Goal: Task Accomplishment & Management: Complete application form

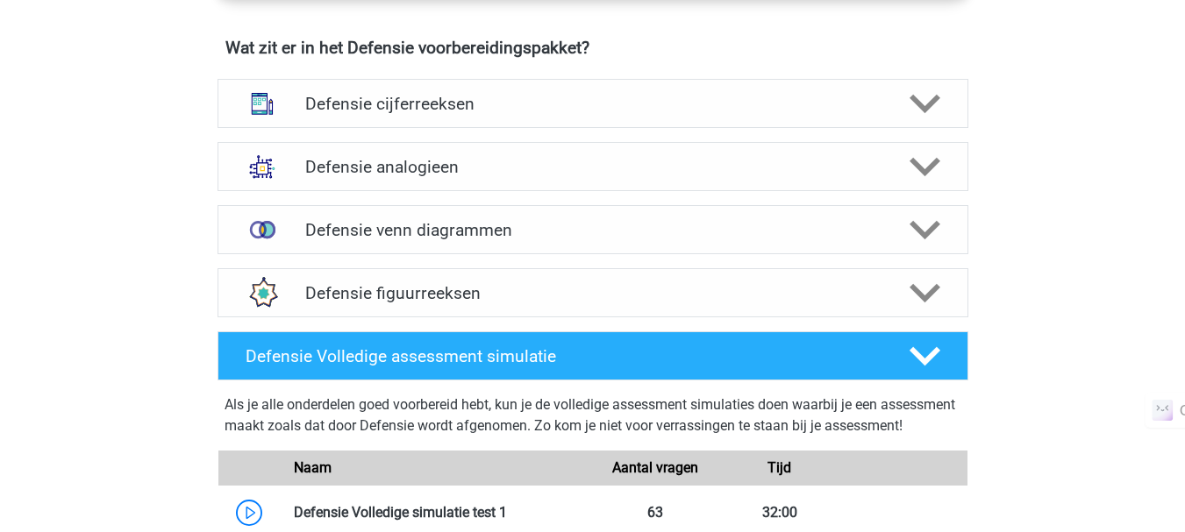
scroll to position [1280, 0]
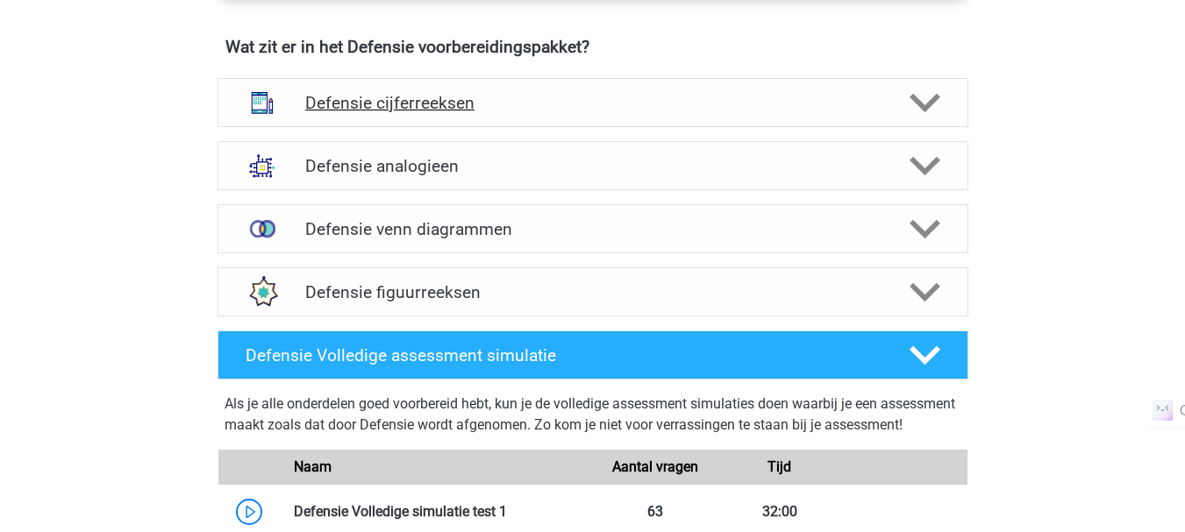
click at [543, 98] on h4 "Defensie cijferreeksen" at bounding box center [592, 103] width 574 height 20
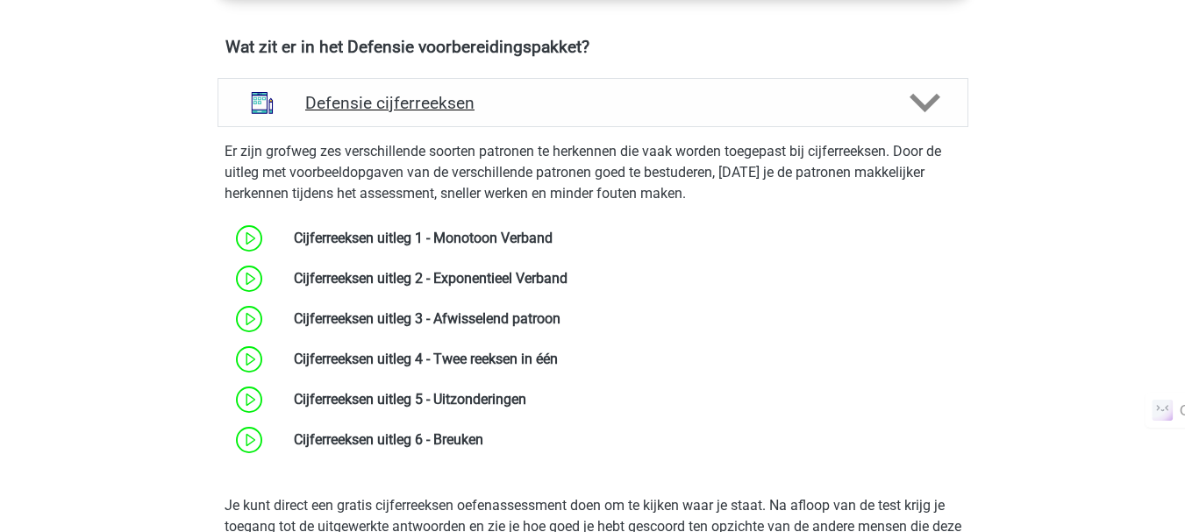
click at [543, 98] on h4 "Defensie cijferreeksen" at bounding box center [592, 103] width 574 height 20
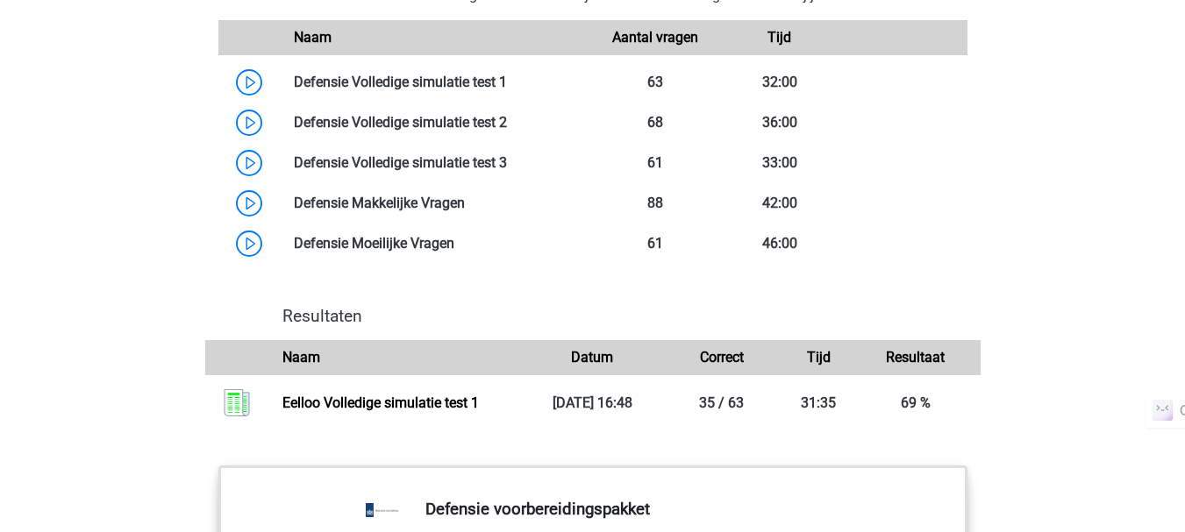
scroll to position [1711, 0]
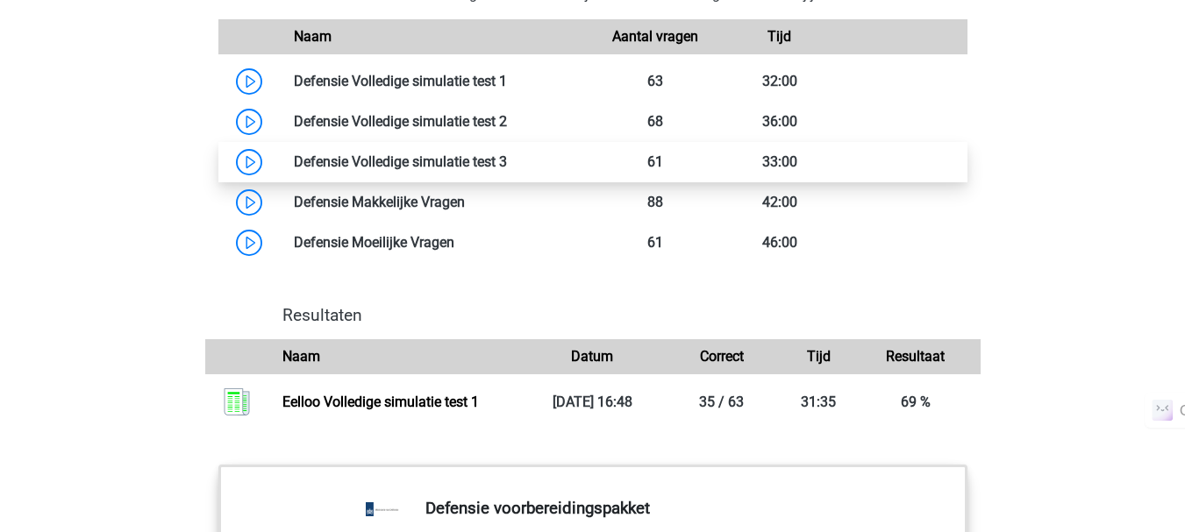
click at [507, 170] on link at bounding box center [507, 161] width 0 height 17
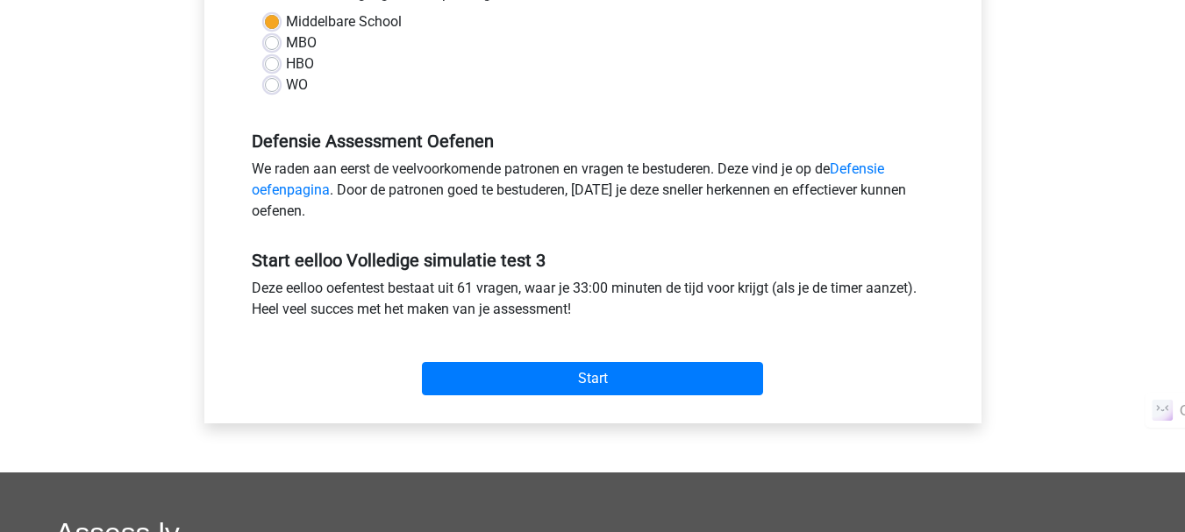
scroll to position [498, 0]
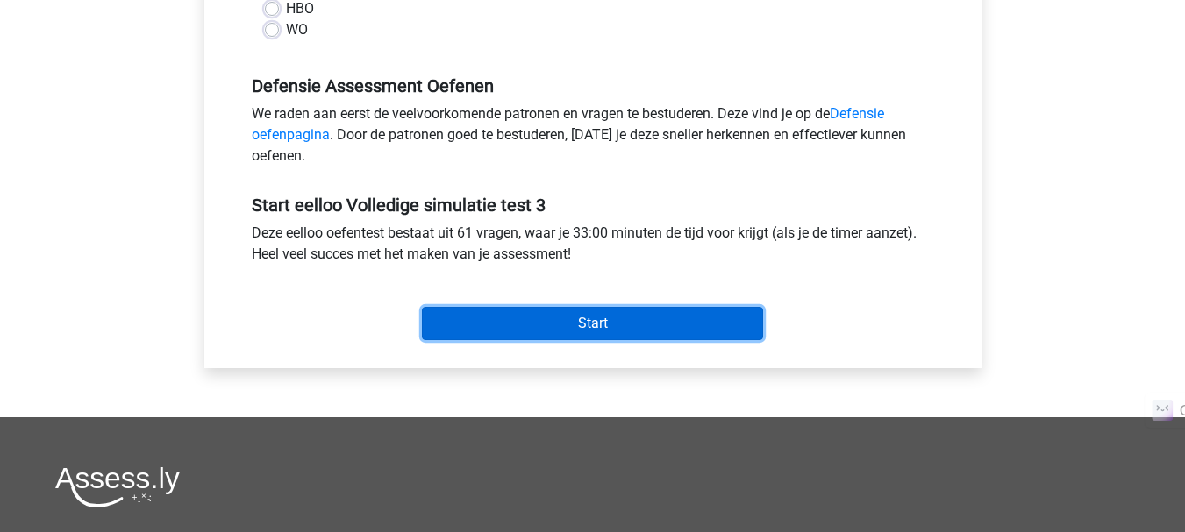
click at [514, 330] on input "Start" at bounding box center [592, 323] width 341 height 33
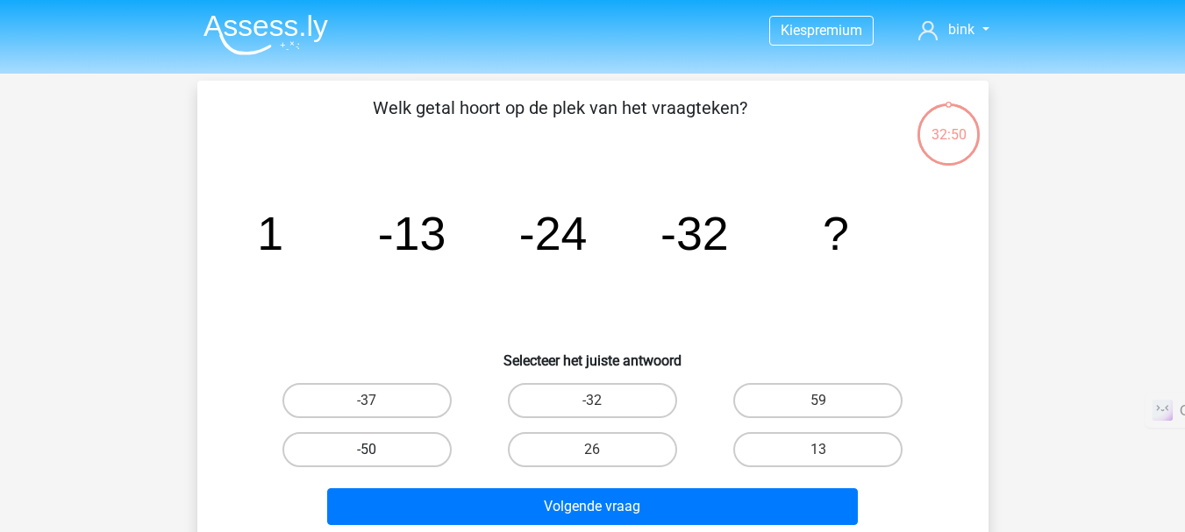
click at [375, 445] on label "-50" at bounding box center [366, 449] width 169 height 35
click at [375, 450] on input "-50" at bounding box center [372, 455] width 11 height 11
radio input "true"
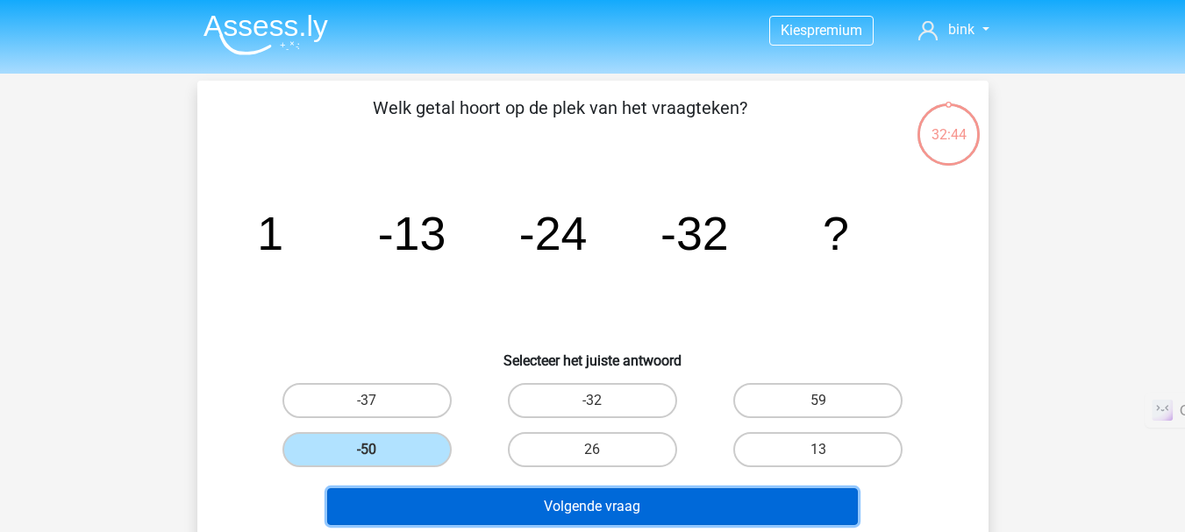
click at [382, 514] on button "Volgende vraag" at bounding box center [592, 506] width 531 height 37
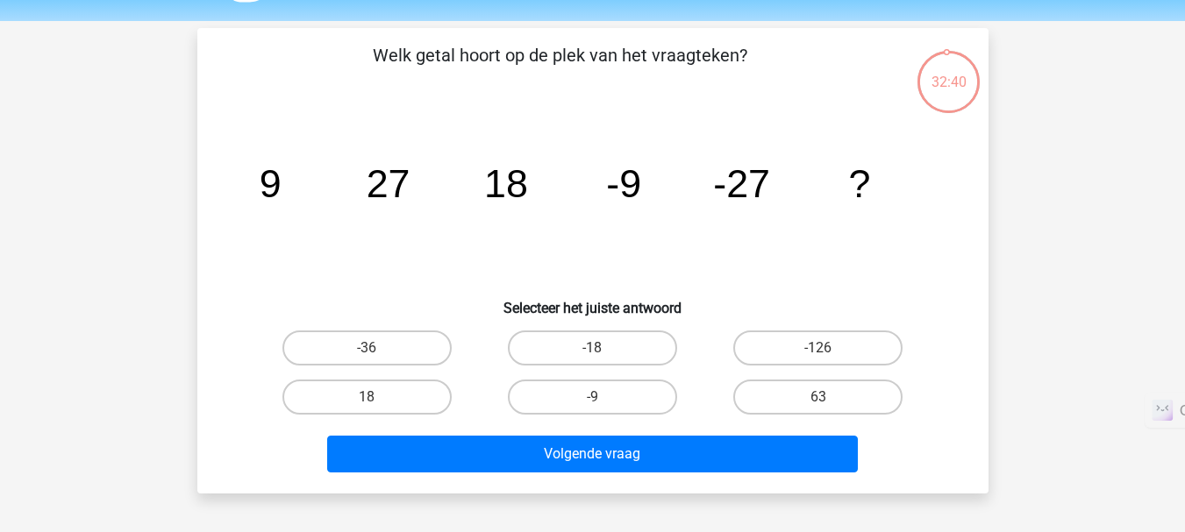
scroll to position [52, 0]
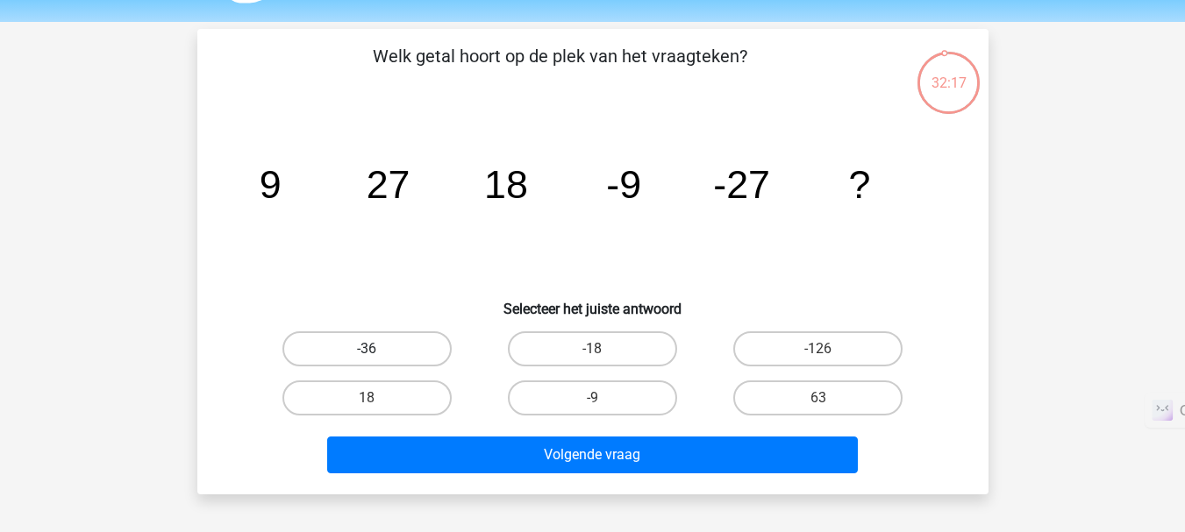
click at [381, 336] on label "-36" at bounding box center [366, 348] width 169 height 35
click at [378, 349] on input "-36" at bounding box center [372, 354] width 11 height 11
radio input "true"
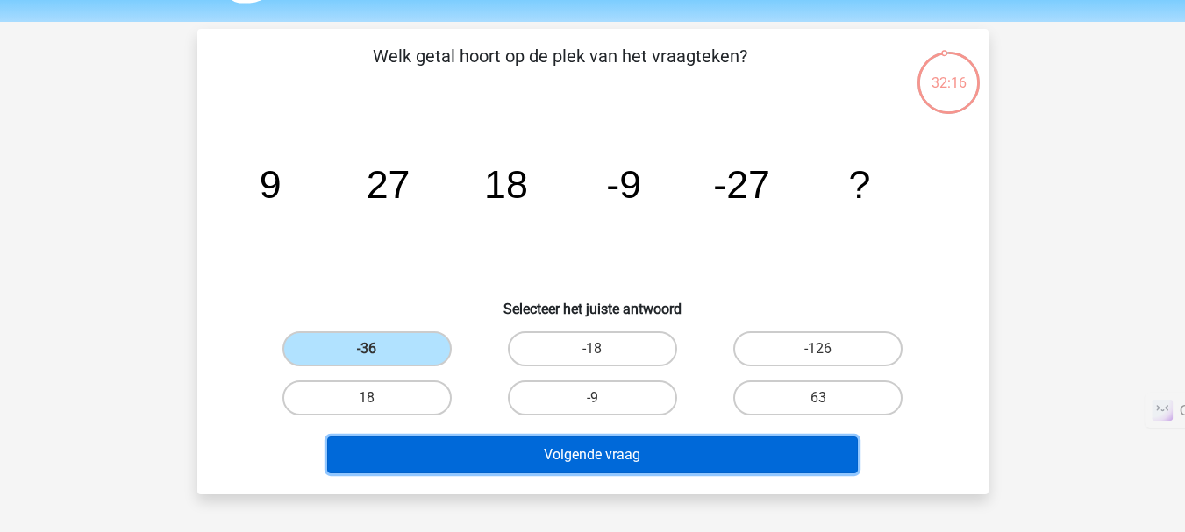
click at [536, 458] on button "Volgende vraag" at bounding box center [592, 455] width 531 height 37
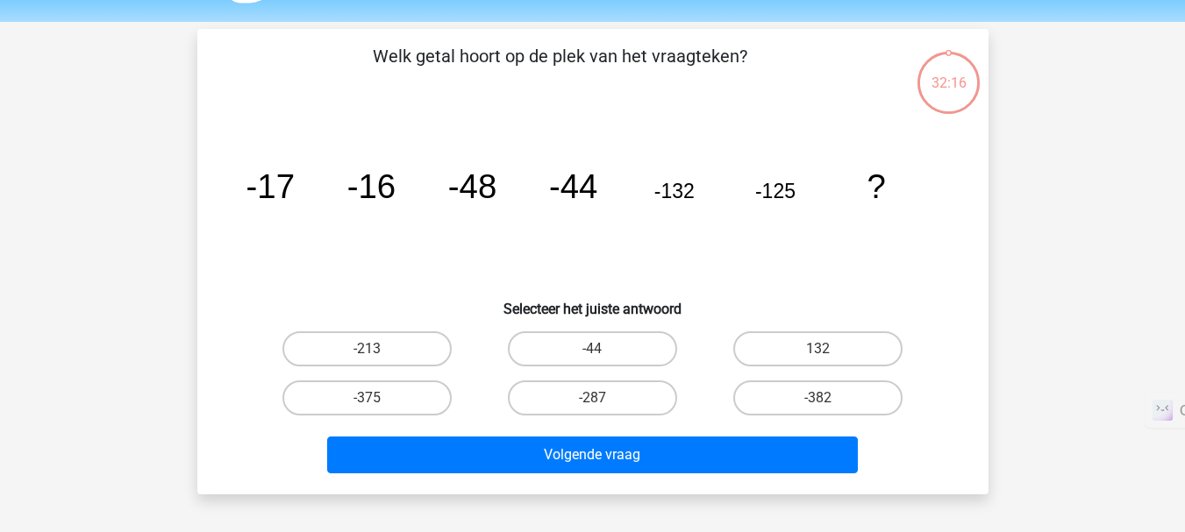
scroll to position [81, 0]
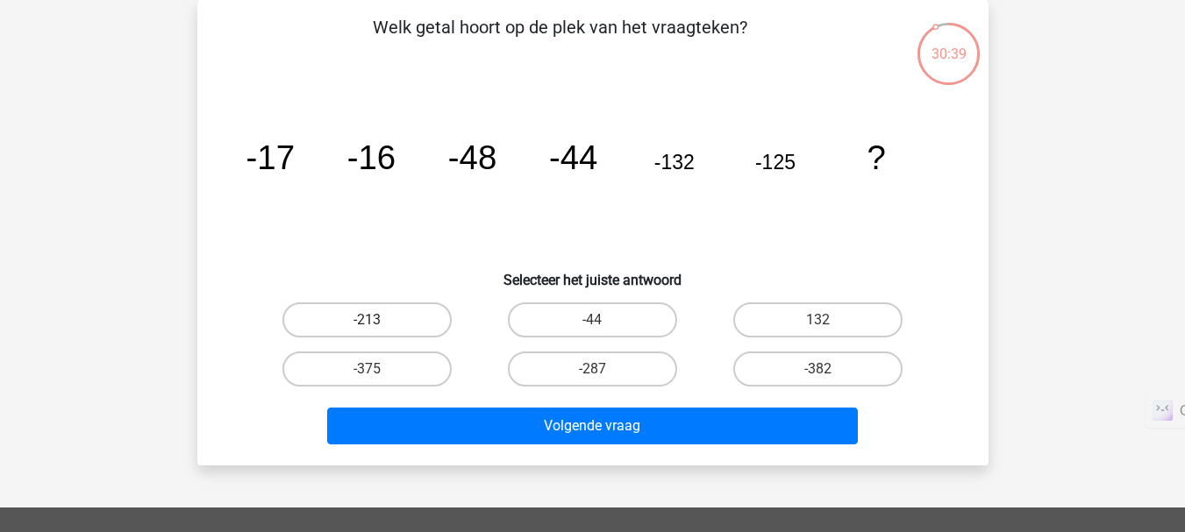
click at [436, 324] on label "-213" at bounding box center [366, 320] width 169 height 35
click at [378, 324] on input "-213" at bounding box center [372, 325] width 11 height 11
radio input "true"
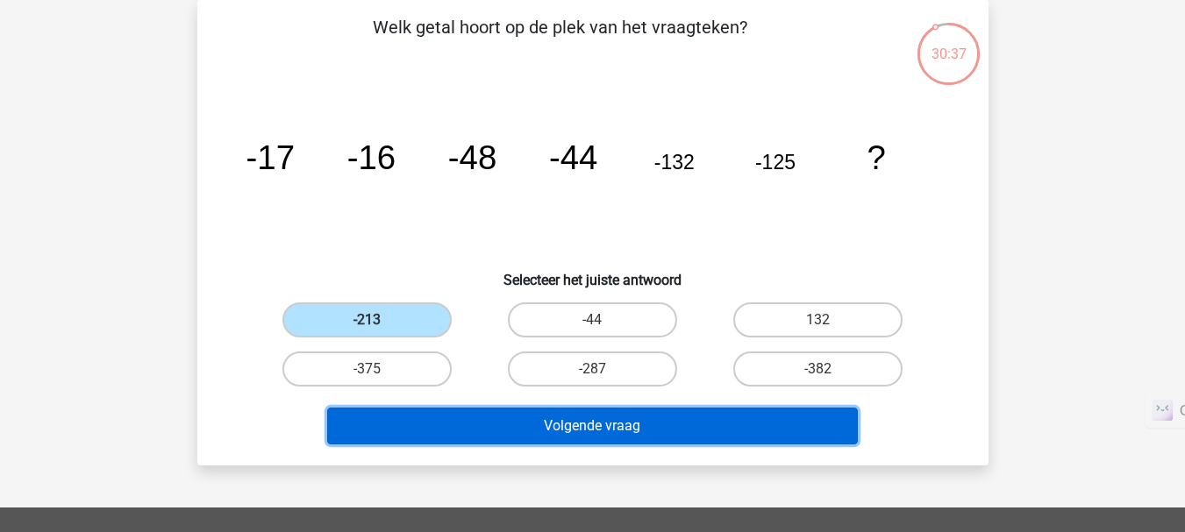
click at [568, 431] on button "Volgende vraag" at bounding box center [592, 426] width 531 height 37
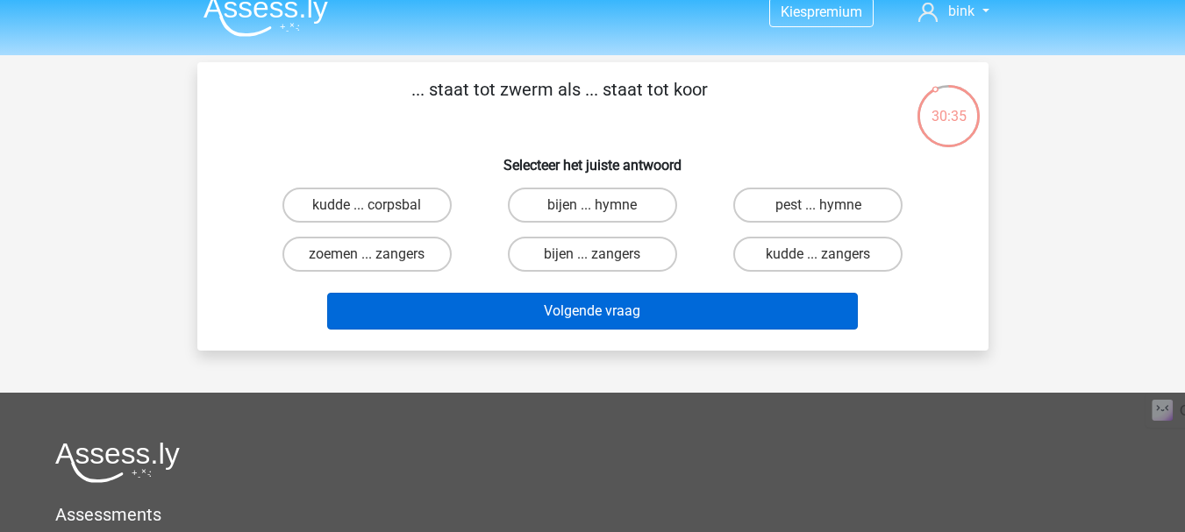
scroll to position [0, 0]
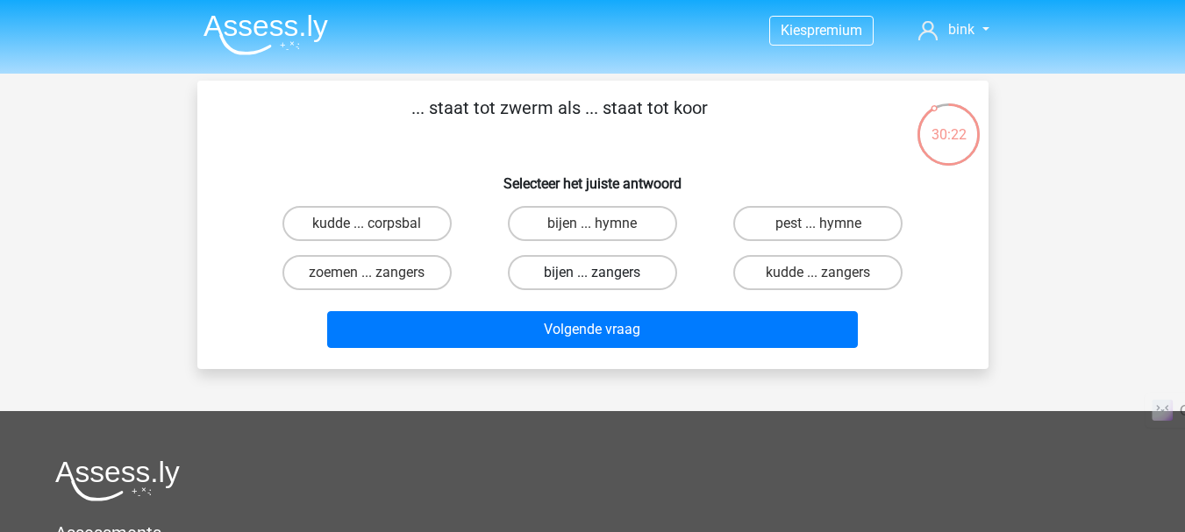
click at [564, 273] on label "bijen ... zangers" at bounding box center [592, 272] width 169 height 35
click at [592, 273] on input "bijen ... zangers" at bounding box center [597, 278] width 11 height 11
radio input "true"
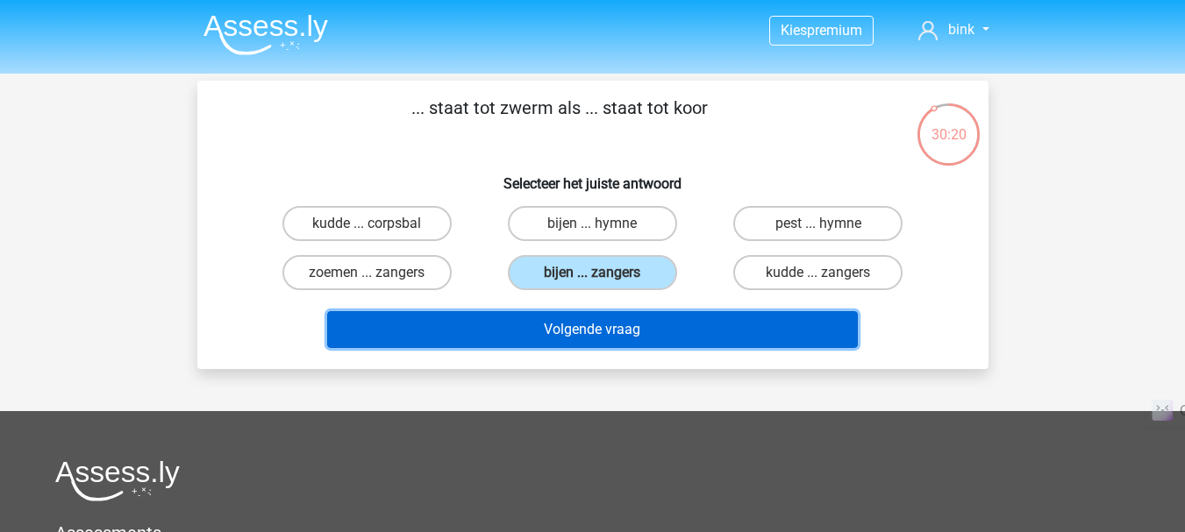
click at [612, 335] on button "Volgende vraag" at bounding box center [592, 329] width 531 height 37
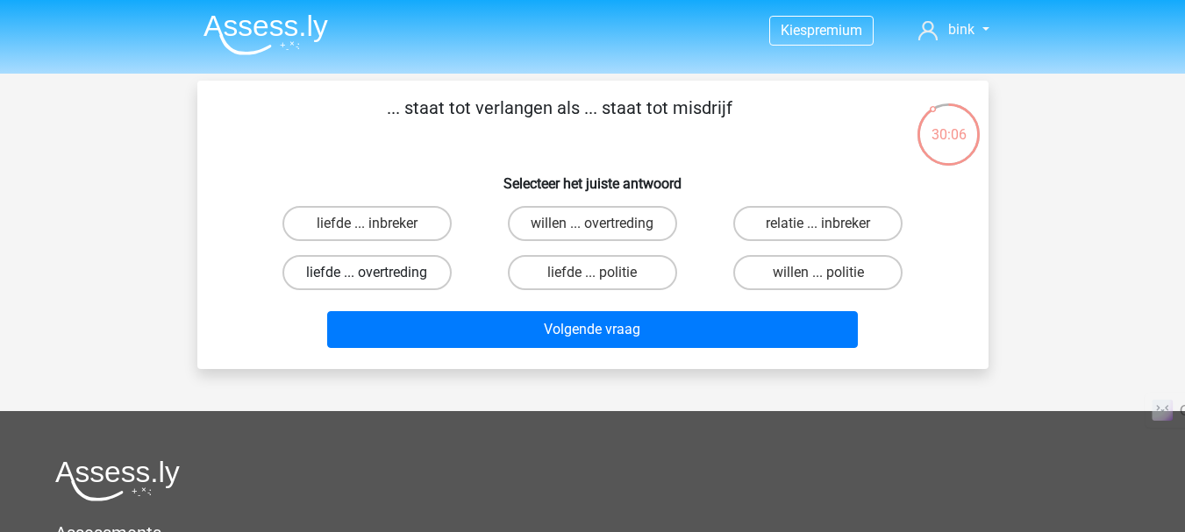
click at [352, 284] on label "liefde ... overtreding" at bounding box center [366, 272] width 169 height 35
click at [367, 284] on input "liefde ... overtreding" at bounding box center [372, 278] width 11 height 11
radio input "true"
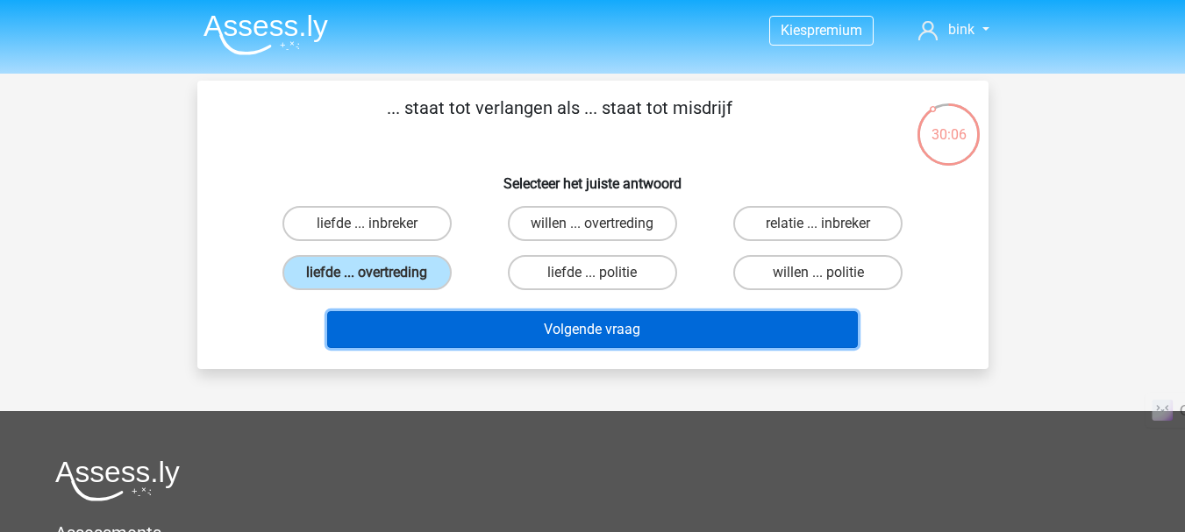
click at [524, 331] on button "Volgende vraag" at bounding box center [592, 329] width 531 height 37
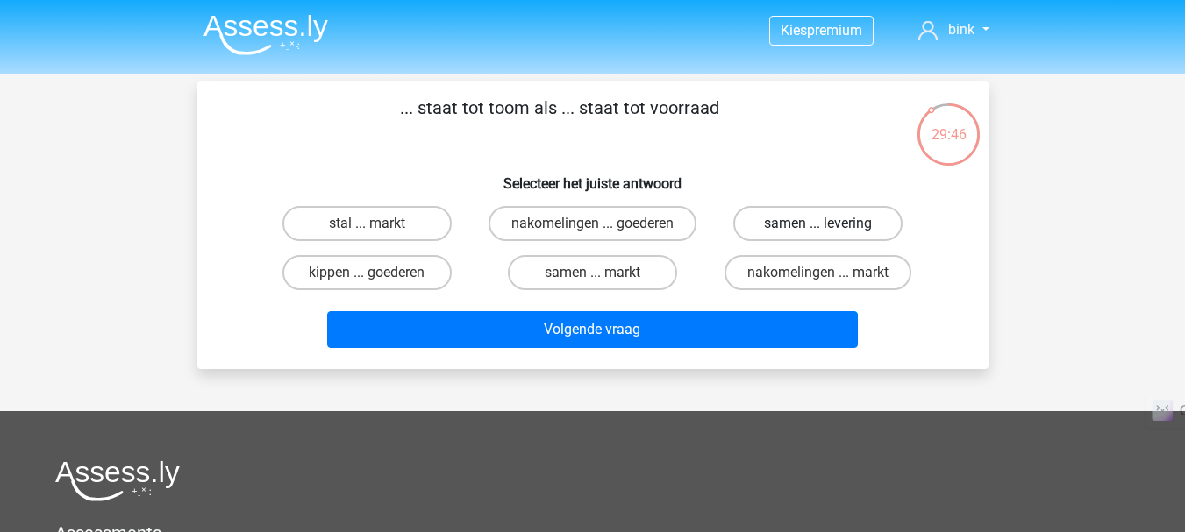
click at [816, 221] on label "samen ... levering" at bounding box center [817, 223] width 169 height 35
click at [818, 224] on input "samen ... levering" at bounding box center [823, 229] width 11 height 11
radio input "true"
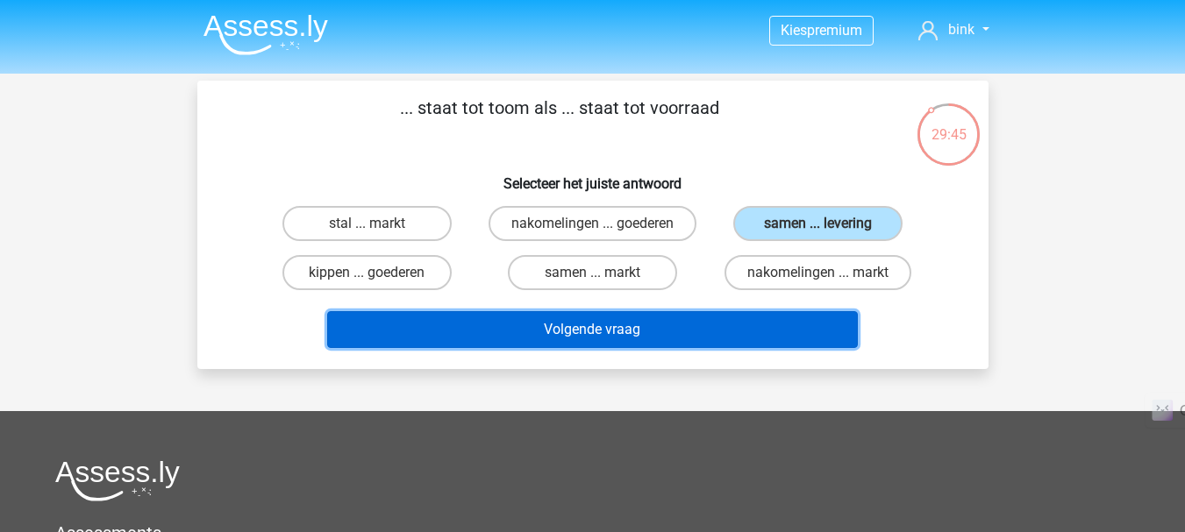
click at [704, 337] on button "Volgende vraag" at bounding box center [592, 329] width 531 height 37
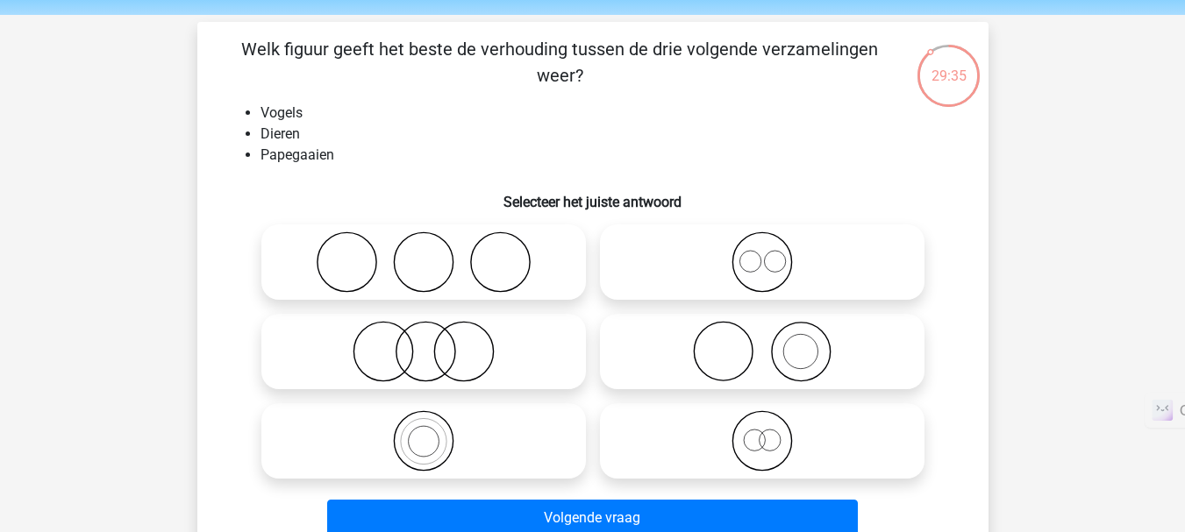
scroll to position [87, 0]
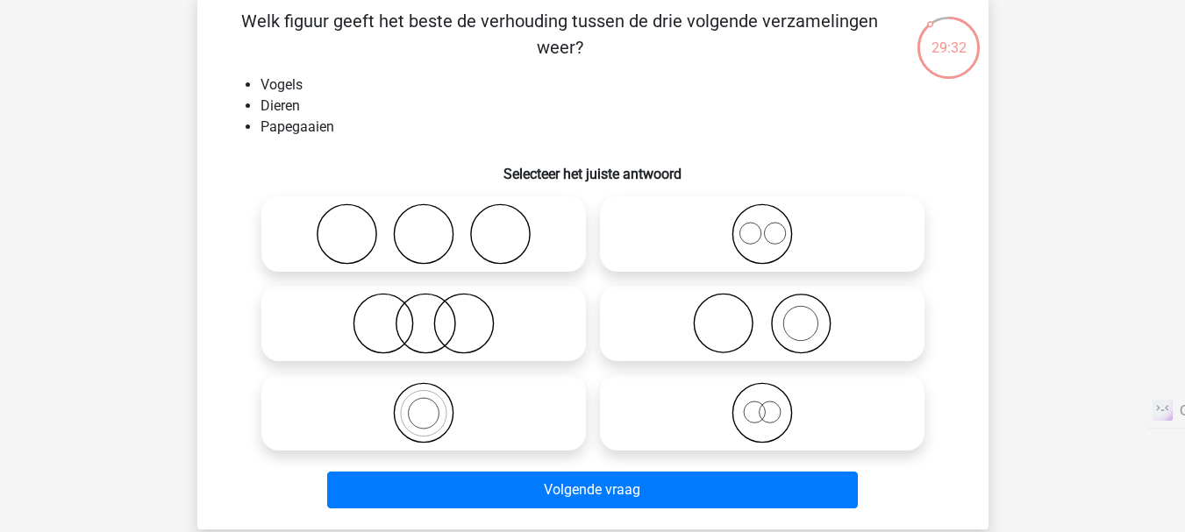
click at [432, 407] on icon at bounding box center [423, 412] width 310 height 61
click at [432, 404] on input "radio" at bounding box center [429, 398] width 11 height 11
radio input "true"
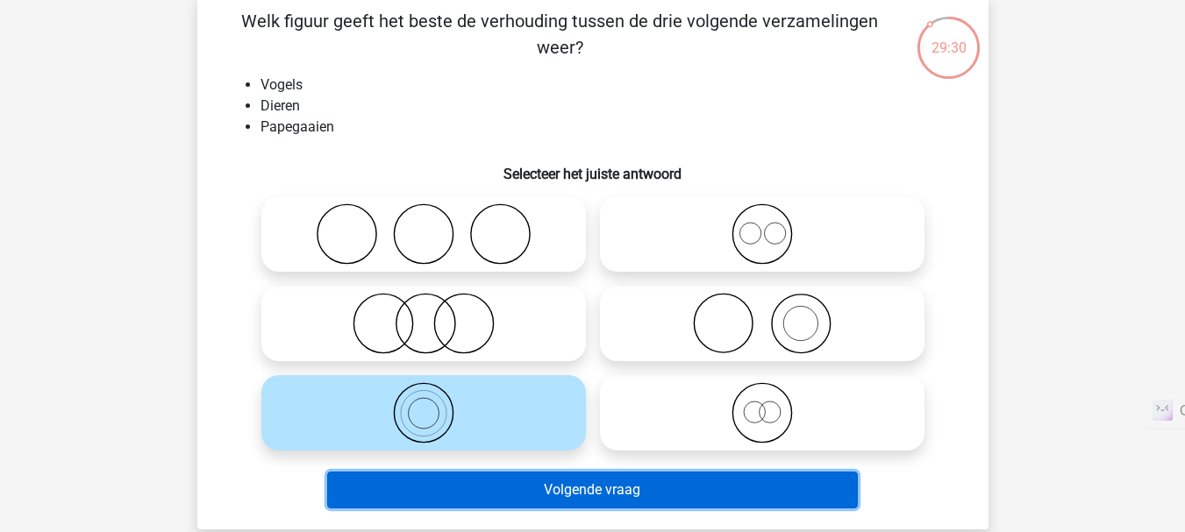
click at [523, 501] on button "Volgende vraag" at bounding box center [592, 490] width 531 height 37
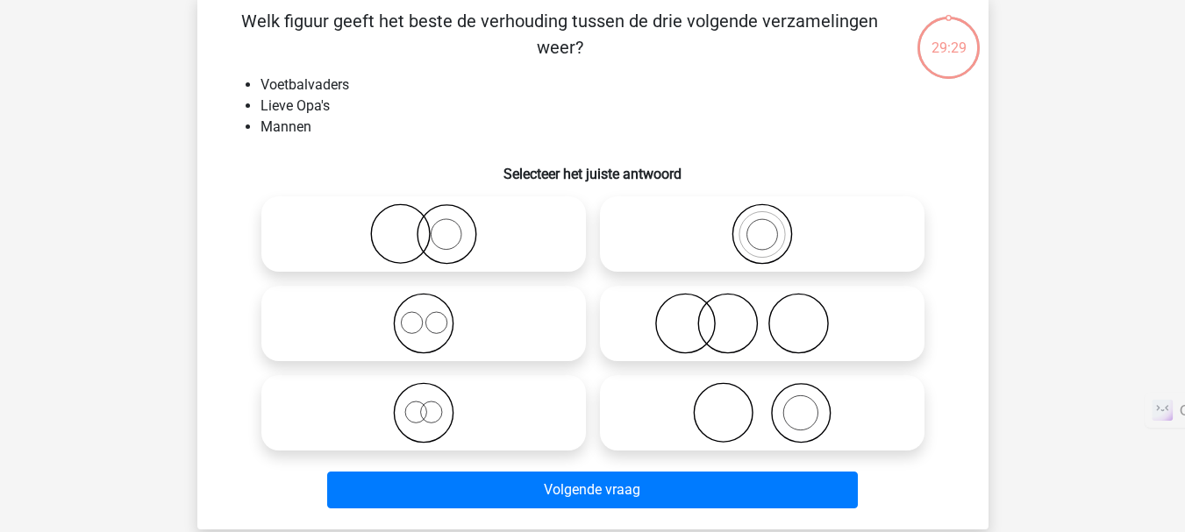
scroll to position [81, 0]
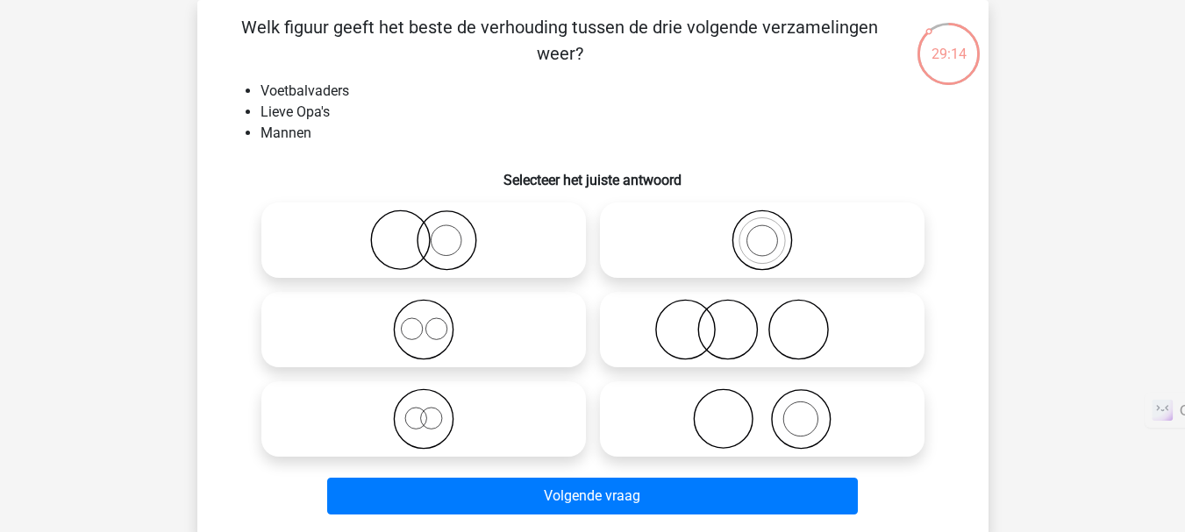
click at [411, 335] on icon at bounding box center [423, 329] width 310 height 61
click at [424, 321] on input "radio" at bounding box center [429, 315] width 11 height 11
radio input "true"
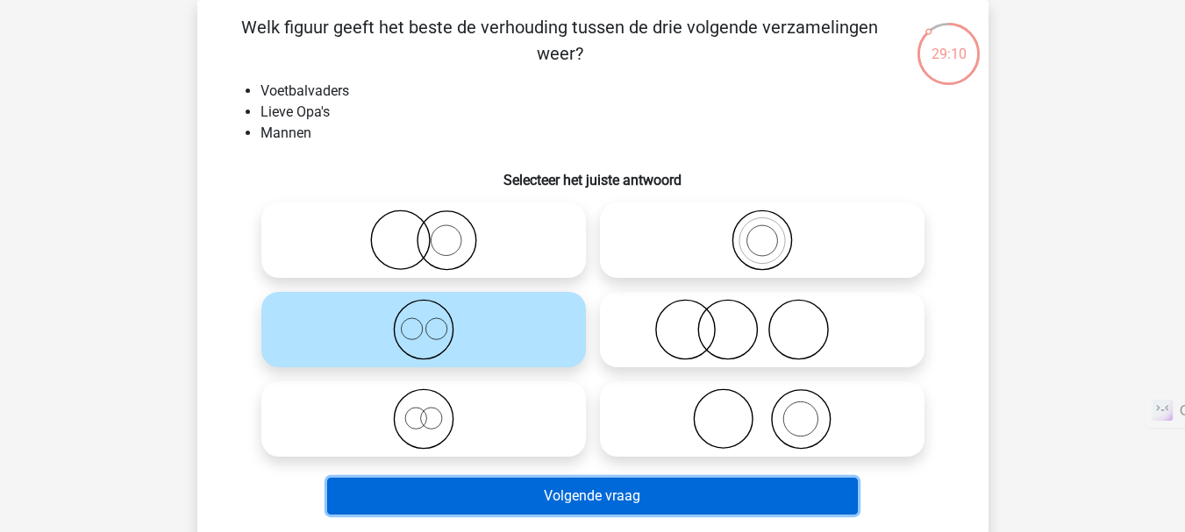
click at [530, 504] on button "Volgende vraag" at bounding box center [592, 496] width 531 height 37
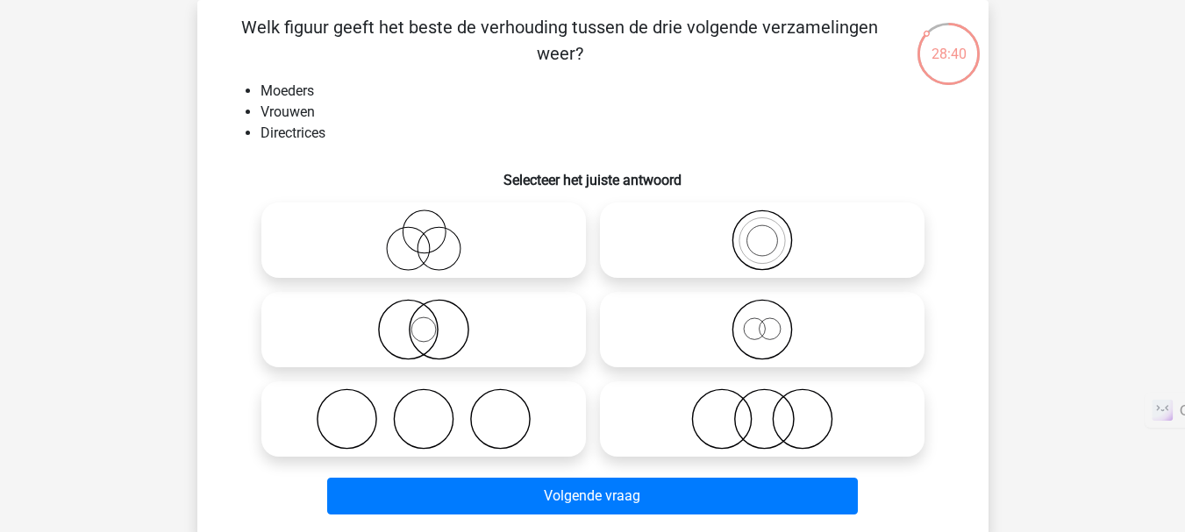
click at [754, 431] on icon at bounding box center [762, 419] width 310 height 61
click at [762, 410] on input "radio" at bounding box center [767, 404] width 11 height 11
radio input "true"
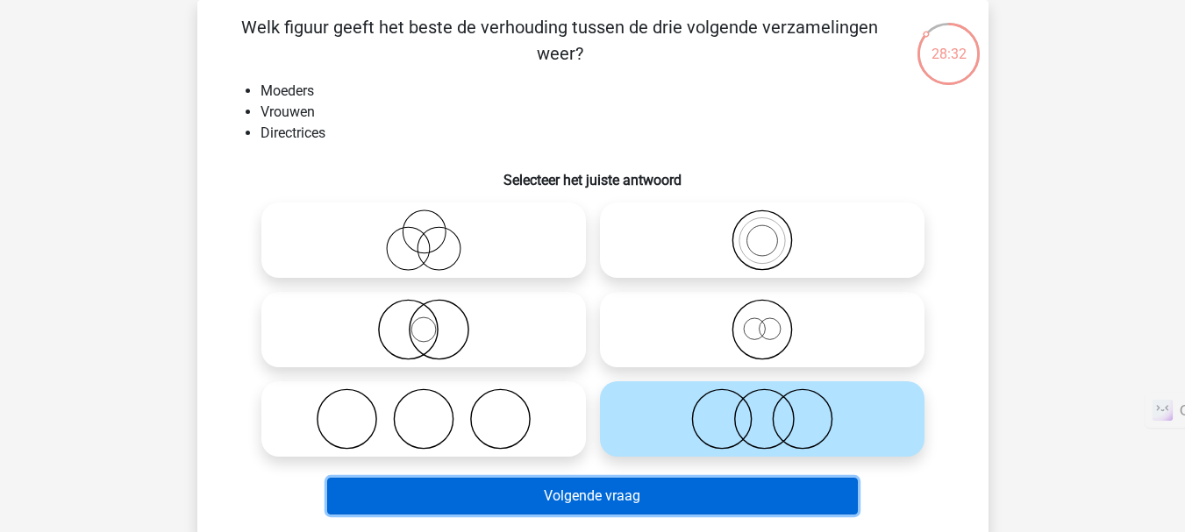
click at [703, 494] on button "Volgende vraag" at bounding box center [592, 496] width 531 height 37
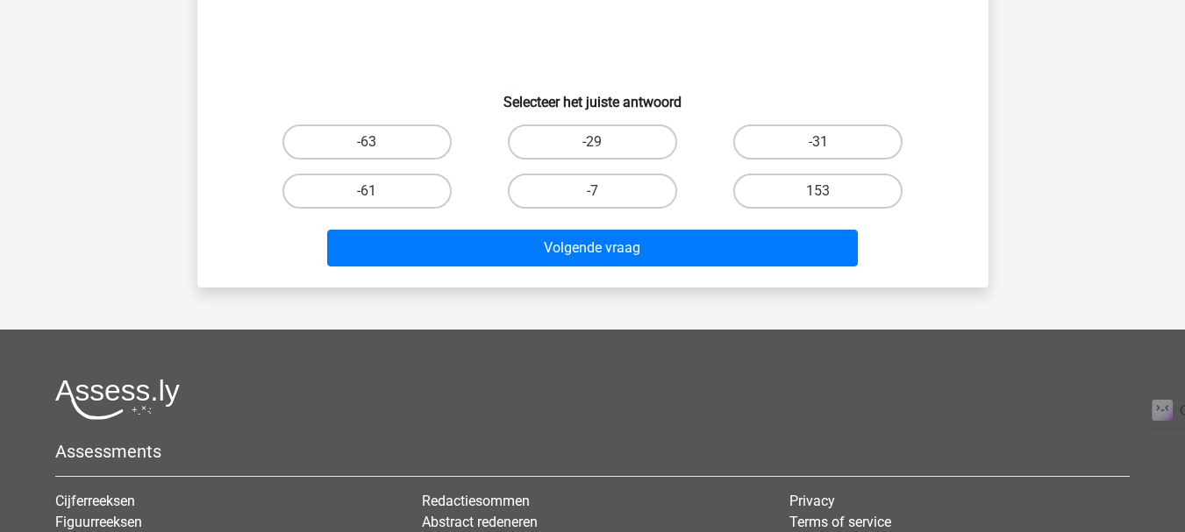
scroll to position [0, 0]
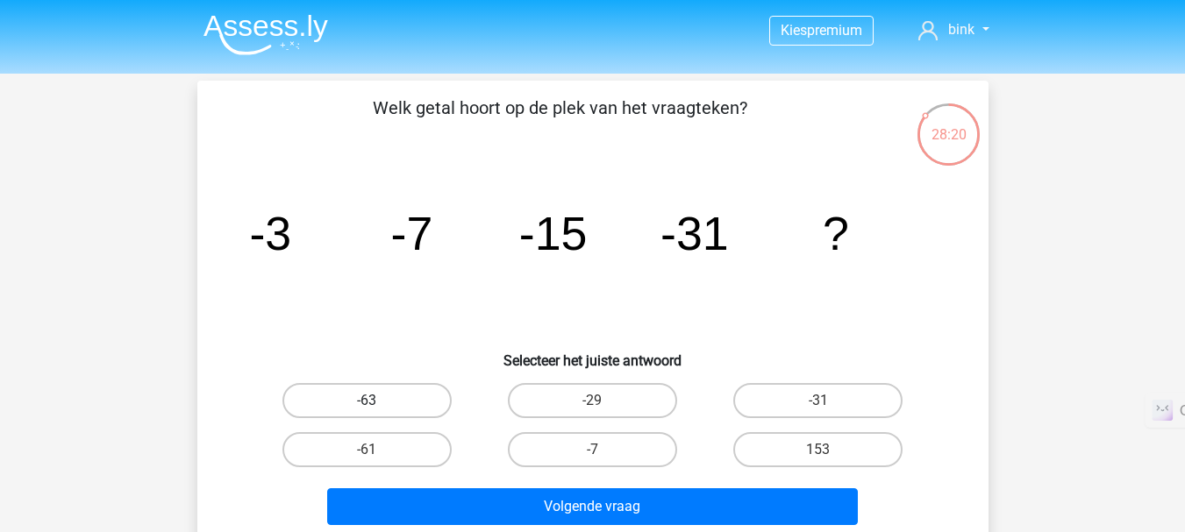
click at [381, 410] on label "-63" at bounding box center [366, 400] width 169 height 35
click at [378, 410] on input "-63" at bounding box center [372, 406] width 11 height 11
radio input "true"
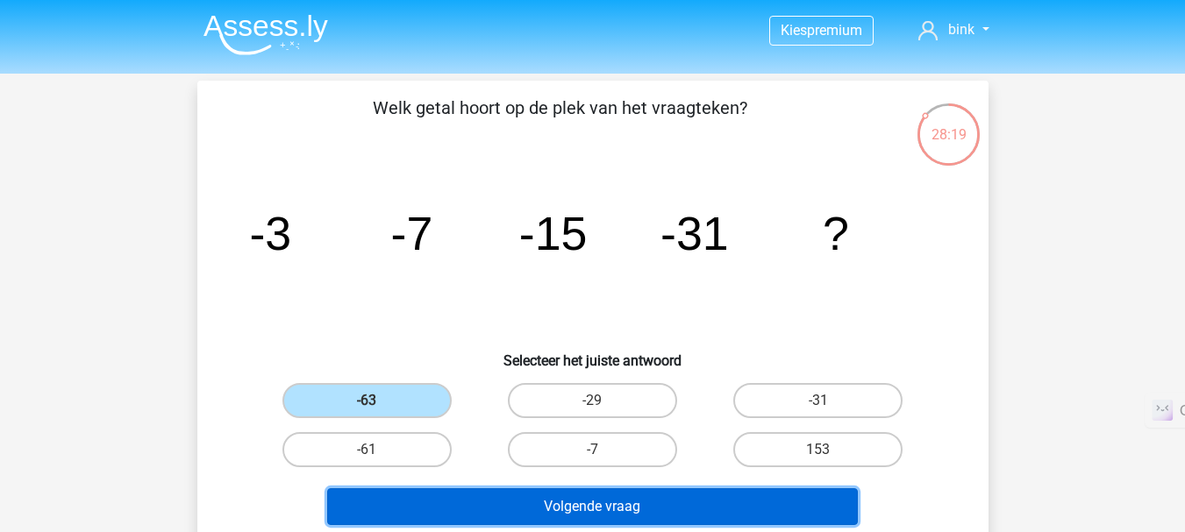
click at [486, 511] on button "Volgende vraag" at bounding box center [592, 506] width 531 height 37
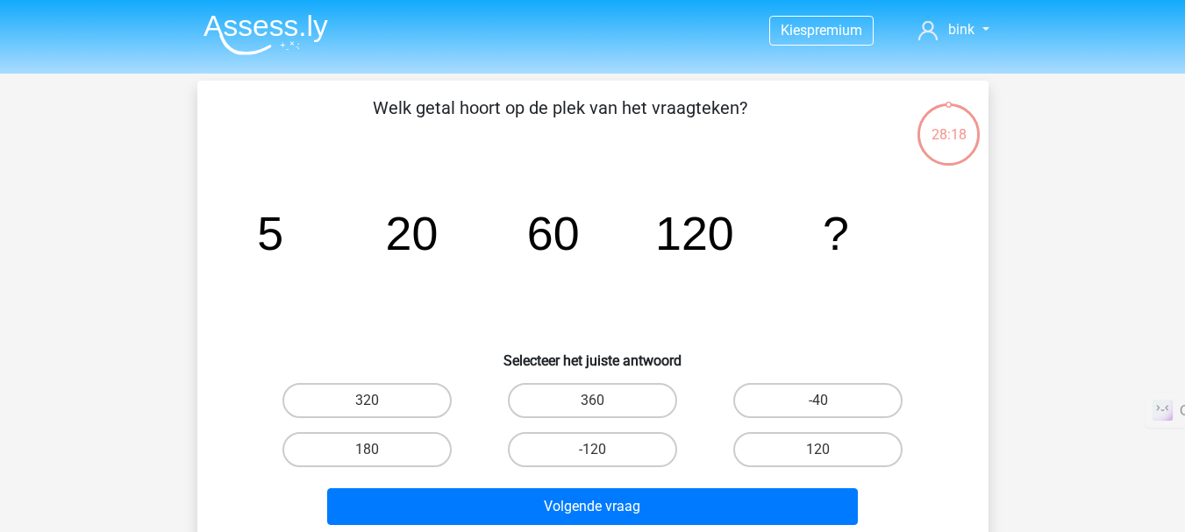
scroll to position [81, 0]
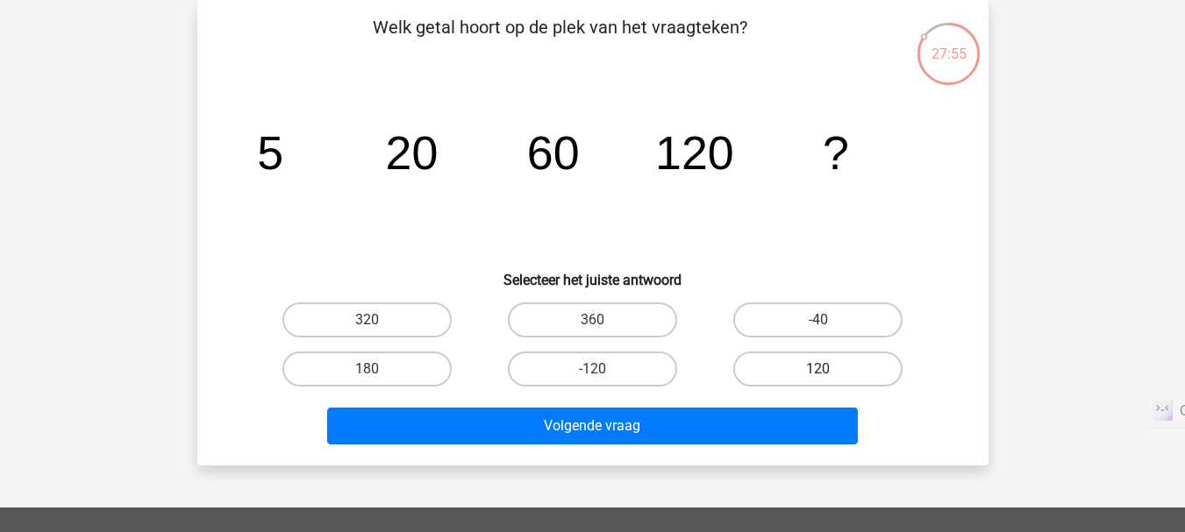
click at [769, 363] on label "120" at bounding box center [817, 369] width 169 height 35
click at [818, 369] on input "120" at bounding box center [823, 374] width 11 height 11
radio input "true"
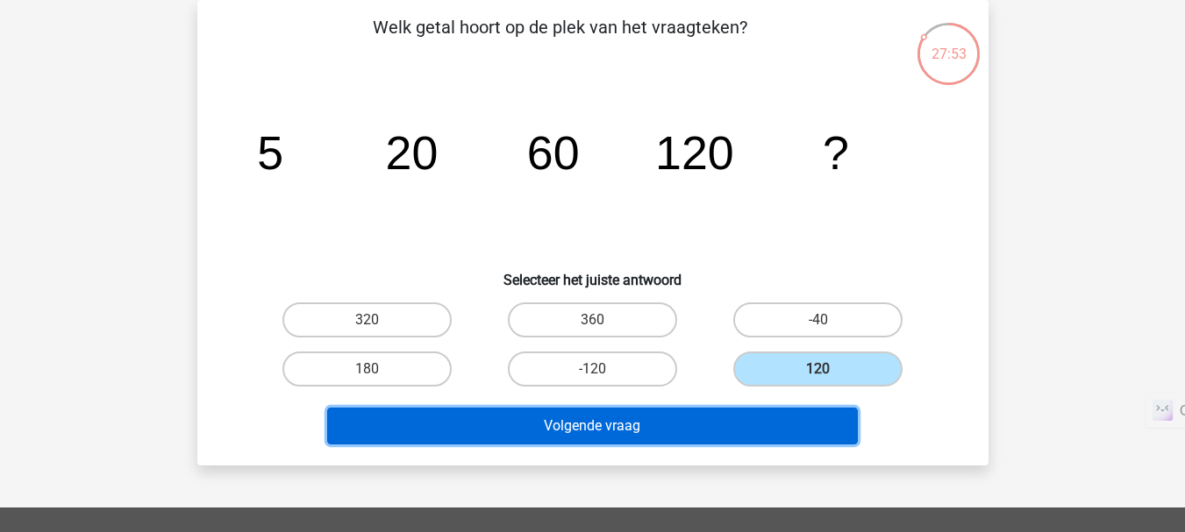
click at [766, 430] on button "Volgende vraag" at bounding box center [592, 426] width 531 height 37
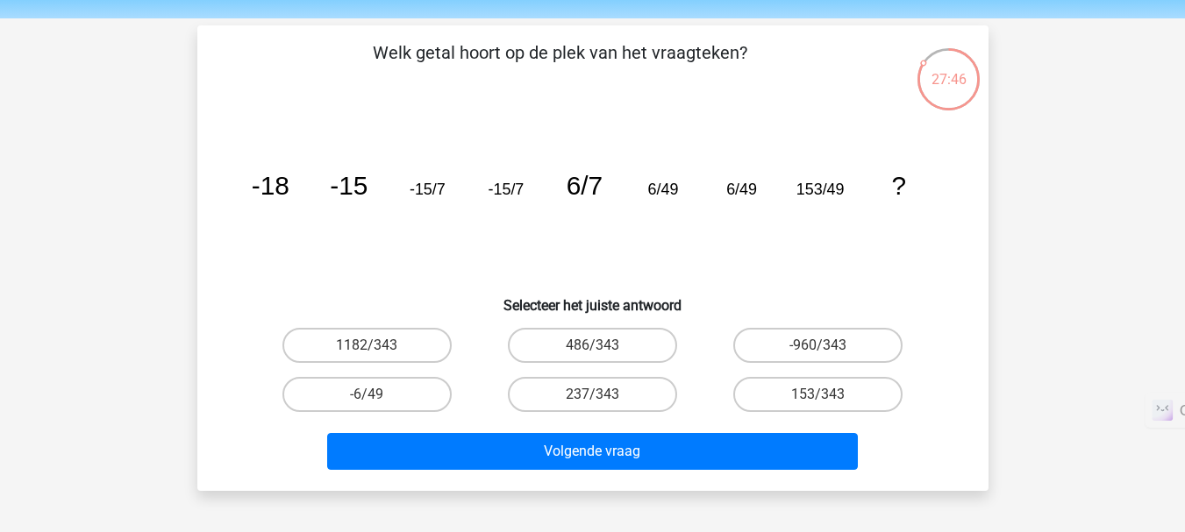
scroll to position [56, 0]
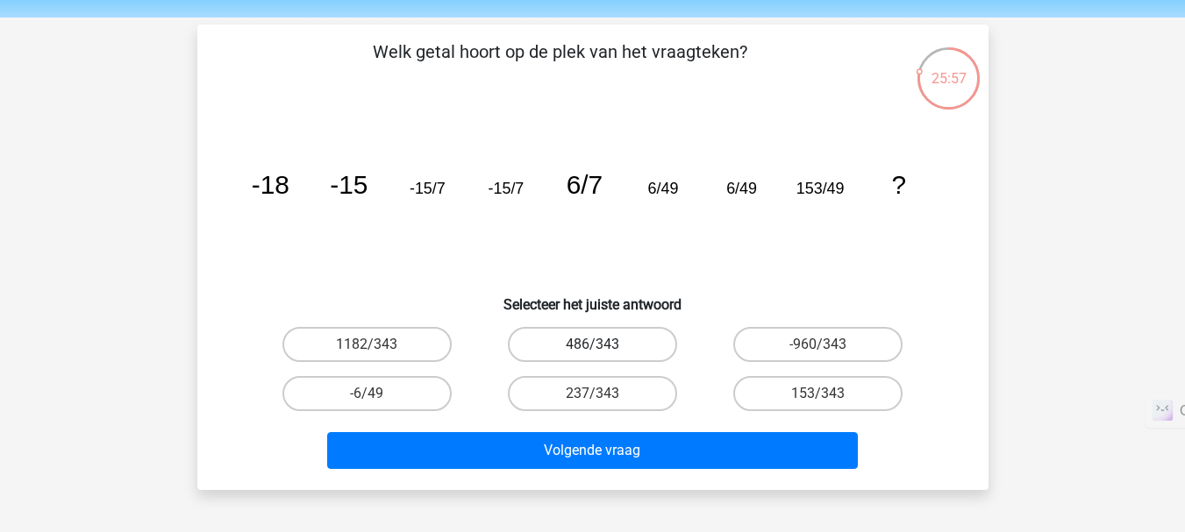
click at [616, 343] on label "486/343" at bounding box center [592, 344] width 169 height 35
click at [603, 345] on input "486/343" at bounding box center [597, 350] width 11 height 11
radio input "true"
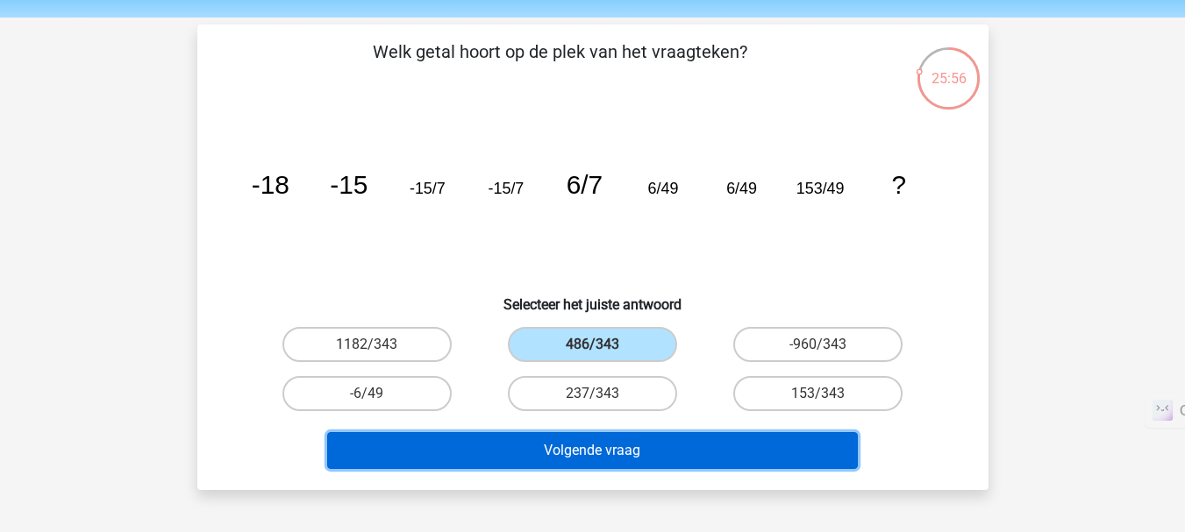
click at [644, 453] on button "Volgende vraag" at bounding box center [592, 450] width 531 height 37
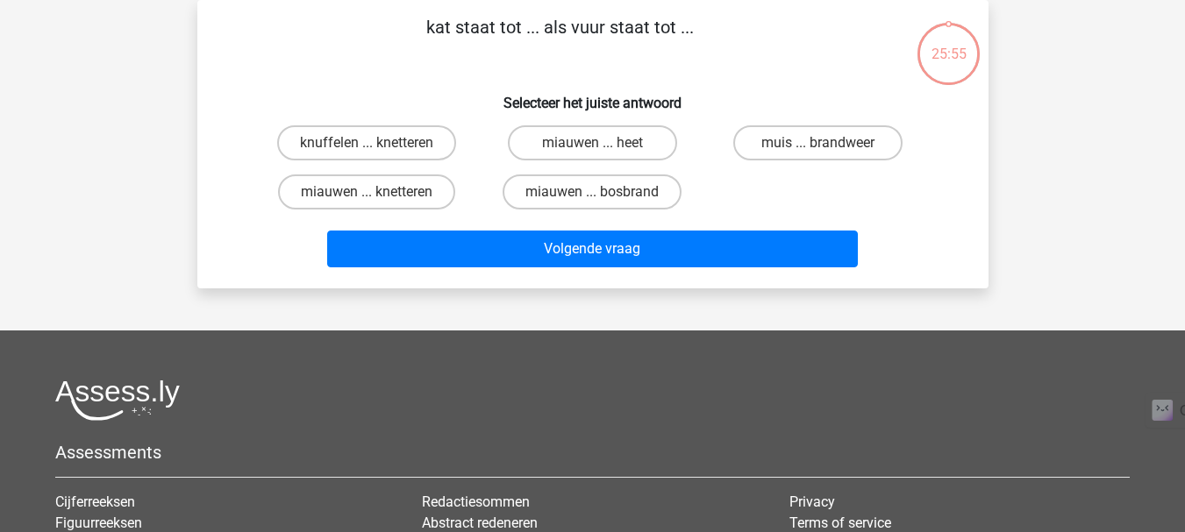
scroll to position [0, 0]
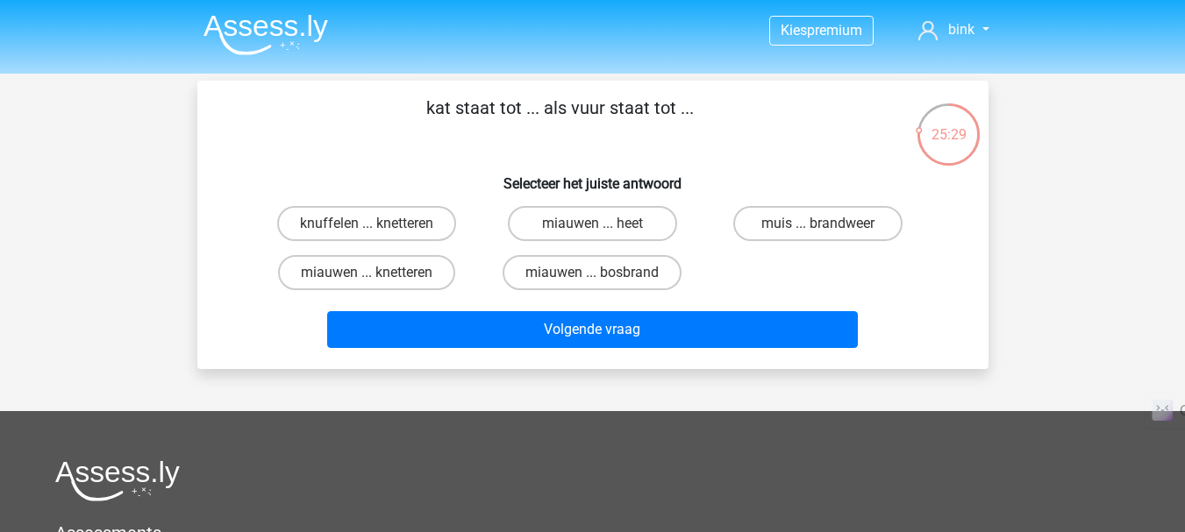
click at [374, 282] on input "miauwen ... knetteren" at bounding box center [372, 278] width 11 height 11
radio input "true"
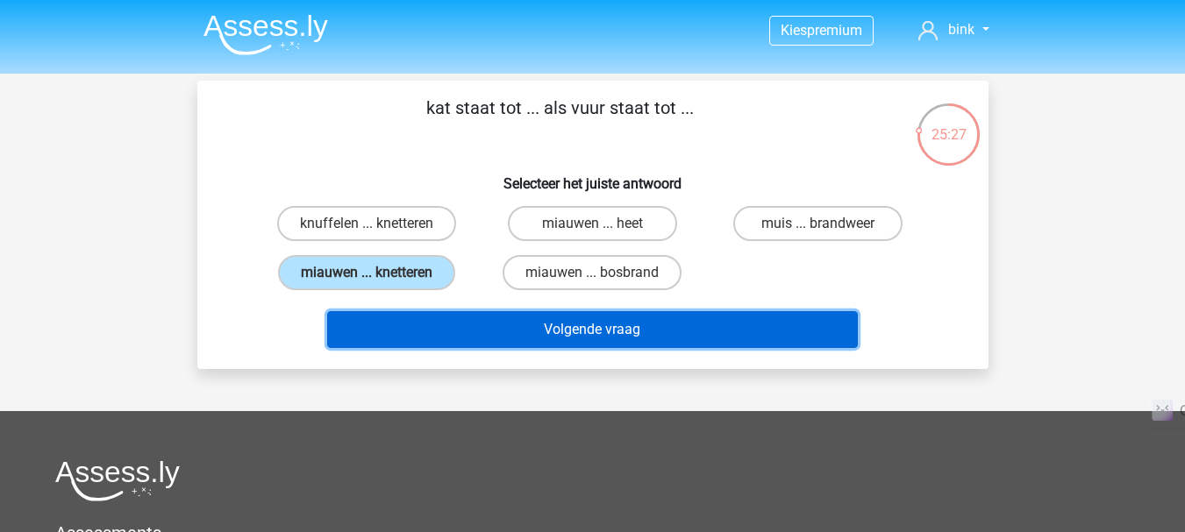
click at [501, 339] on button "Volgende vraag" at bounding box center [592, 329] width 531 height 37
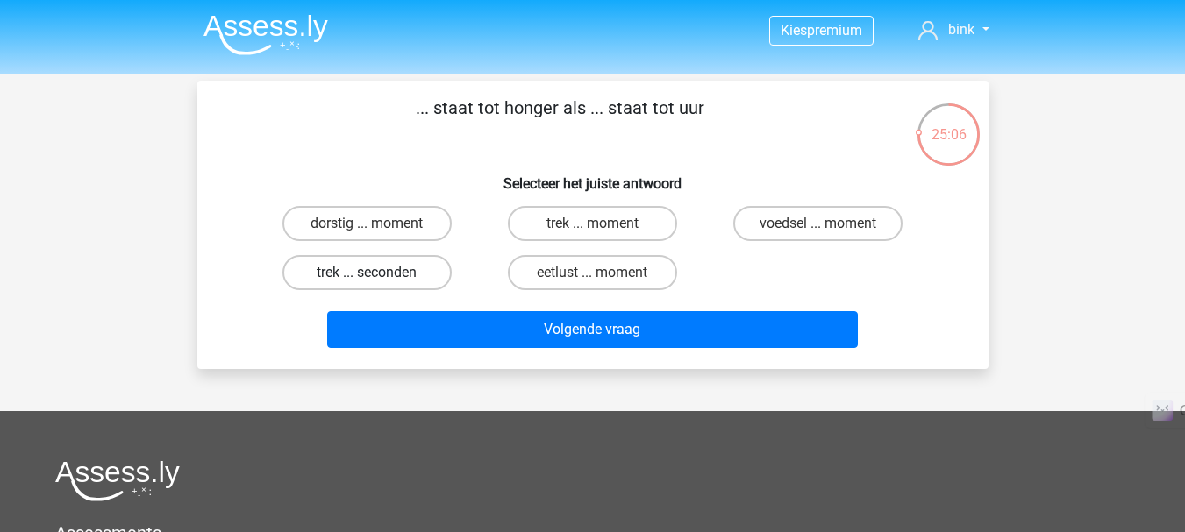
click at [293, 274] on label "trek ... seconden" at bounding box center [366, 272] width 169 height 35
click at [367, 274] on input "trek ... seconden" at bounding box center [372, 278] width 11 height 11
radio input "true"
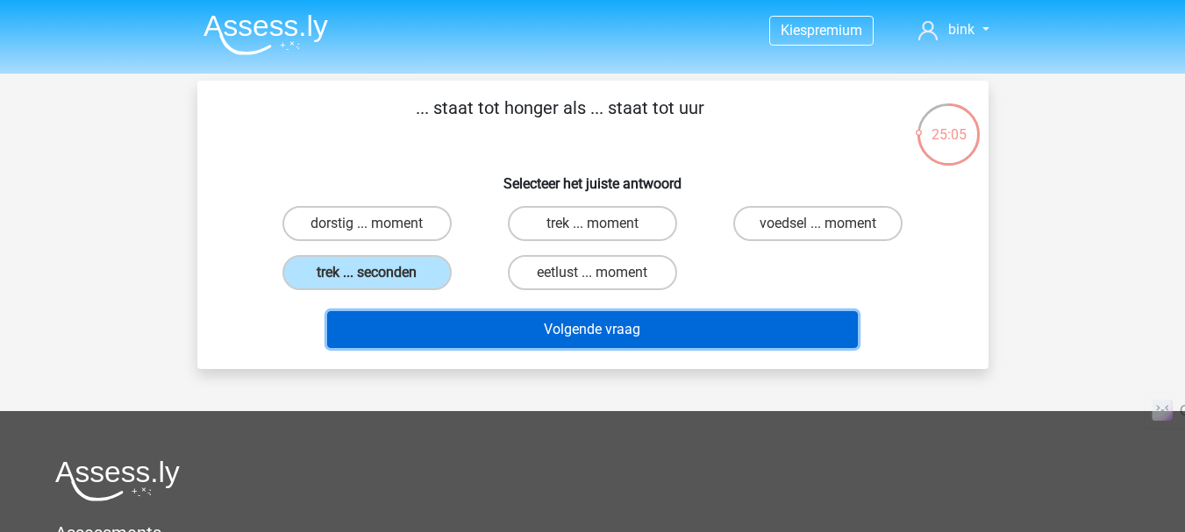
click at [459, 326] on button "Volgende vraag" at bounding box center [592, 329] width 531 height 37
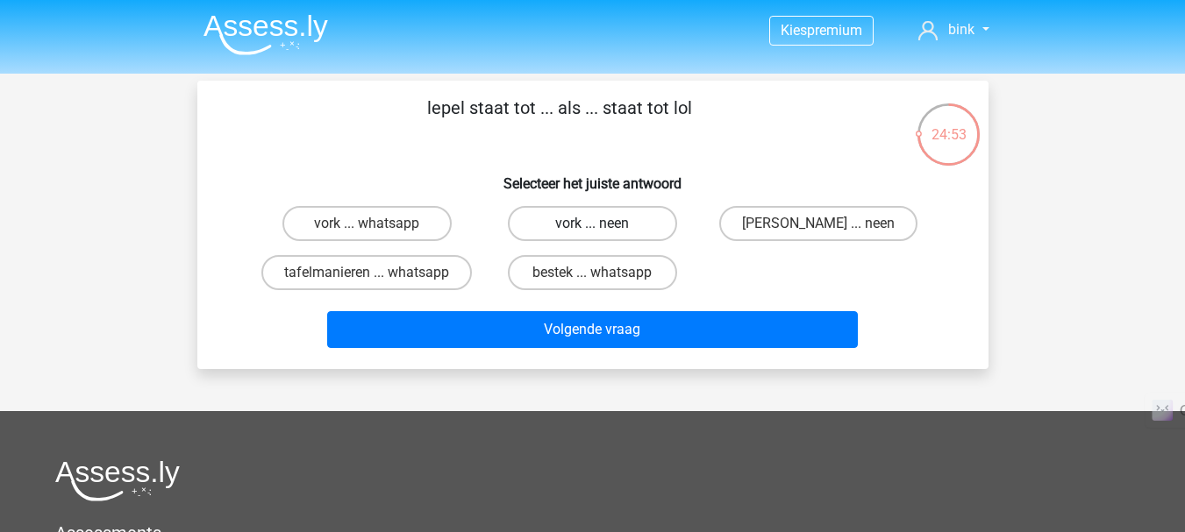
click at [565, 206] on label "vork ... neen" at bounding box center [592, 223] width 169 height 35
click at [592, 224] on input "vork ... neen" at bounding box center [597, 229] width 11 height 11
radio input "true"
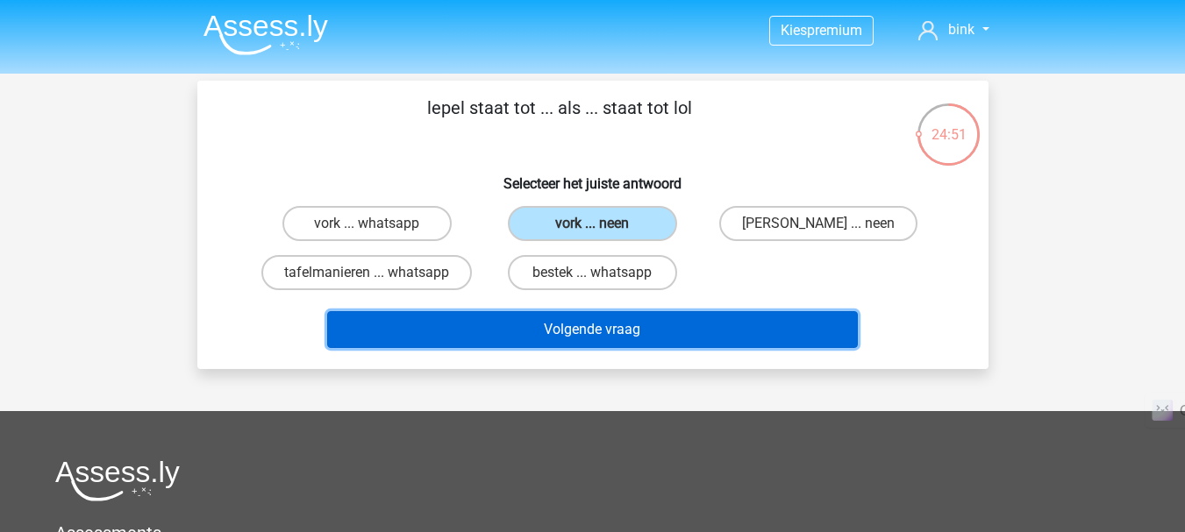
click at [542, 332] on button "Volgende vraag" at bounding box center [592, 329] width 531 height 37
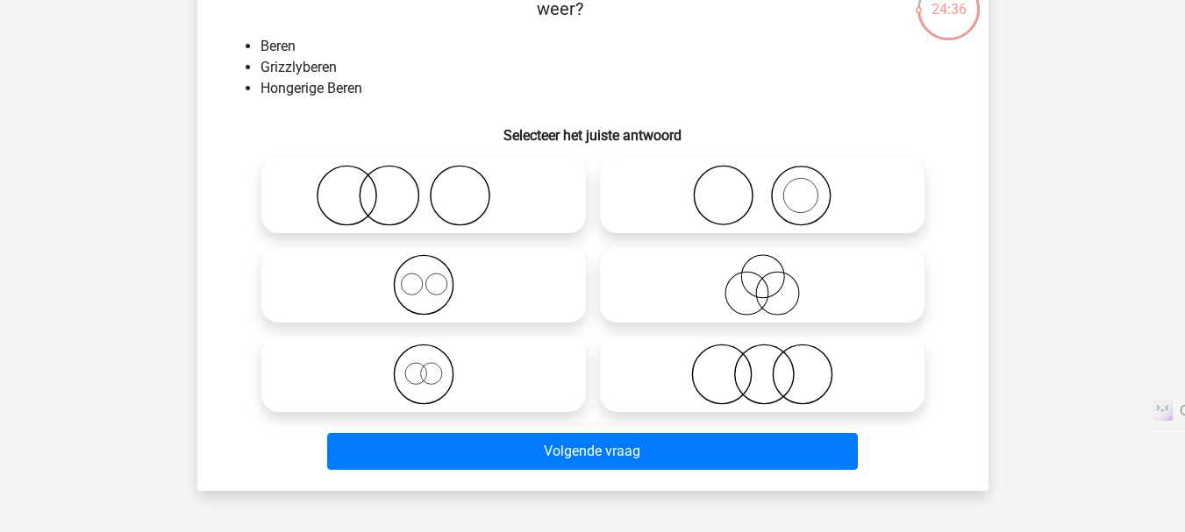
scroll to position [110, 0]
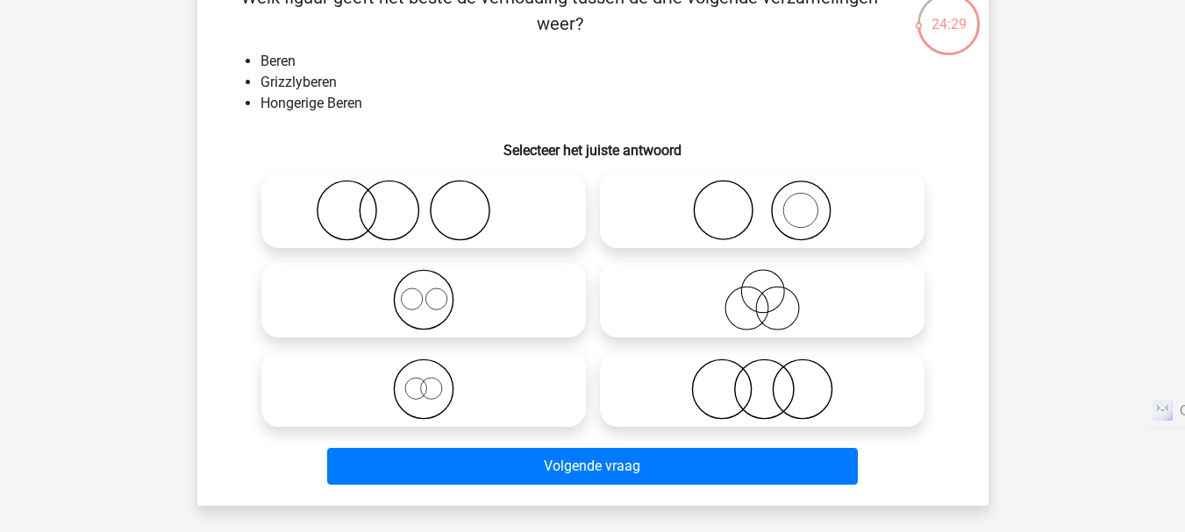
click at [798, 310] on circle at bounding box center [777, 309] width 43 height 43
click at [773, 291] on input "radio" at bounding box center [767, 285] width 11 height 11
radio input "true"
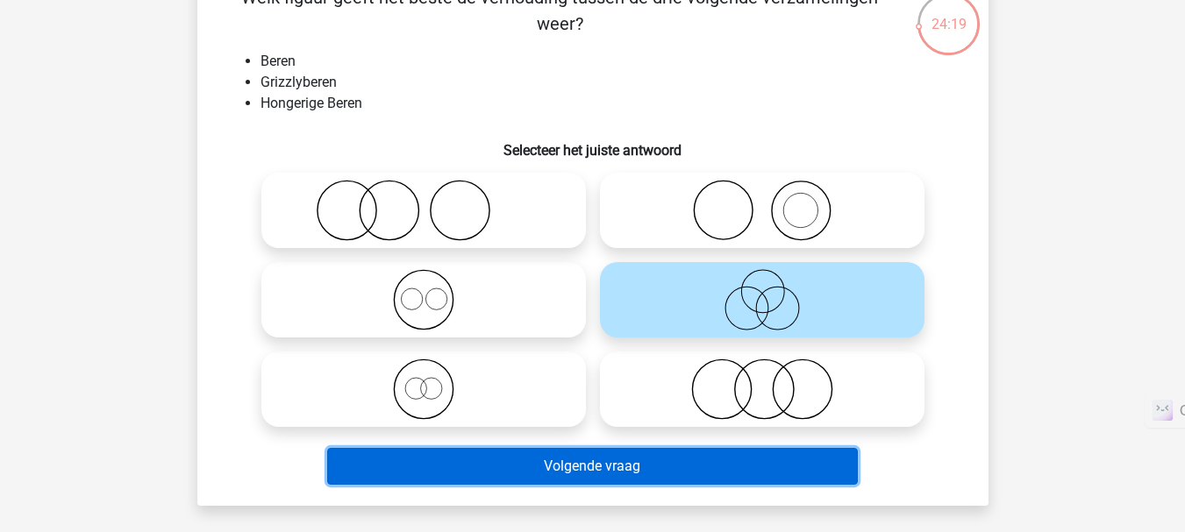
click at [686, 461] on button "Volgende vraag" at bounding box center [592, 466] width 531 height 37
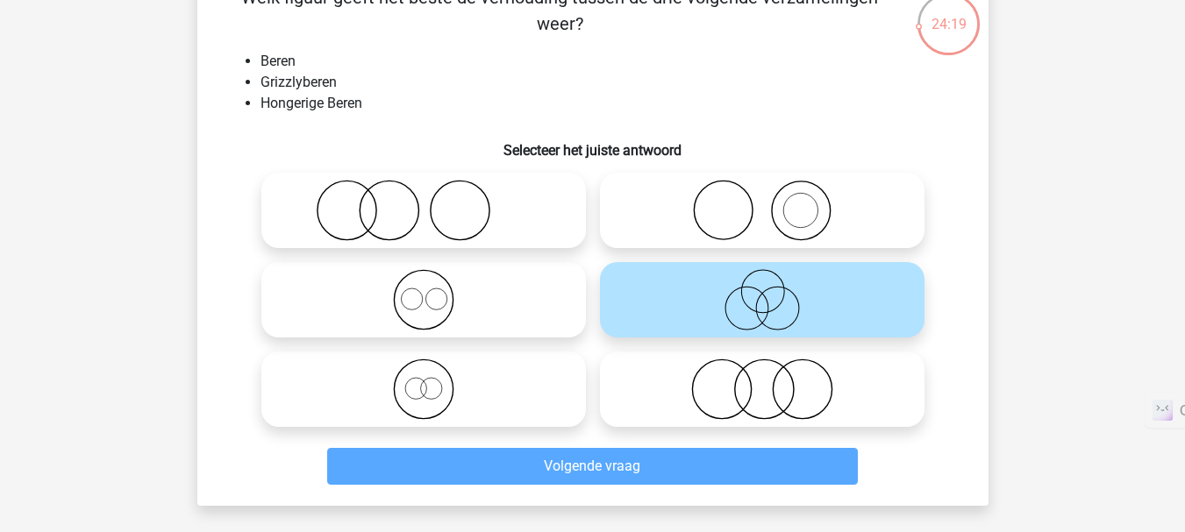
scroll to position [81, 0]
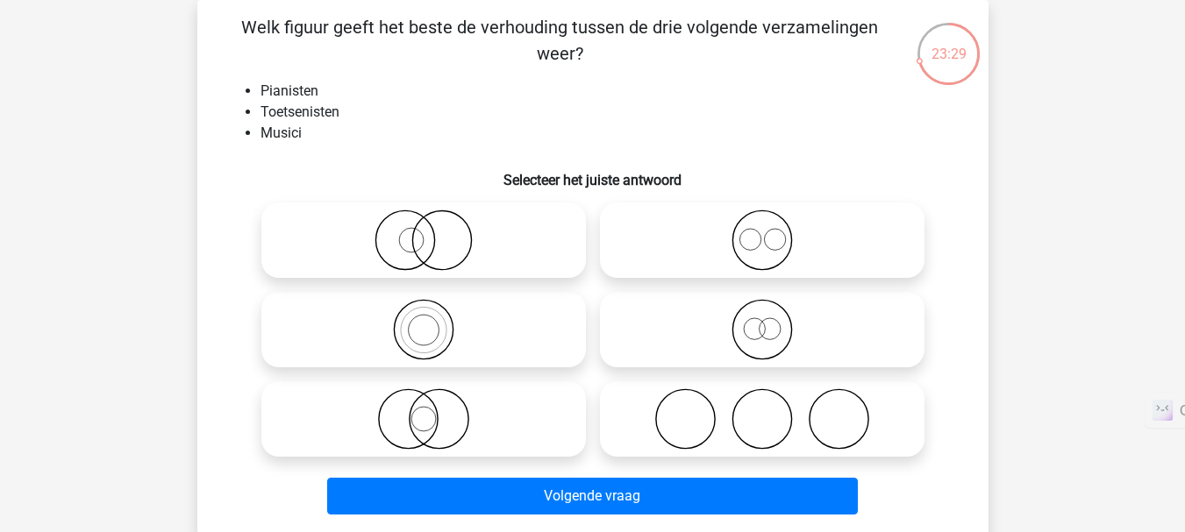
click at [452, 419] on icon at bounding box center [423, 419] width 310 height 61
click at [435, 410] on input "radio" at bounding box center [429, 404] width 11 height 11
radio input "true"
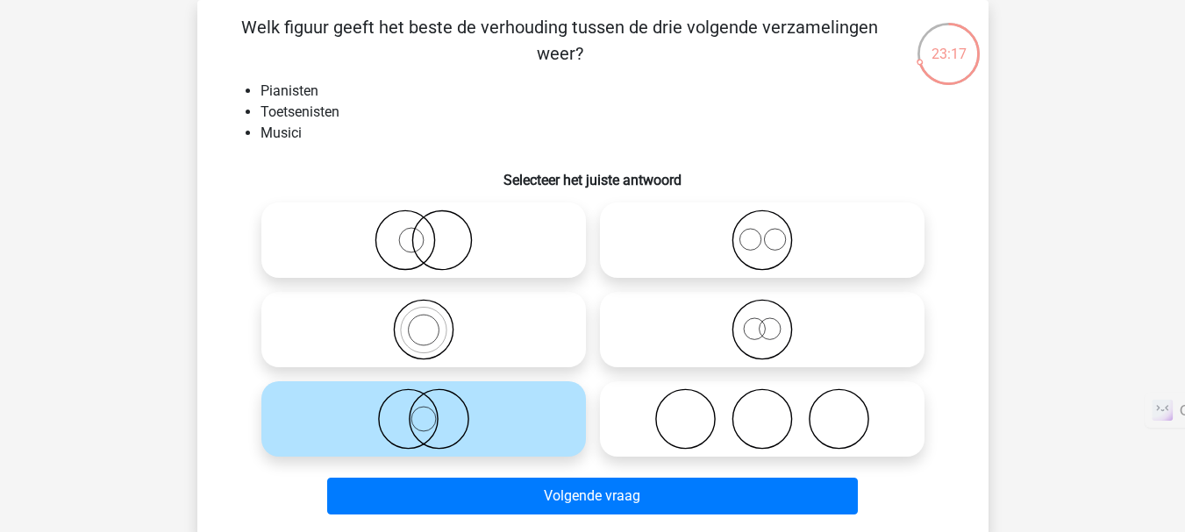
click at [635, 318] on icon at bounding box center [762, 329] width 310 height 61
click at [762, 318] on input "radio" at bounding box center [767, 315] width 11 height 11
radio input "true"
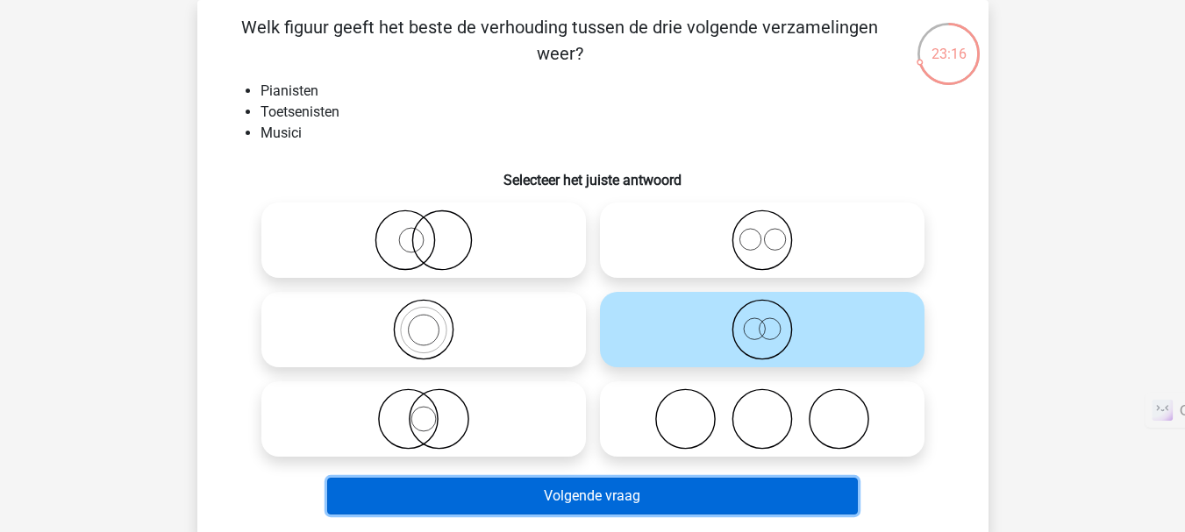
click at [546, 495] on button "Volgende vraag" at bounding box center [592, 496] width 531 height 37
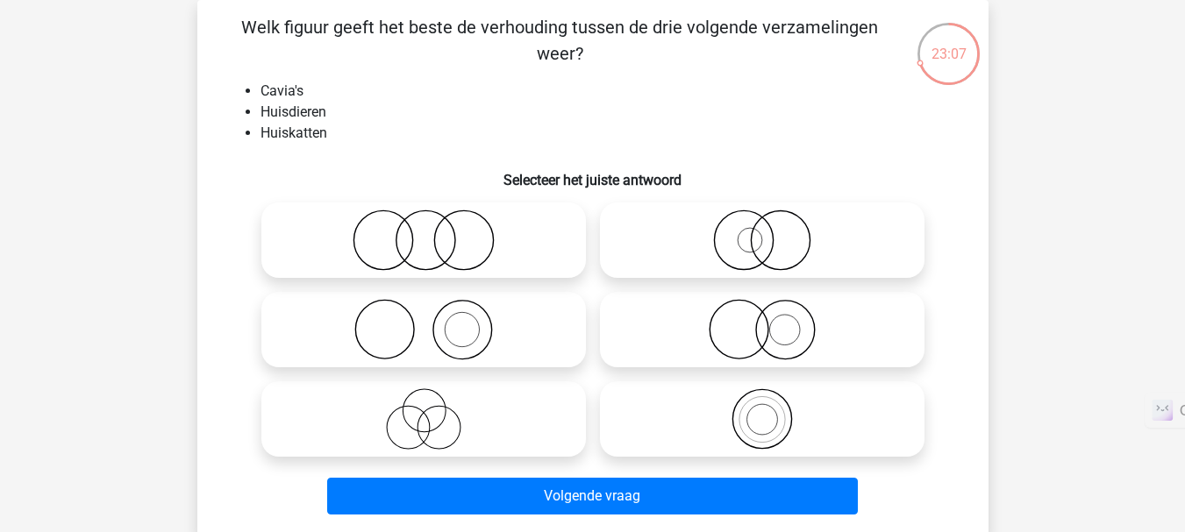
click at [729, 325] on icon at bounding box center [762, 329] width 310 height 61
click at [762, 321] on input "radio" at bounding box center [767, 315] width 11 height 11
radio input "true"
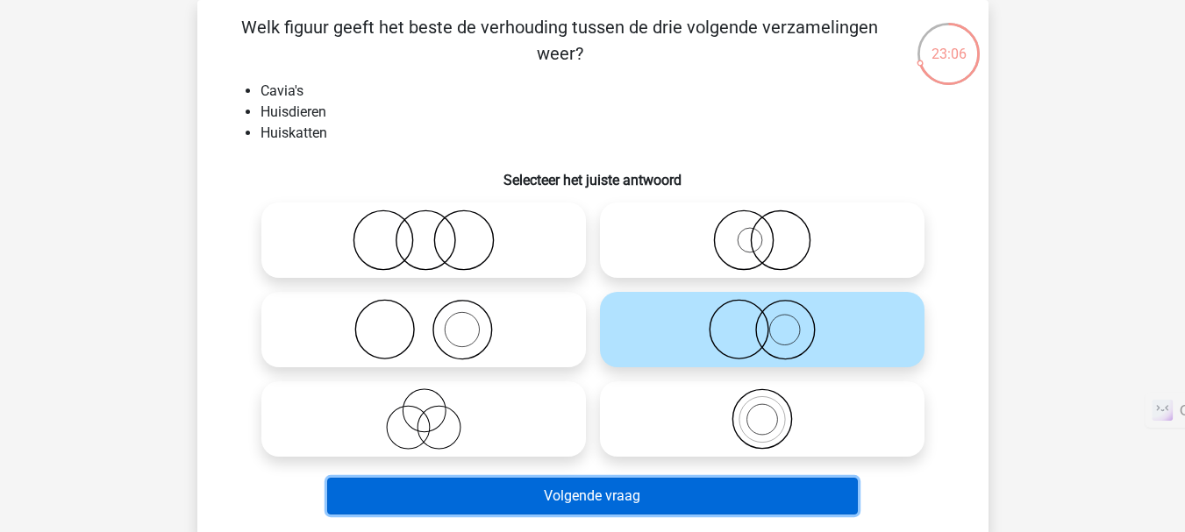
click at [604, 487] on button "Volgende vraag" at bounding box center [592, 496] width 531 height 37
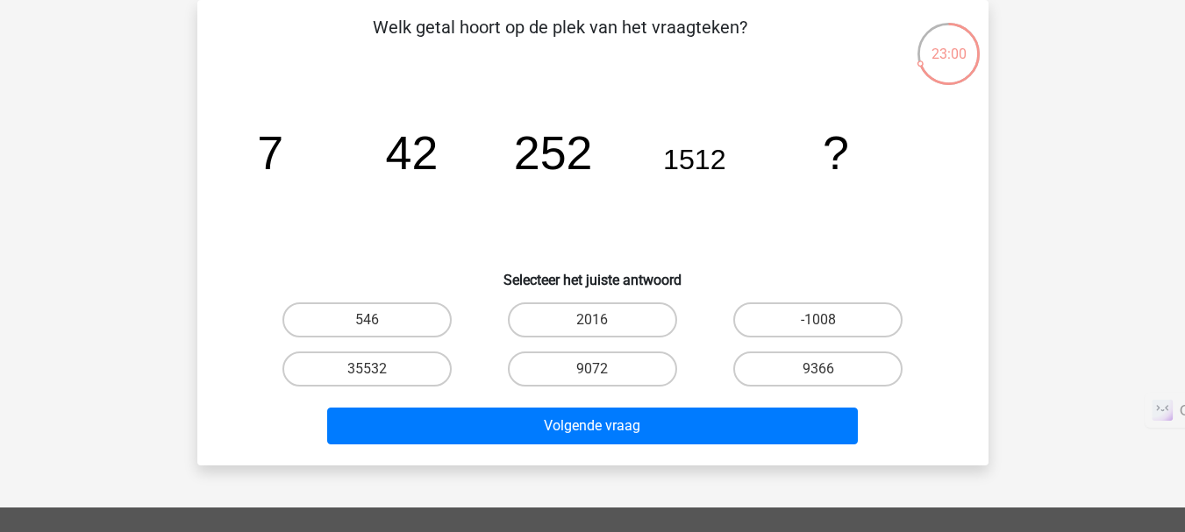
click at [572, 388] on div "9072" at bounding box center [592, 369] width 225 height 49
click at [577, 368] on label "9072" at bounding box center [592, 369] width 169 height 35
click at [592, 369] on input "9072" at bounding box center [597, 374] width 11 height 11
radio input "true"
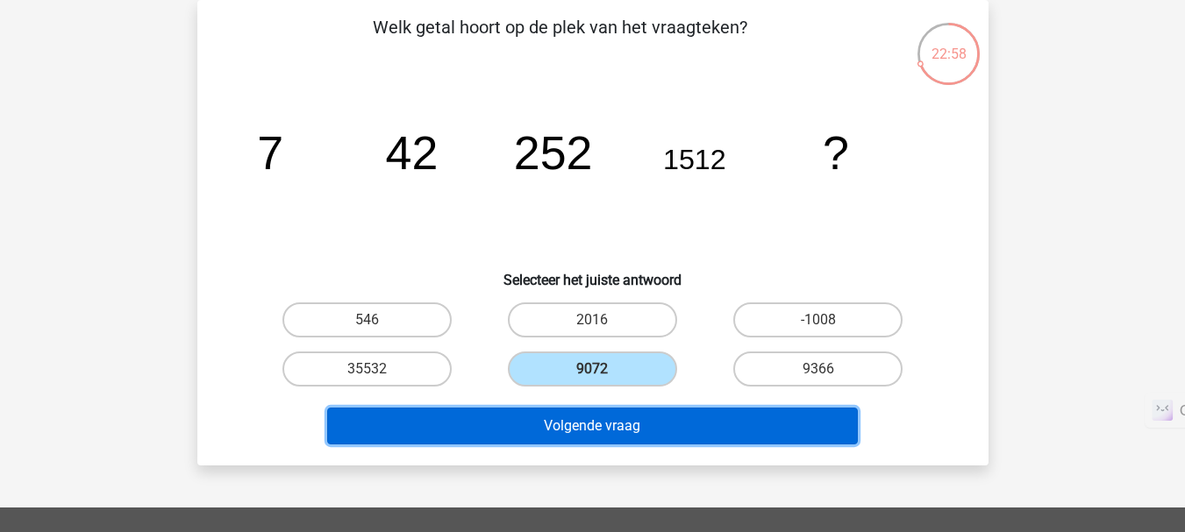
click at [575, 423] on button "Volgende vraag" at bounding box center [592, 426] width 531 height 37
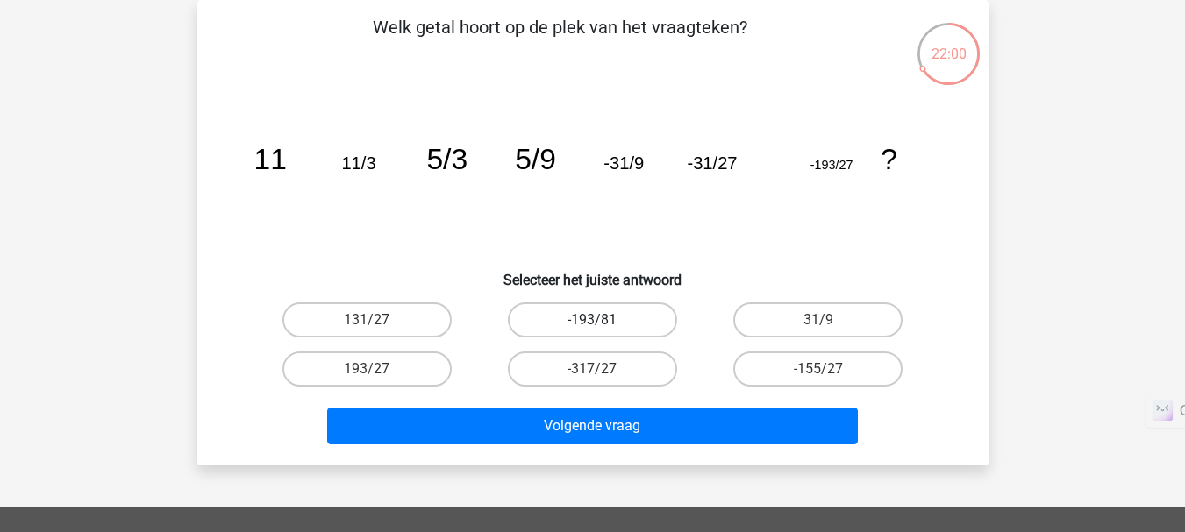
click at [653, 324] on label "-193/81" at bounding box center [592, 320] width 169 height 35
click at [603, 324] on input "-193/81" at bounding box center [597, 325] width 11 height 11
radio input "true"
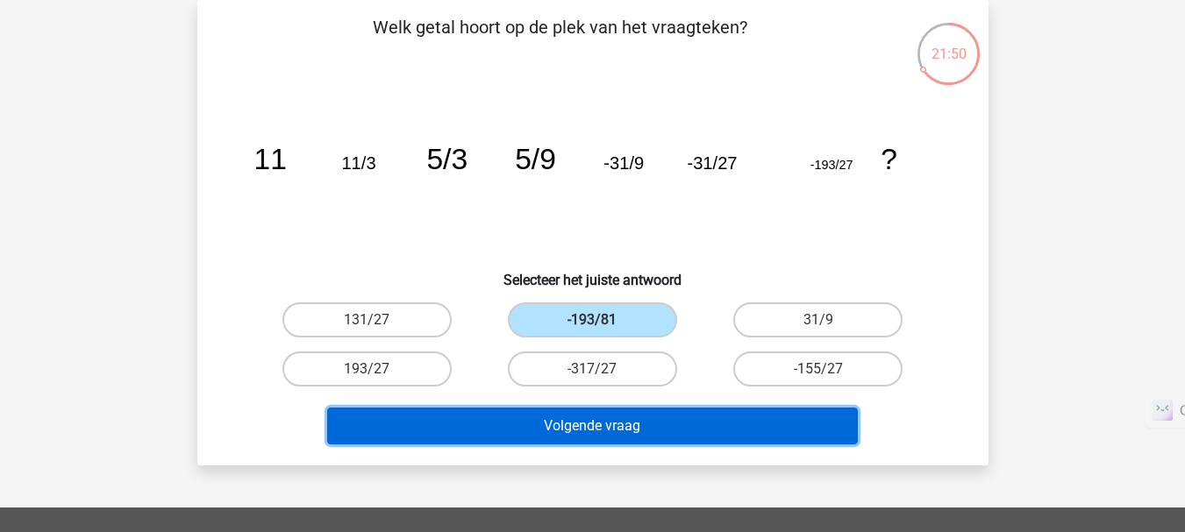
click at [656, 425] on button "Volgende vraag" at bounding box center [592, 426] width 531 height 37
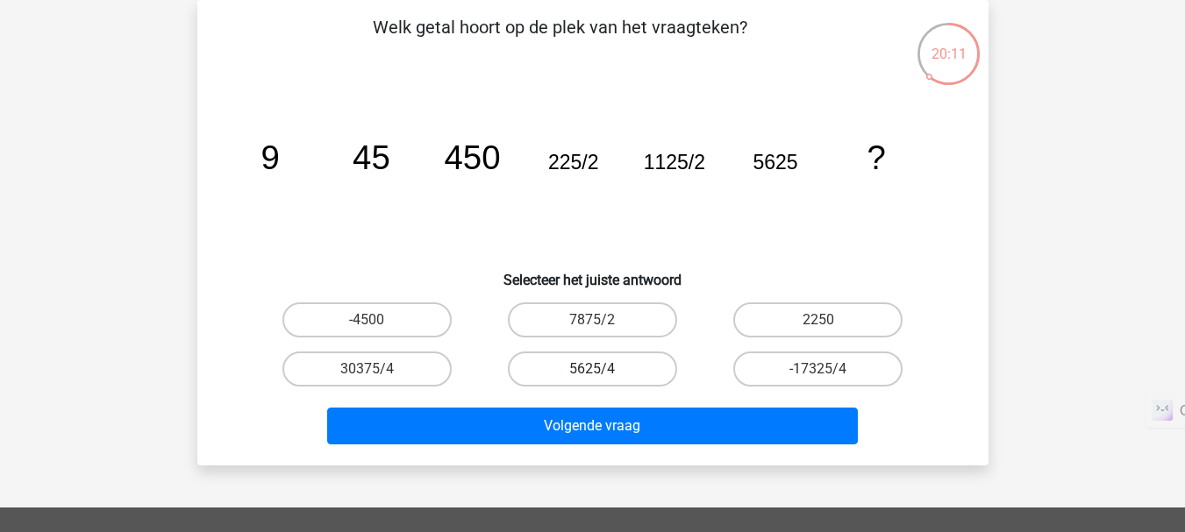
click at [583, 363] on label "5625/4" at bounding box center [592, 369] width 169 height 35
click at [592, 369] on input "5625/4" at bounding box center [597, 374] width 11 height 11
radio input "true"
click at [429, 374] on label "30375/4" at bounding box center [366, 369] width 169 height 35
click at [378, 374] on input "30375/4" at bounding box center [372, 374] width 11 height 11
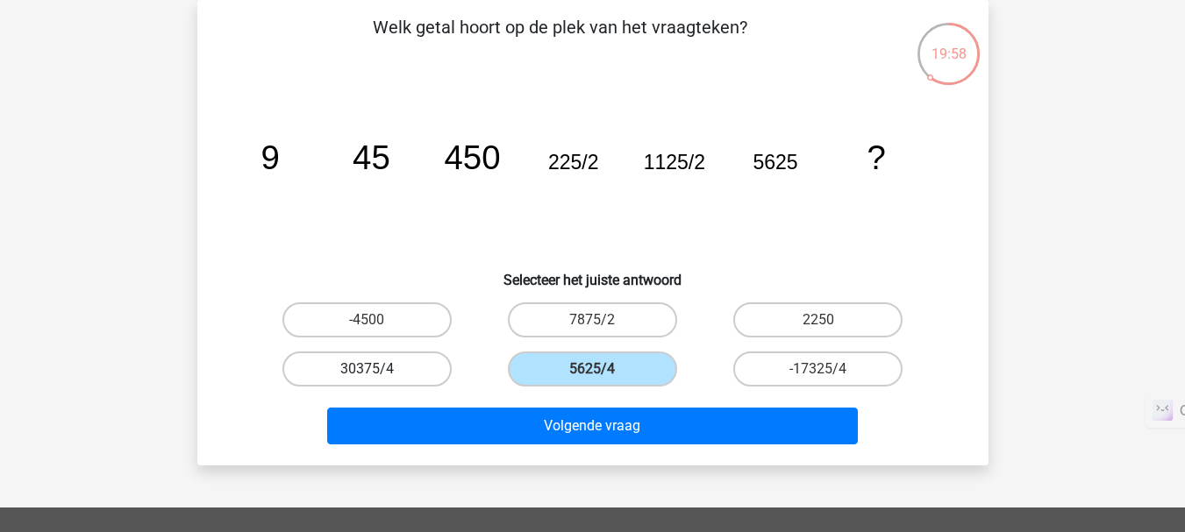
radio input "true"
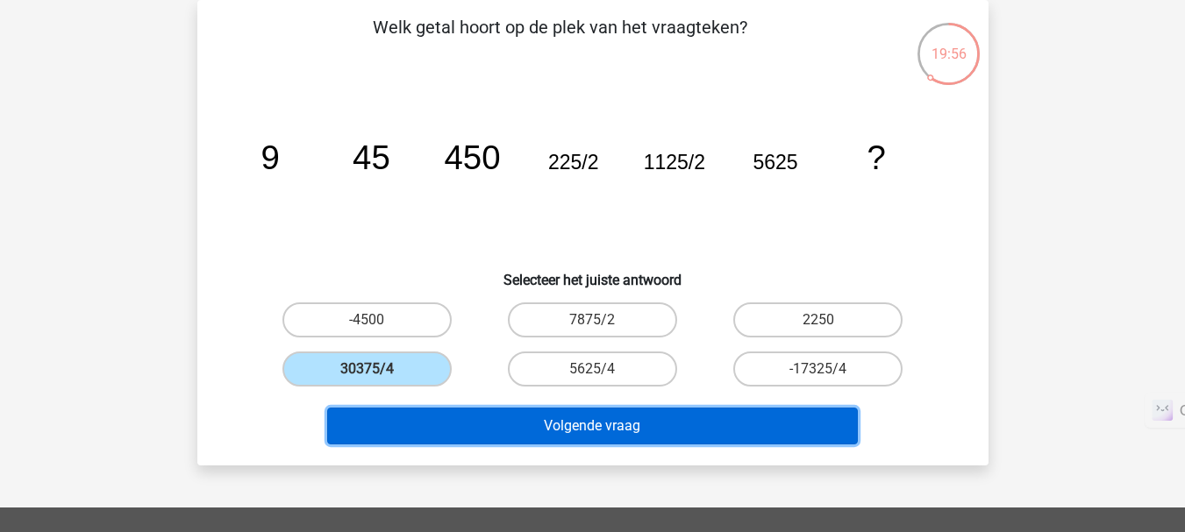
click at [473, 430] on button "Volgende vraag" at bounding box center [592, 426] width 531 height 37
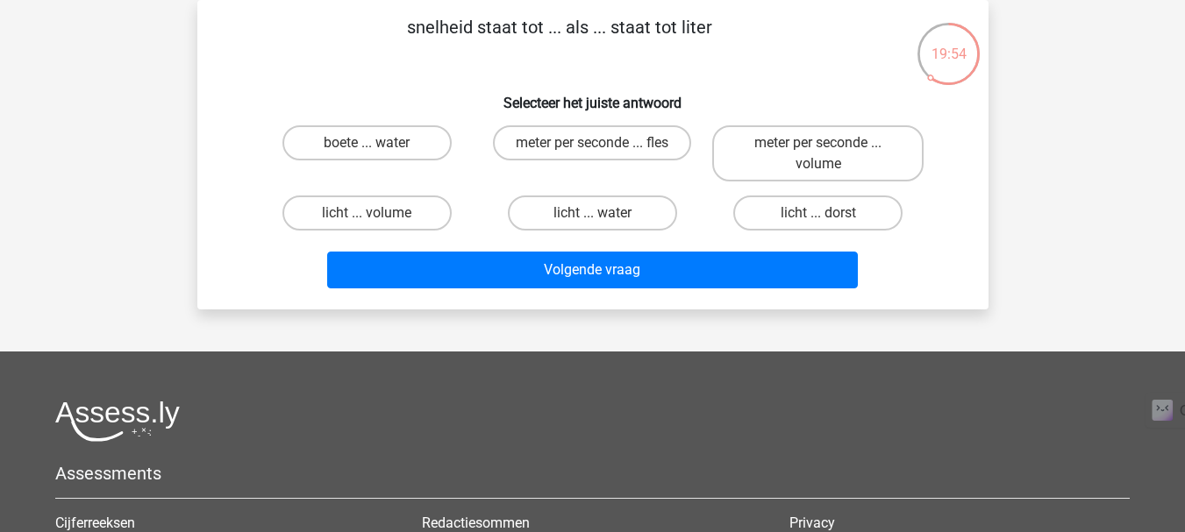
scroll to position [0, 0]
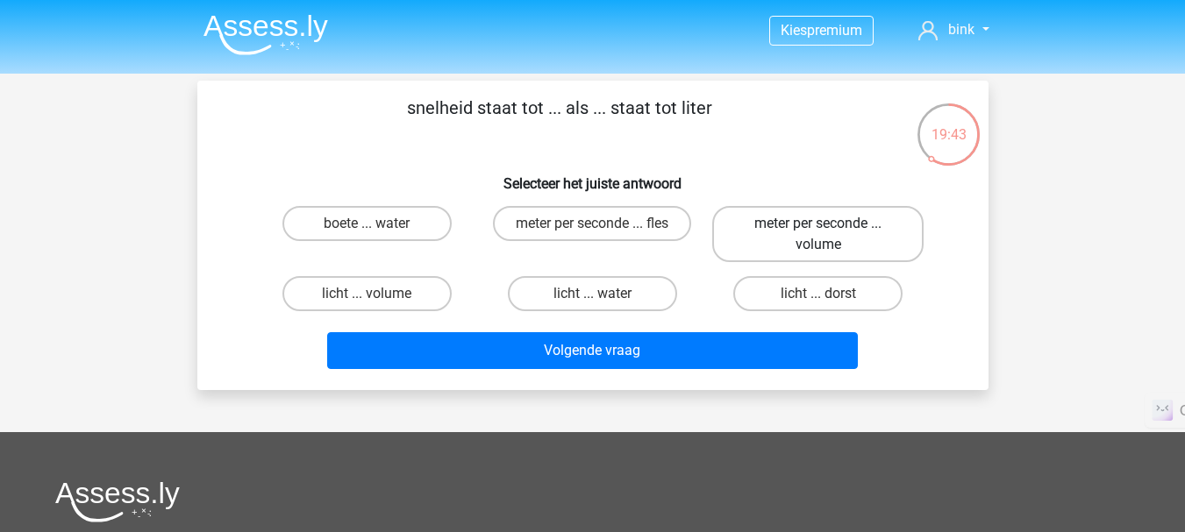
click at [778, 240] on label "meter per seconde ... volume" at bounding box center [817, 234] width 211 height 56
click at [818, 235] on input "meter per seconde ... volume" at bounding box center [823, 229] width 11 height 11
radio input "true"
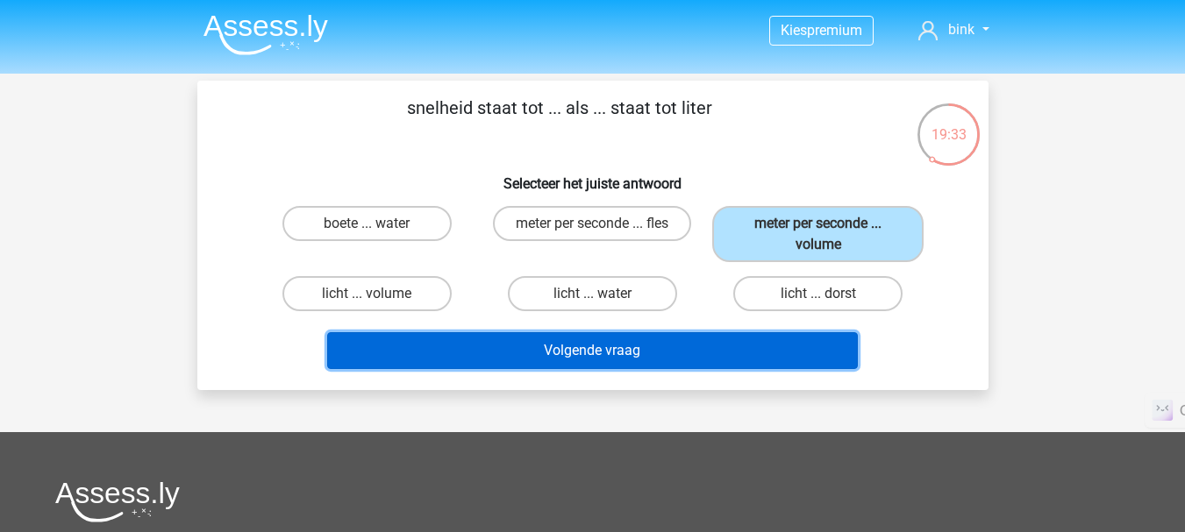
click at [680, 353] on button "Volgende vraag" at bounding box center [592, 350] width 531 height 37
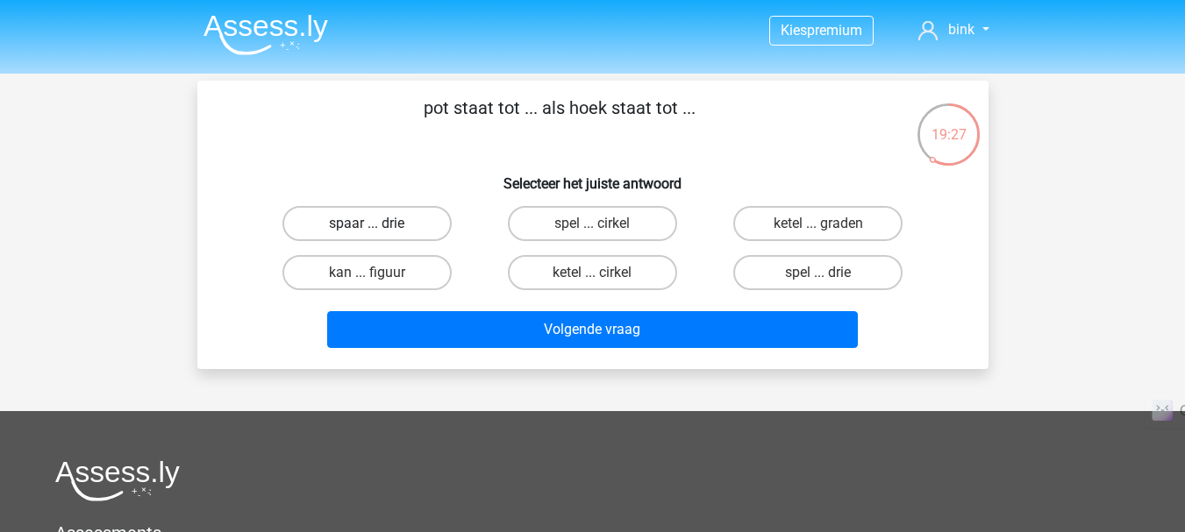
click at [359, 230] on label "spaar ... drie" at bounding box center [366, 223] width 169 height 35
click at [367, 230] on input "spaar ... drie" at bounding box center [372, 229] width 11 height 11
radio input "true"
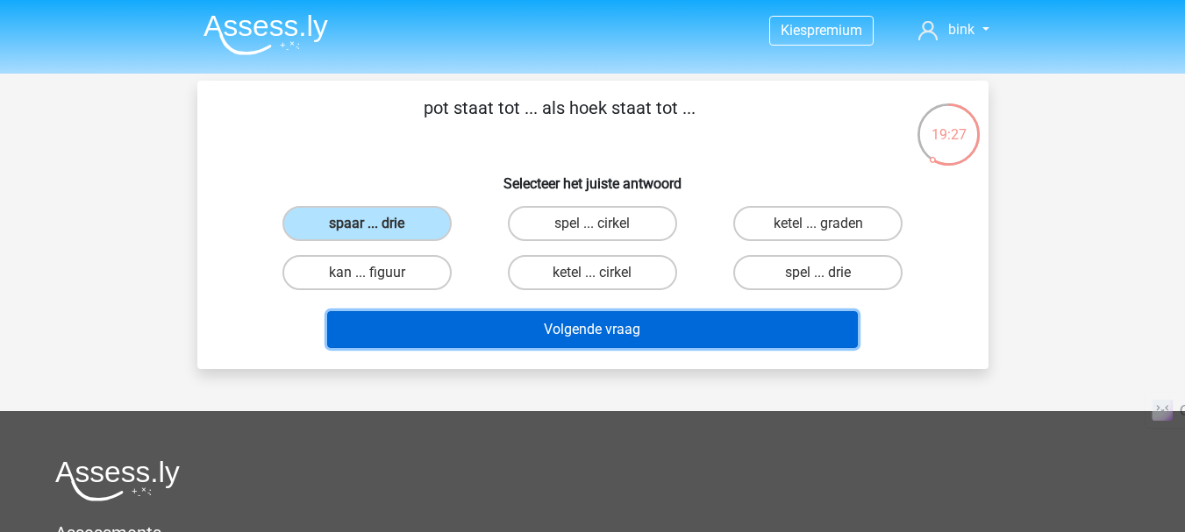
click at [505, 335] on button "Volgende vraag" at bounding box center [592, 329] width 531 height 37
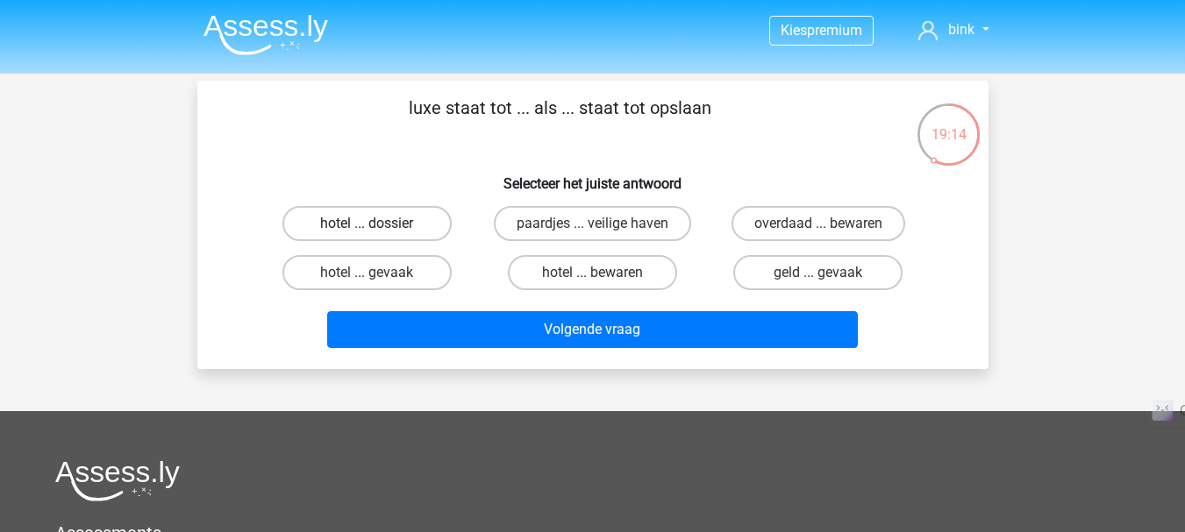
click at [421, 224] on label "hotel ... dossier" at bounding box center [366, 223] width 169 height 35
click at [378, 224] on input "hotel ... dossier" at bounding box center [372, 229] width 11 height 11
radio input "true"
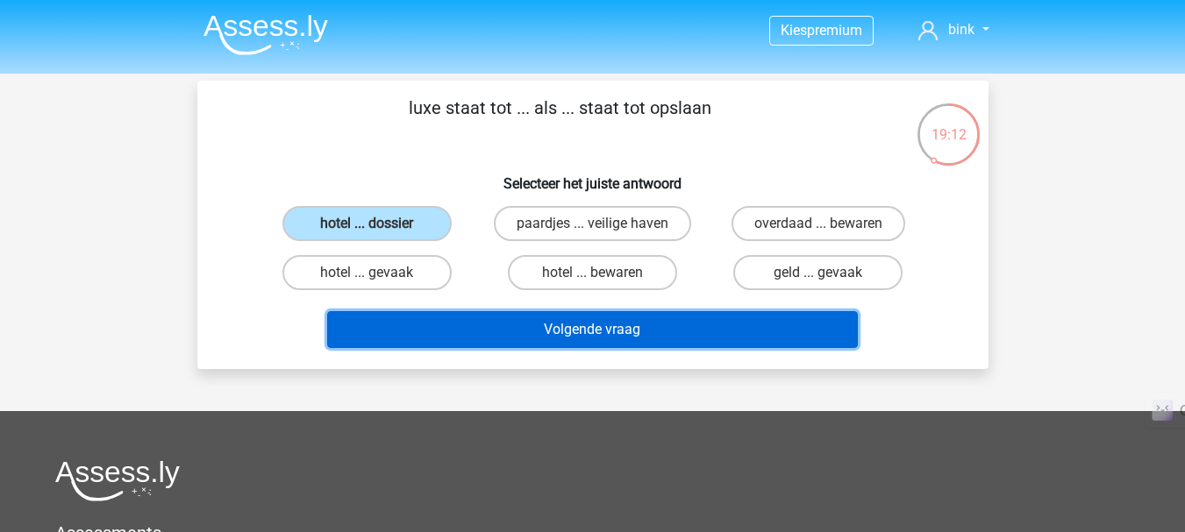
click at [492, 334] on button "Volgende vraag" at bounding box center [592, 329] width 531 height 37
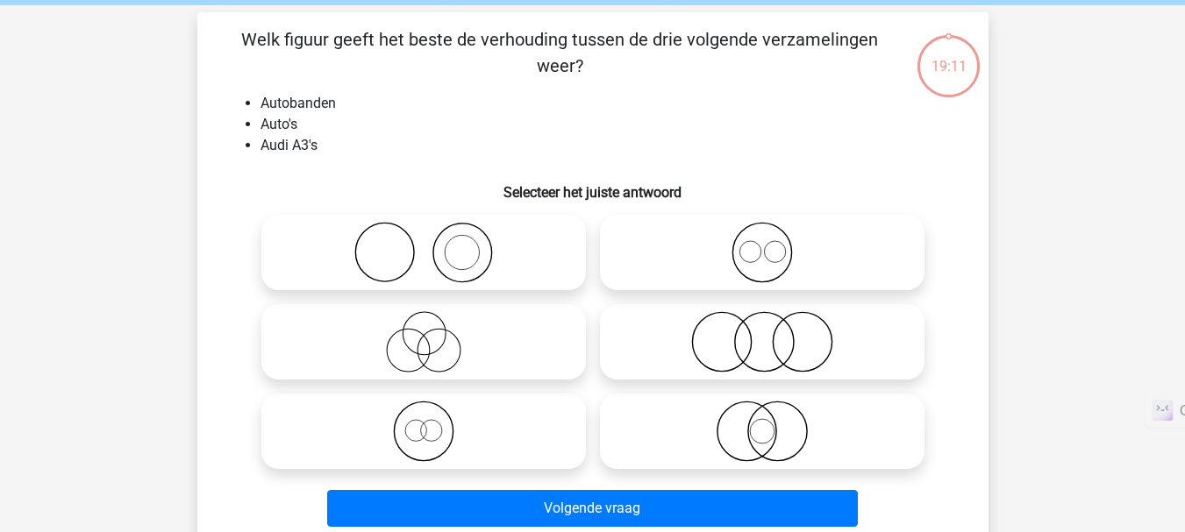
scroll to position [81, 0]
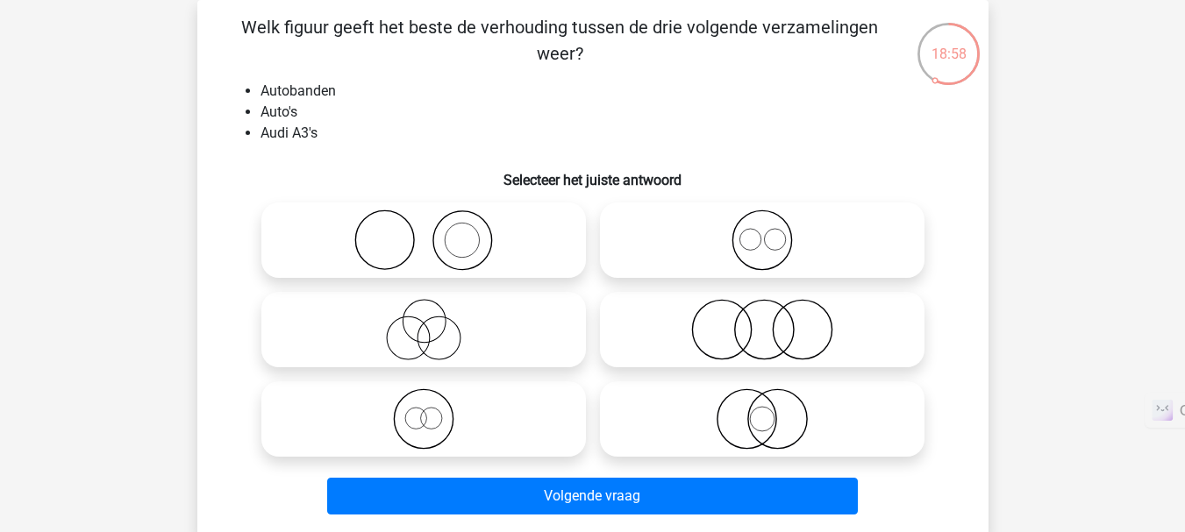
click at [701, 417] on icon at bounding box center [762, 419] width 310 height 61
click at [762, 410] on input "radio" at bounding box center [767, 404] width 11 height 11
radio input "true"
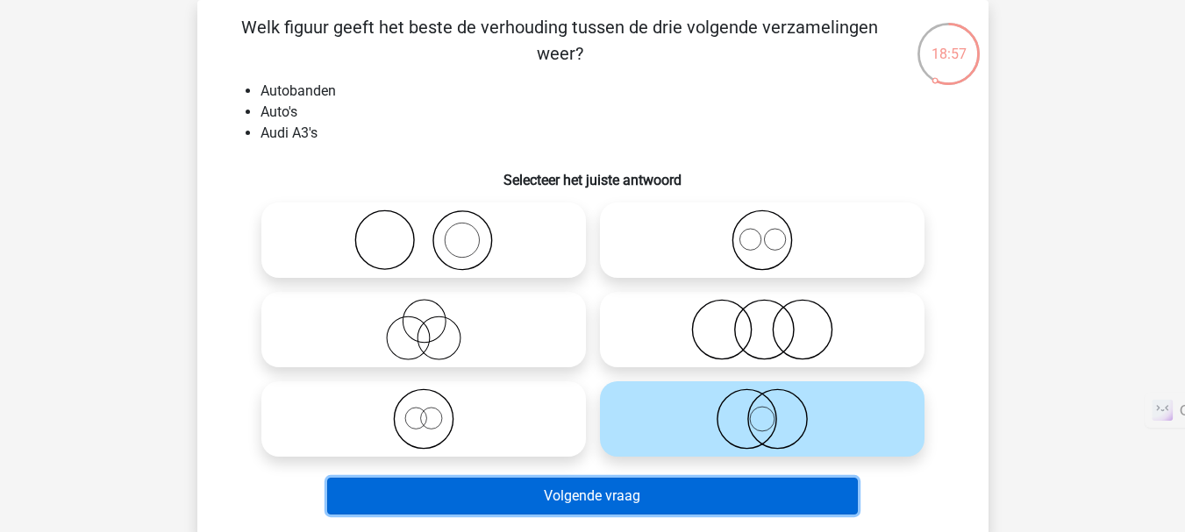
click at [652, 496] on button "Volgende vraag" at bounding box center [592, 496] width 531 height 37
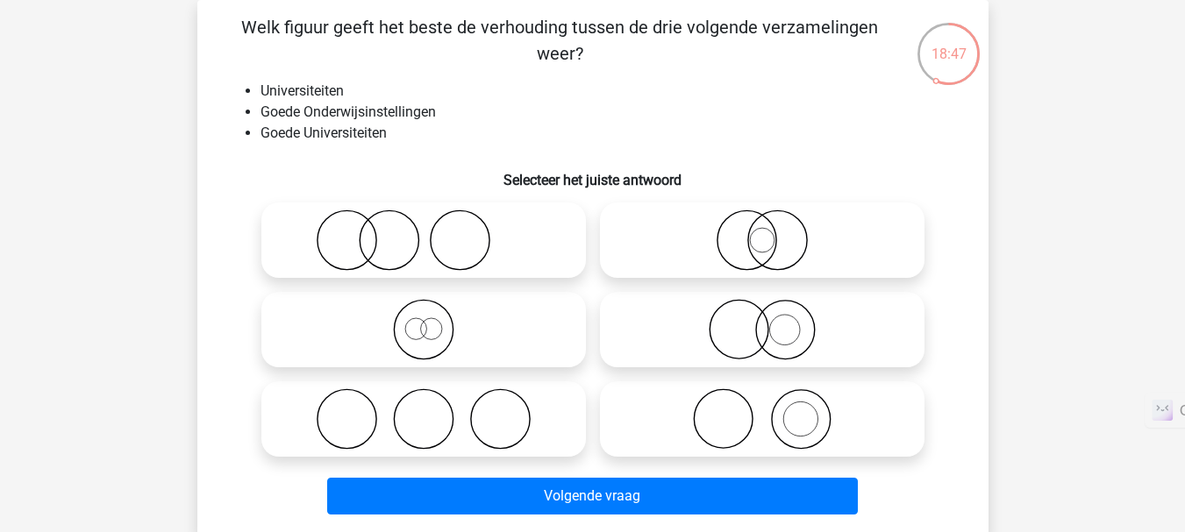
click at [781, 318] on icon at bounding box center [762, 329] width 310 height 61
click at [773, 318] on input "radio" at bounding box center [767, 315] width 11 height 11
radio input "true"
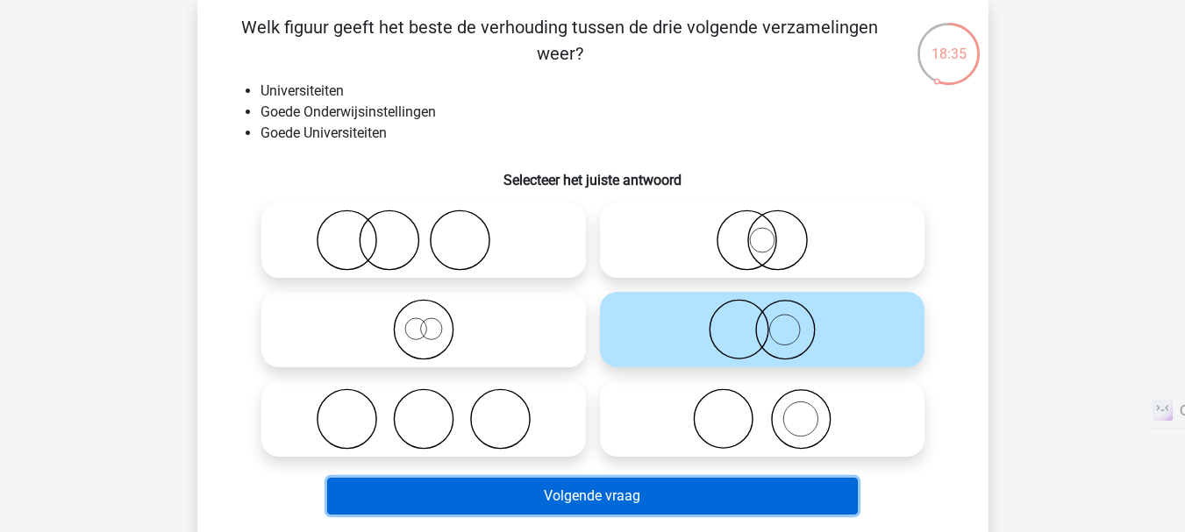
click at [747, 494] on button "Volgende vraag" at bounding box center [592, 496] width 531 height 37
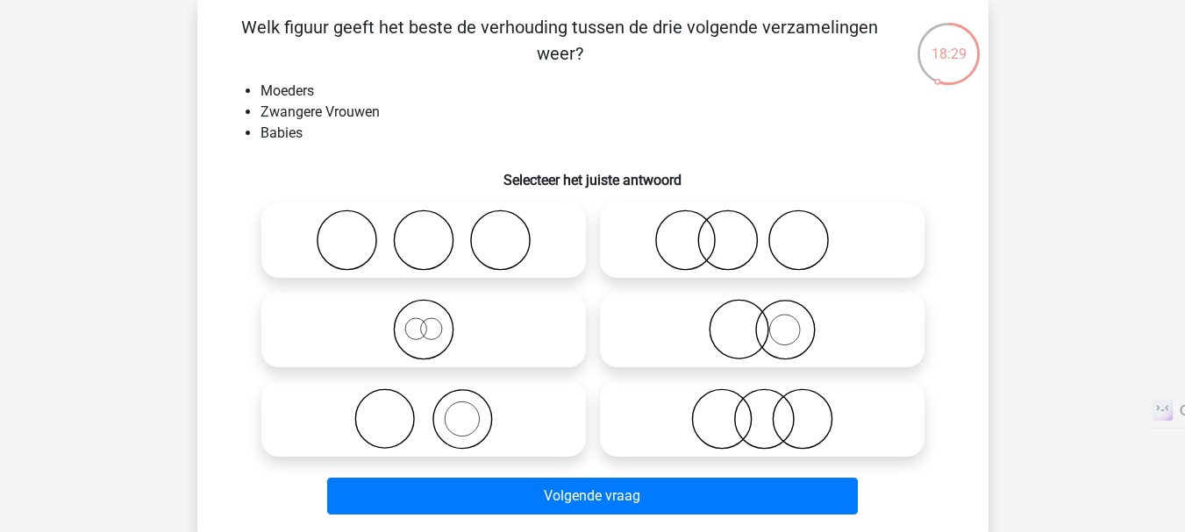
click at [500, 412] on icon at bounding box center [423, 419] width 310 height 61
click at [435, 410] on input "radio" at bounding box center [429, 404] width 11 height 11
radio input "true"
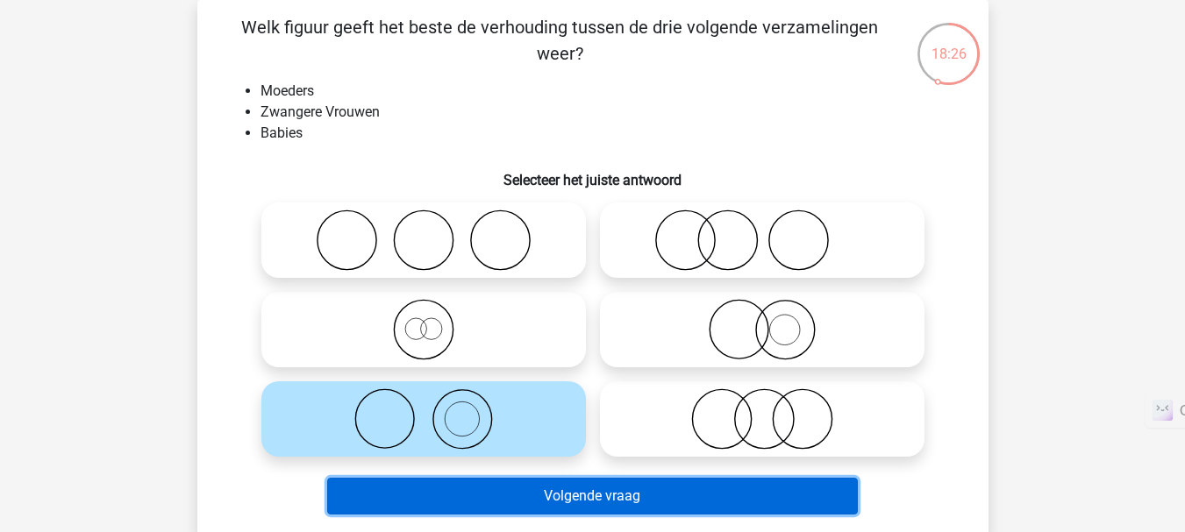
click at [571, 493] on button "Volgende vraag" at bounding box center [592, 496] width 531 height 37
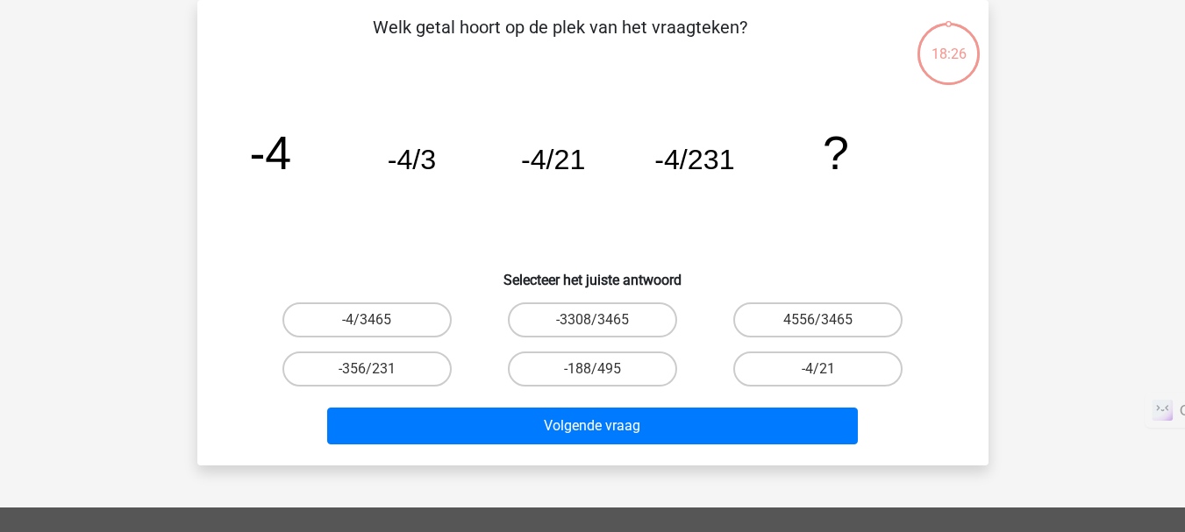
scroll to position [0, 0]
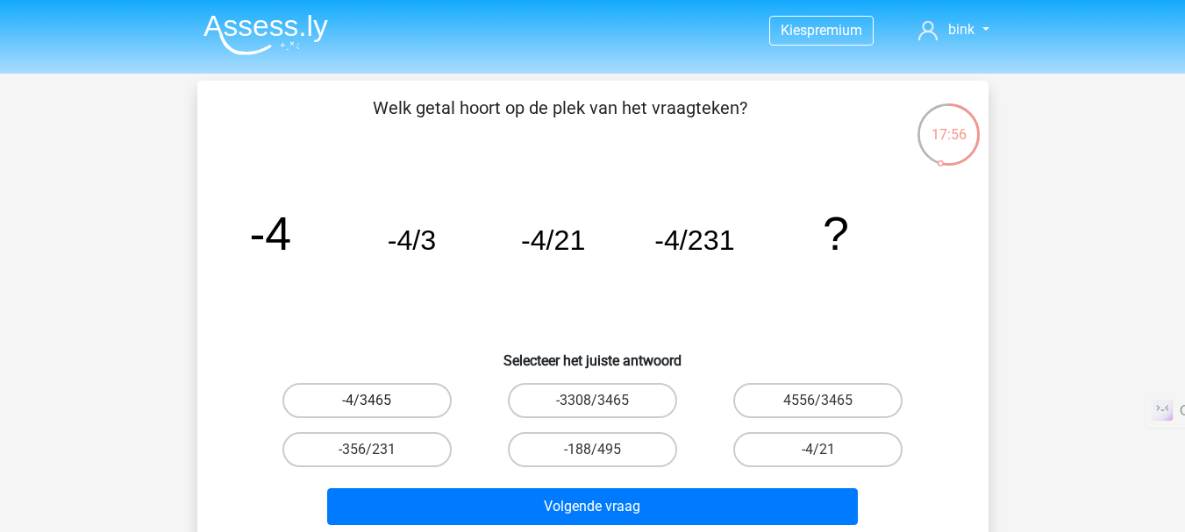
click at [418, 400] on label "-4/3465" at bounding box center [366, 400] width 169 height 35
click at [378, 401] on input "-4/3465" at bounding box center [372, 406] width 11 height 11
radio input "true"
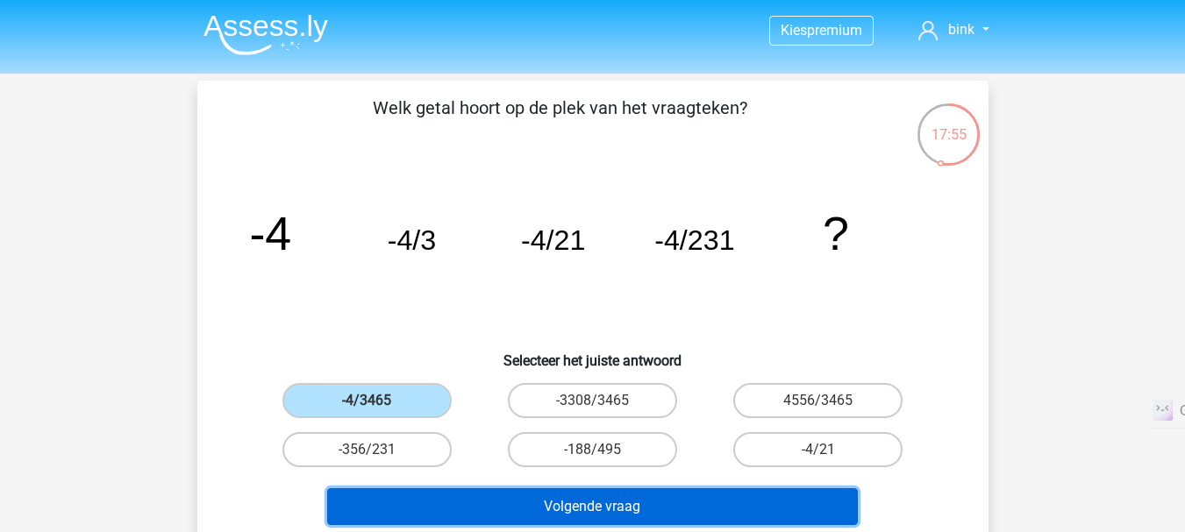
click at [484, 507] on button "Volgende vraag" at bounding box center [592, 506] width 531 height 37
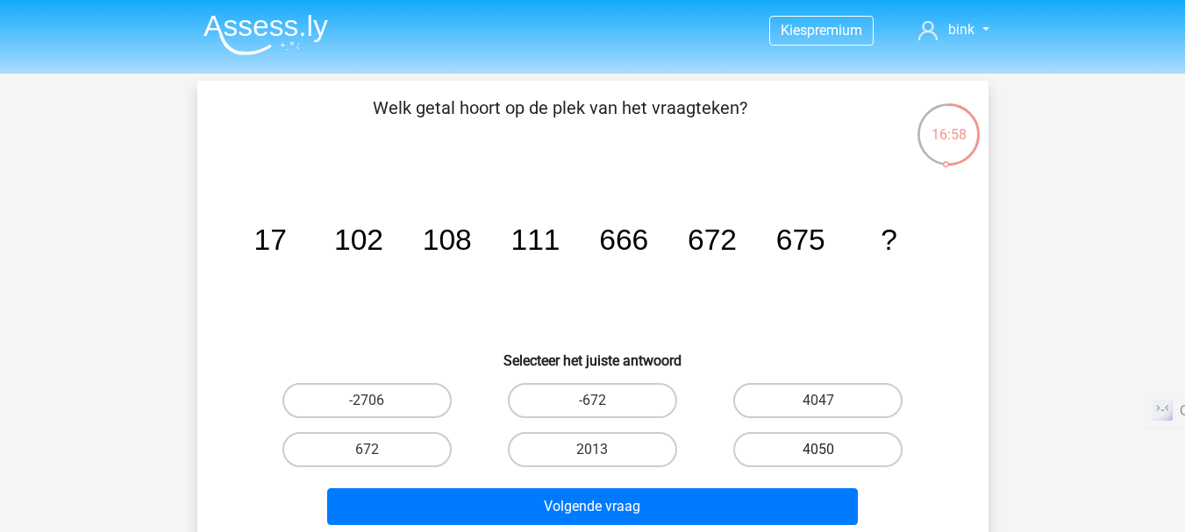
click at [866, 449] on label "4050" at bounding box center [817, 449] width 169 height 35
click at [830, 450] on input "4050" at bounding box center [823, 455] width 11 height 11
radio input "true"
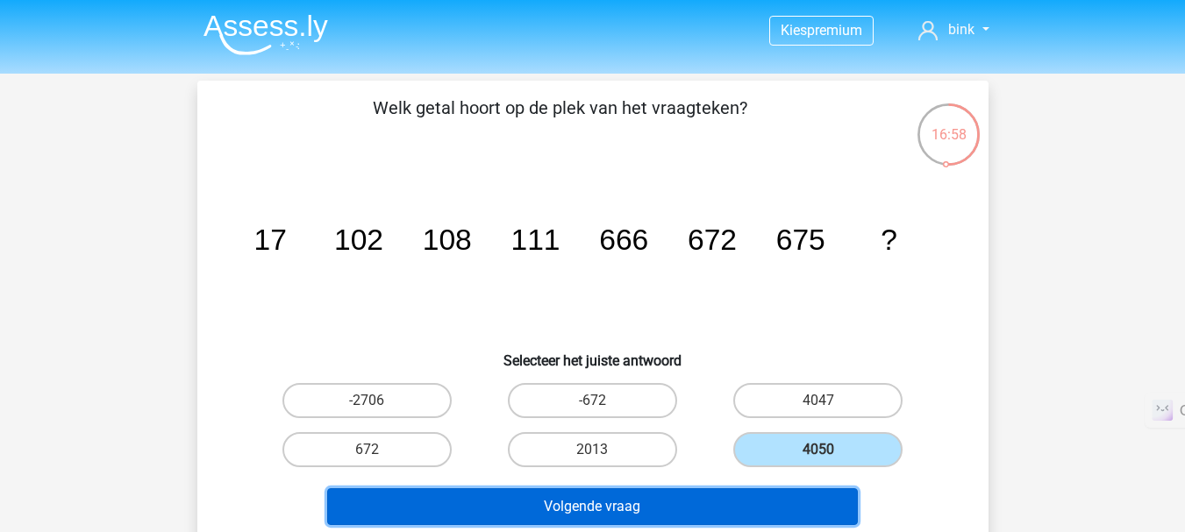
click at [797, 512] on button "Volgende vraag" at bounding box center [592, 506] width 531 height 37
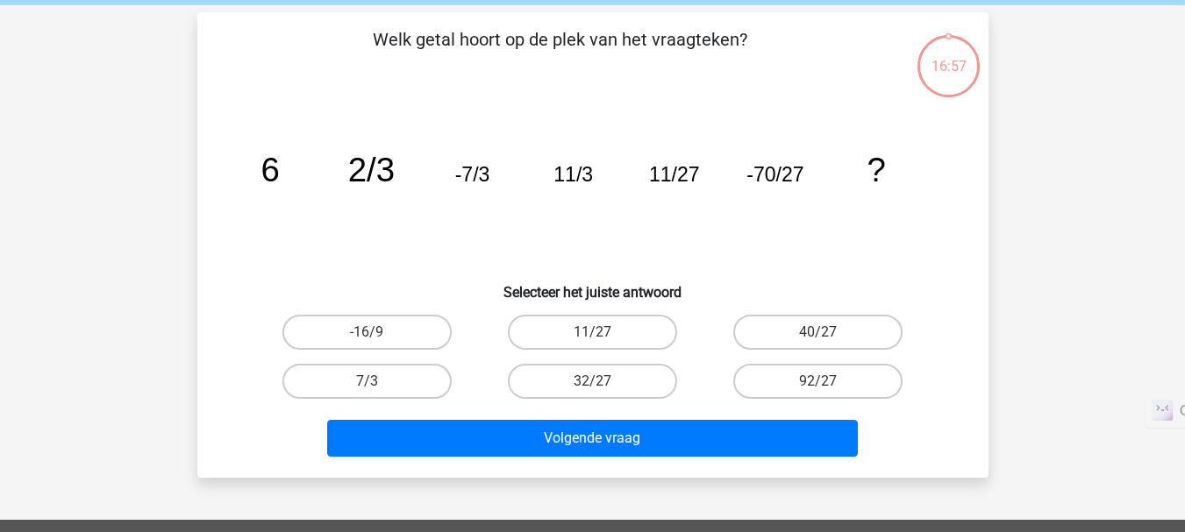
scroll to position [81, 0]
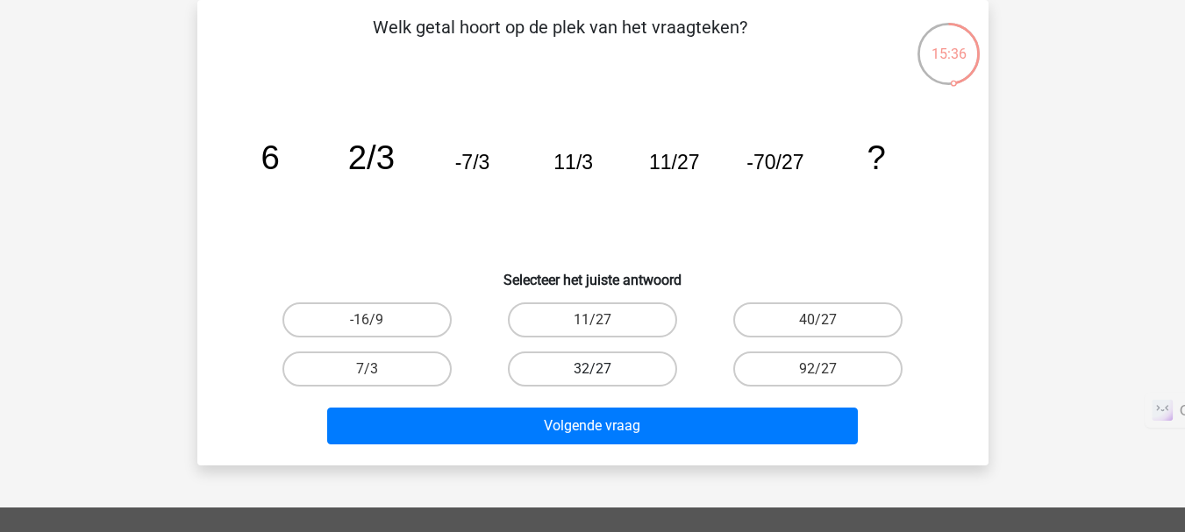
click at [620, 378] on label "32/27" at bounding box center [592, 369] width 169 height 35
click at [603, 378] on input "32/27" at bounding box center [597, 374] width 11 height 11
radio input "true"
click at [780, 372] on label "92/27" at bounding box center [817, 369] width 169 height 35
click at [818, 372] on input "92/27" at bounding box center [823, 374] width 11 height 11
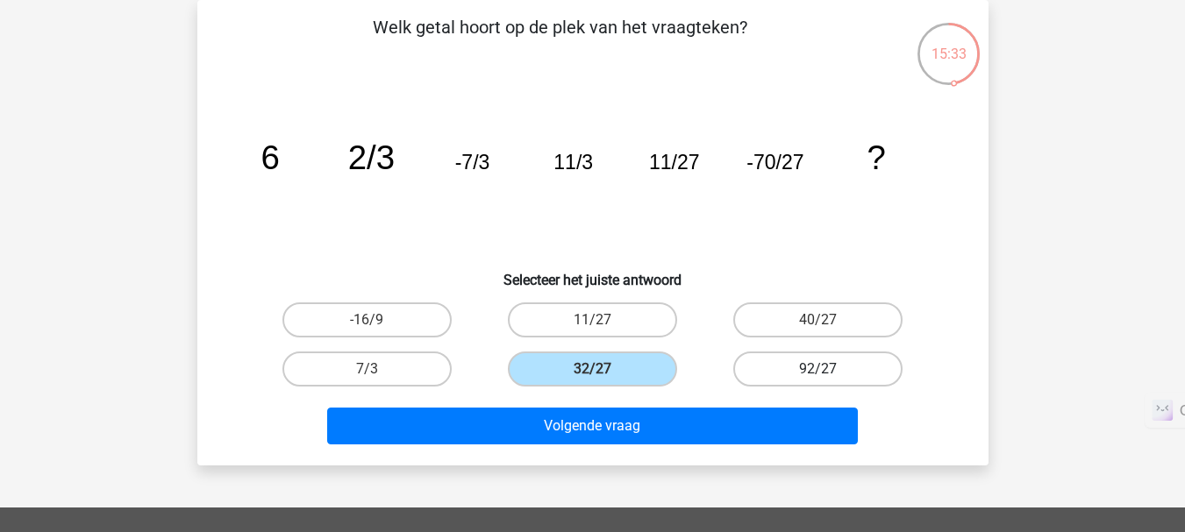
radio input "true"
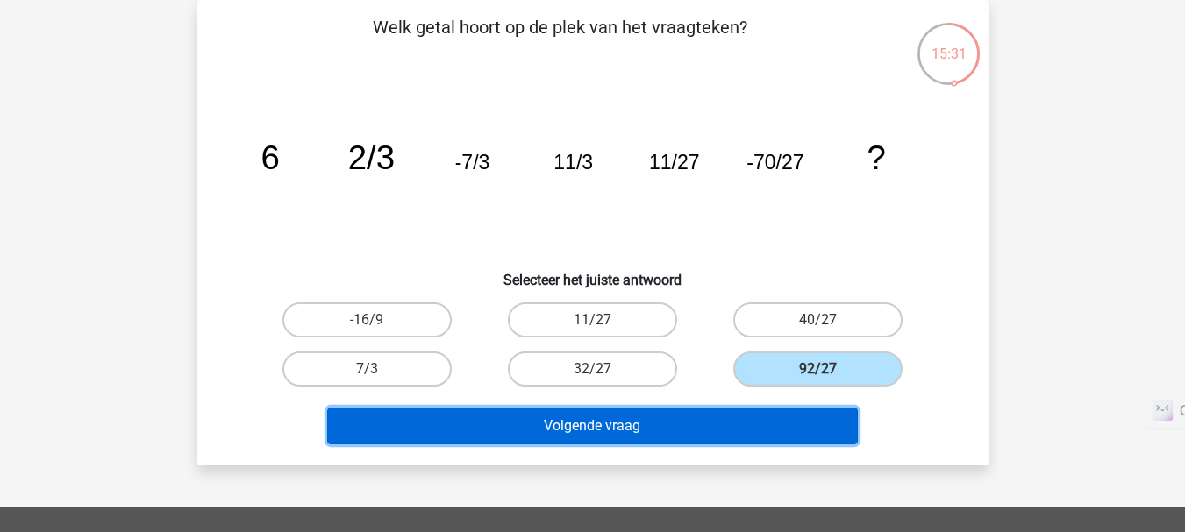
click at [734, 437] on button "Volgende vraag" at bounding box center [592, 426] width 531 height 37
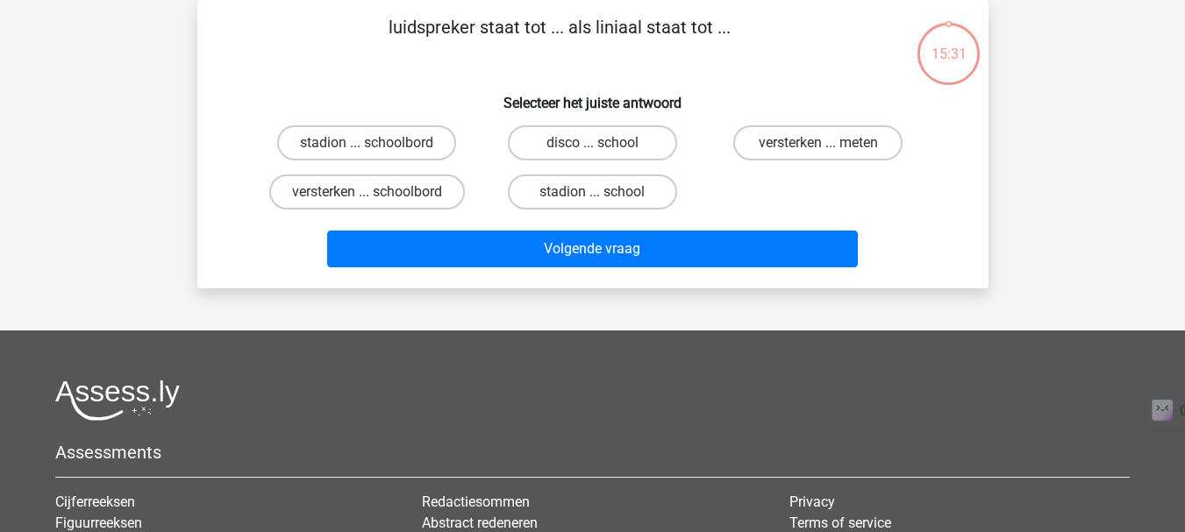
scroll to position [0, 0]
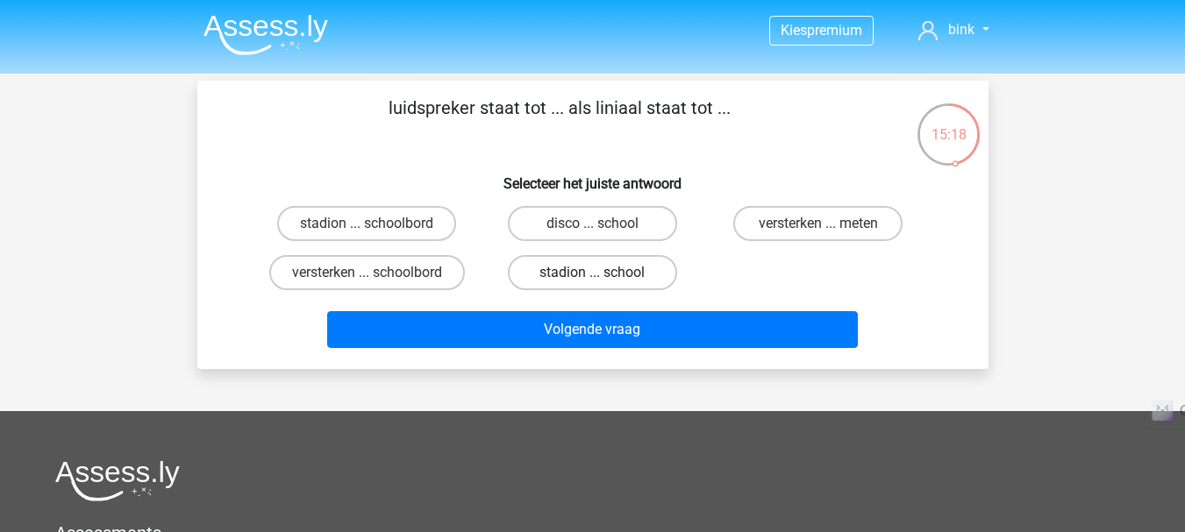
click at [561, 282] on label "stadion ... school" at bounding box center [592, 272] width 169 height 35
click at [592, 282] on input "stadion ... school" at bounding box center [597, 278] width 11 height 11
radio input "true"
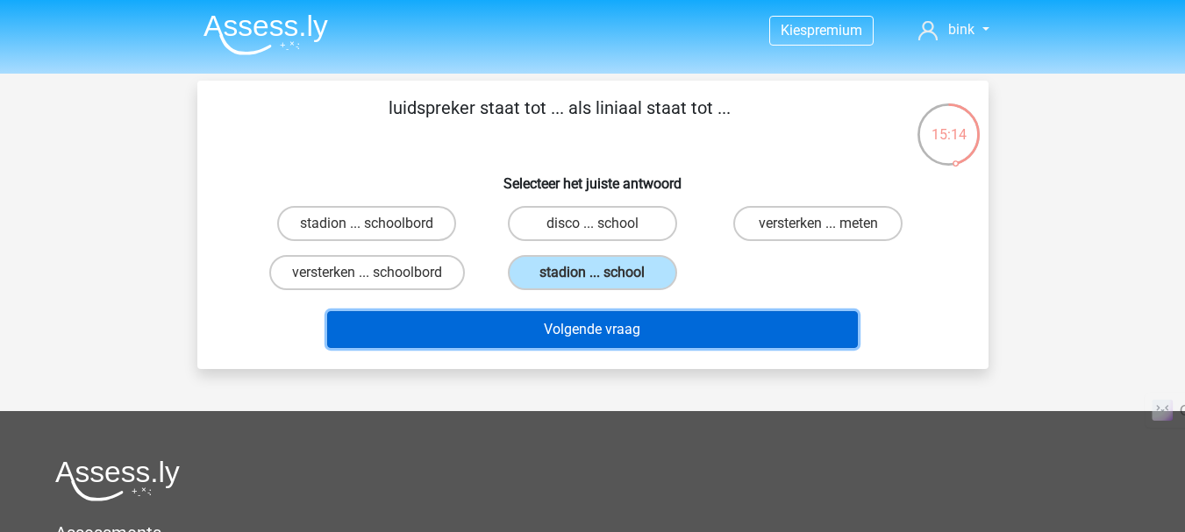
click at [728, 324] on button "Volgende vraag" at bounding box center [592, 329] width 531 height 37
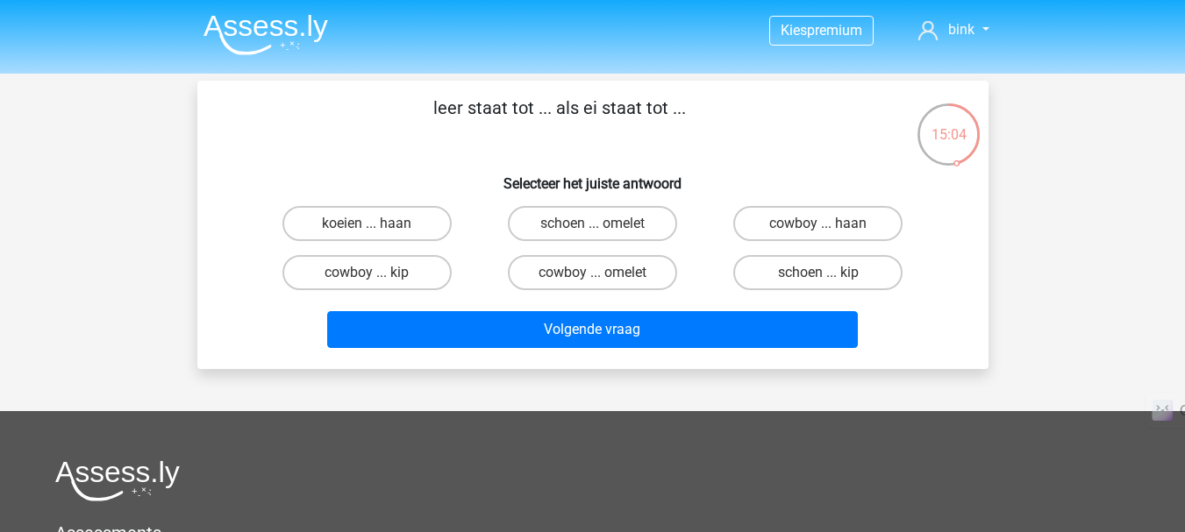
click at [633, 201] on div "schoen ... omelet" at bounding box center [592, 223] width 225 height 49
click at [643, 232] on label "schoen ... omelet" at bounding box center [592, 223] width 169 height 35
click at [603, 232] on input "schoen ... omelet" at bounding box center [597, 229] width 11 height 11
radio input "true"
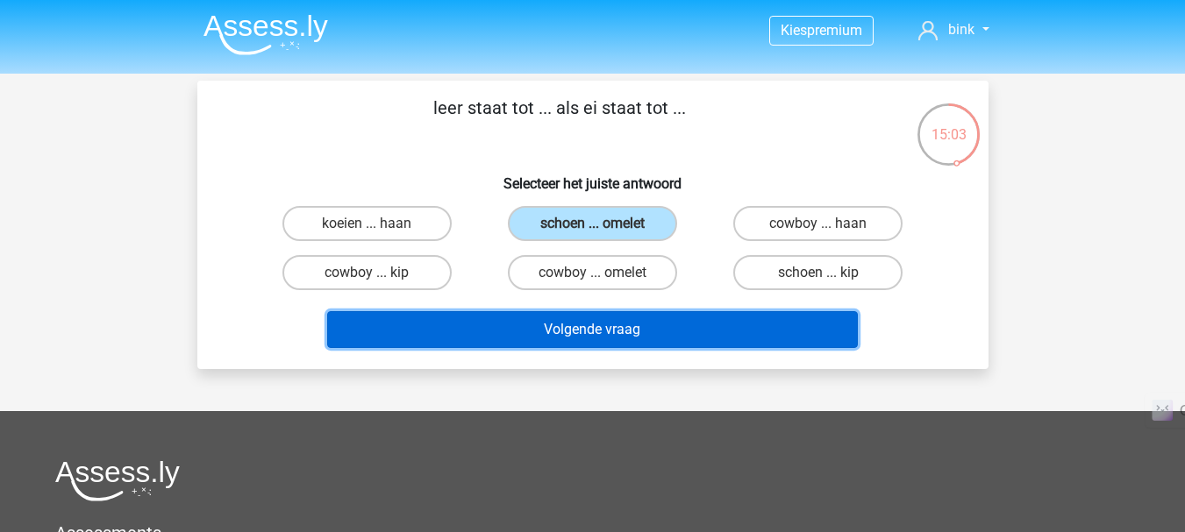
click at [661, 337] on button "Volgende vraag" at bounding box center [592, 329] width 531 height 37
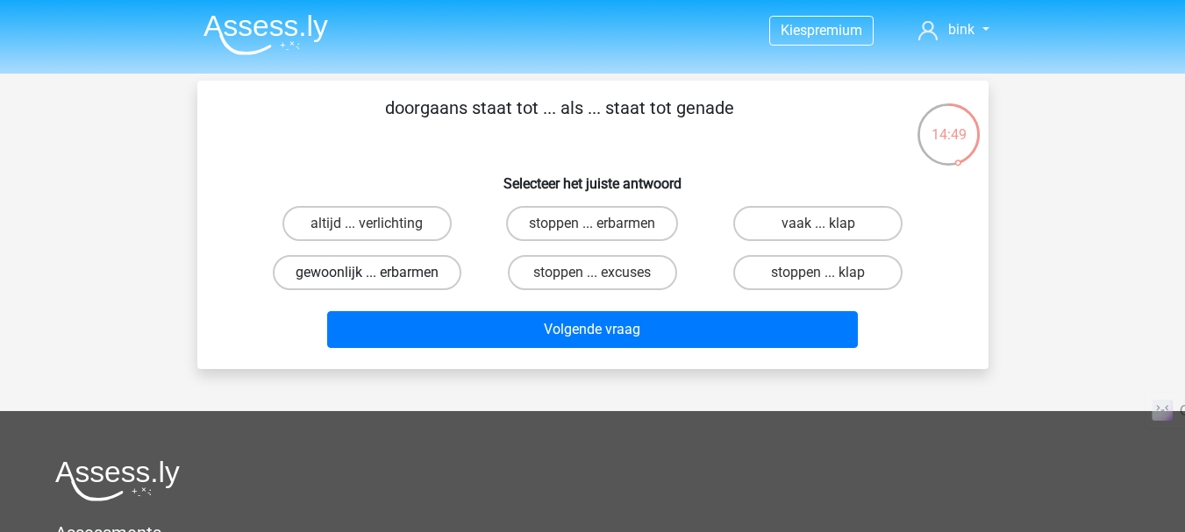
click at [417, 274] on label "gewoonlijk ... erbarmen" at bounding box center [367, 272] width 189 height 35
click at [378, 274] on input "gewoonlijk ... erbarmen" at bounding box center [372, 278] width 11 height 11
radio input "true"
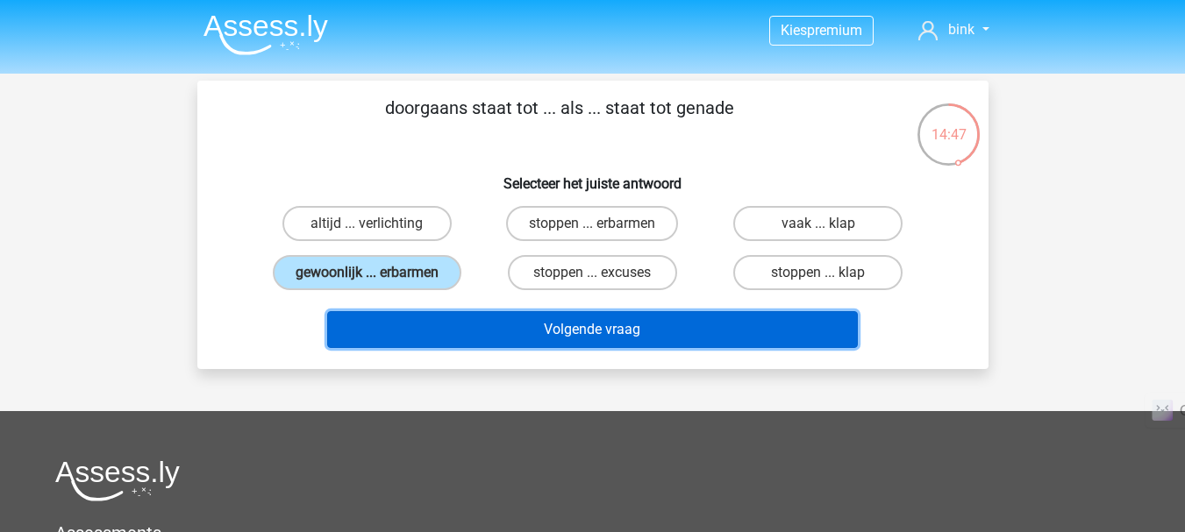
click at [499, 340] on button "Volgende vraag" at bounding box center [592, 329] width 531 height 37
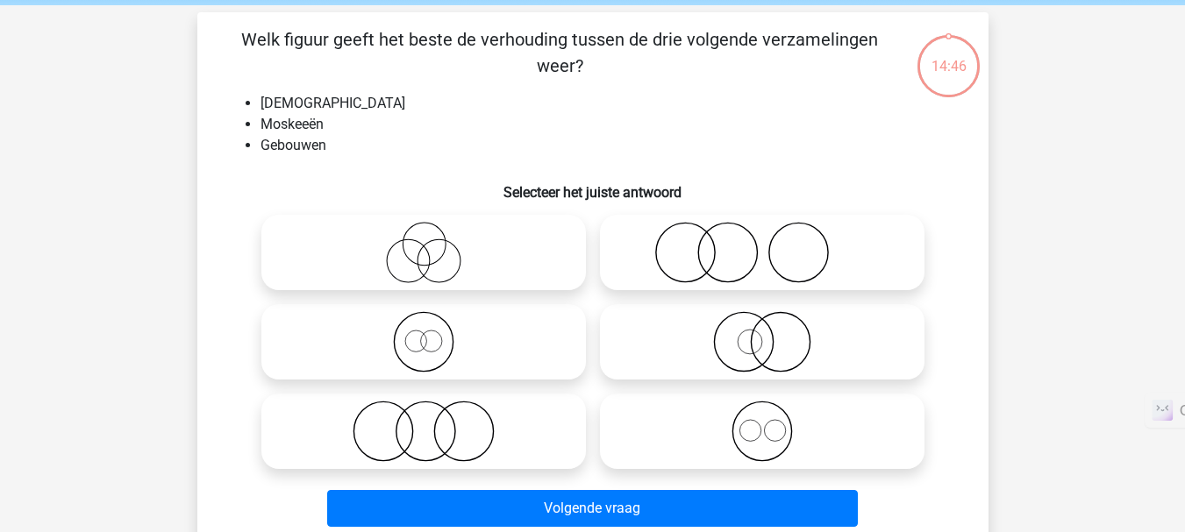
scroll to position [81, 0]
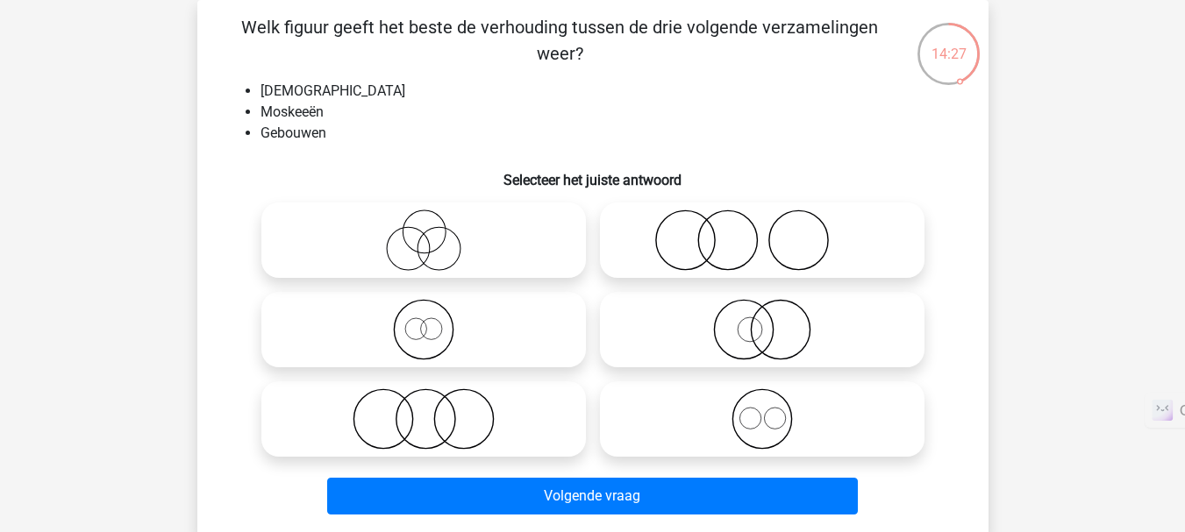
click at [790, 422] on icon at bounding box center [762, 419] width 310 height 61
click at [773, 410] on input "radio" at bounding box center [767, 404] width 11 height 11
radio input "true"
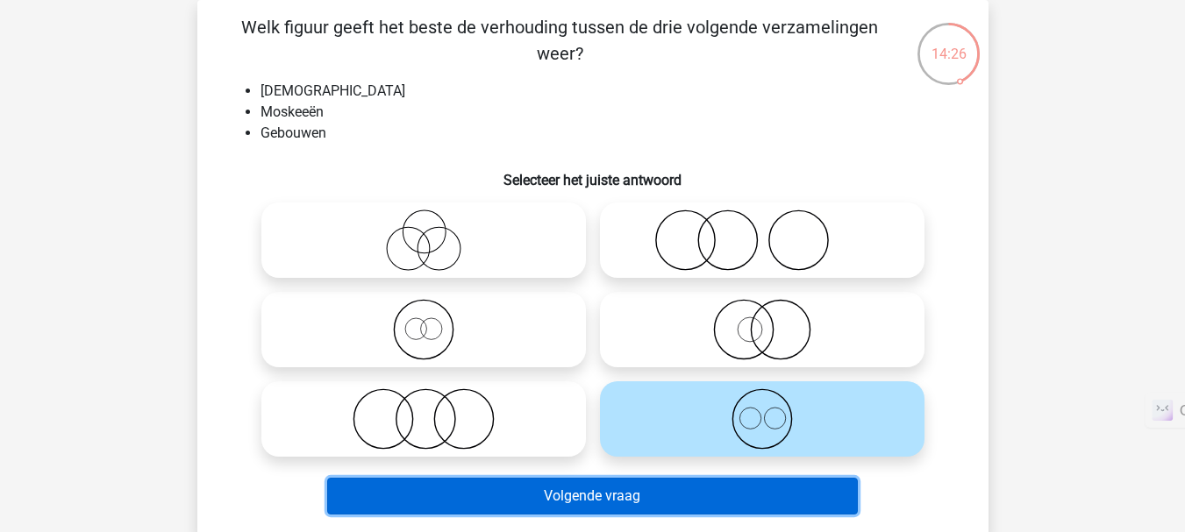
click at [792, 489] on button "Volgende vraag" at bounding box center [592, 496] width 531 height 37
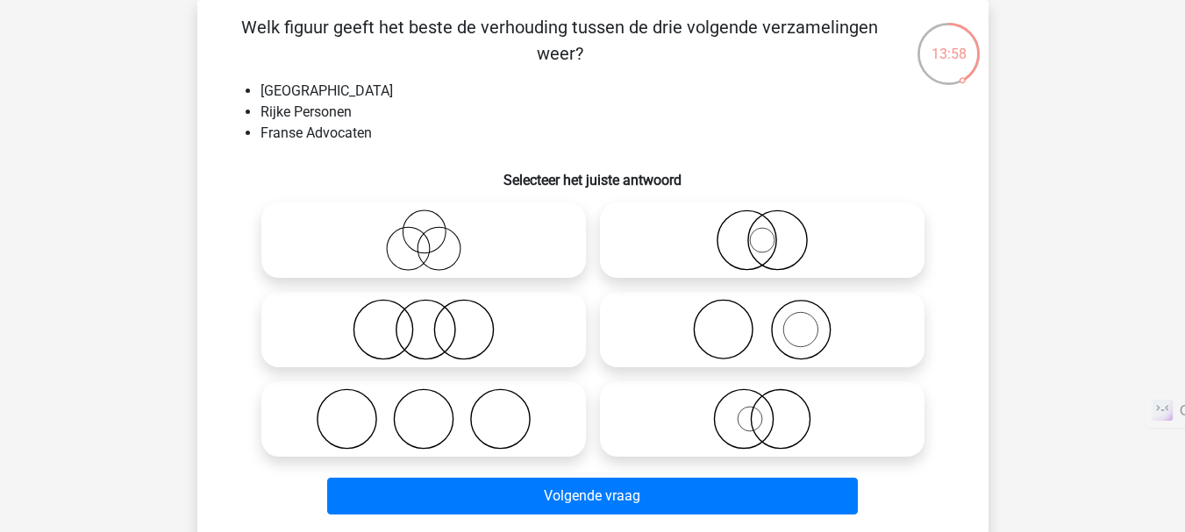
click at [759, 417] on icon at bounding box center [762, 419] width 310 height 61
click at [762, 410] on input "radio" at bounding box center [767, 404] width 11 height 11
radio input "true"
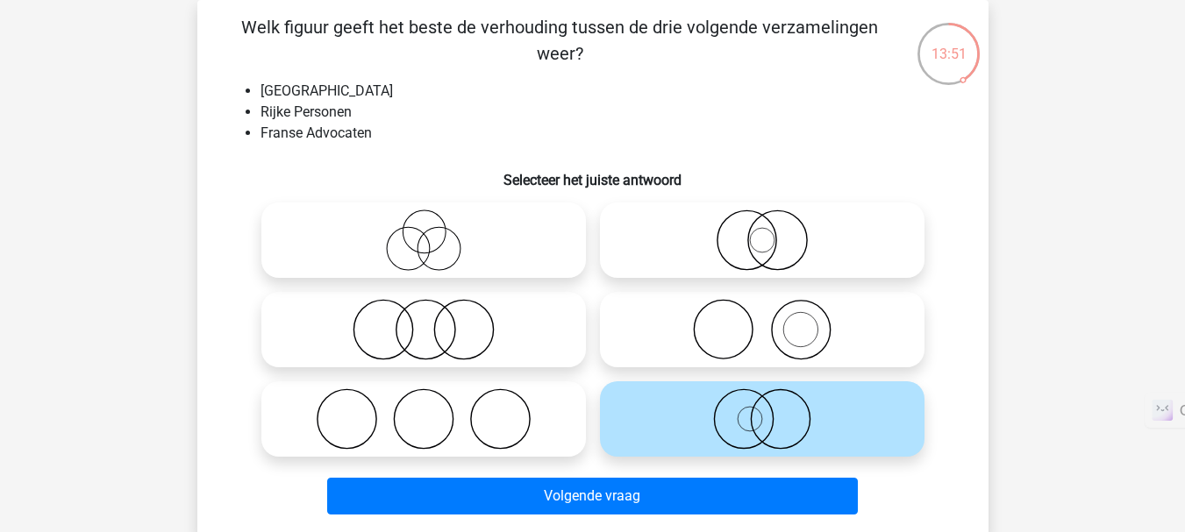
click at [768, 229] on input "radio" at bounding box center [767, 225] width 11 height 11
radio input "true"
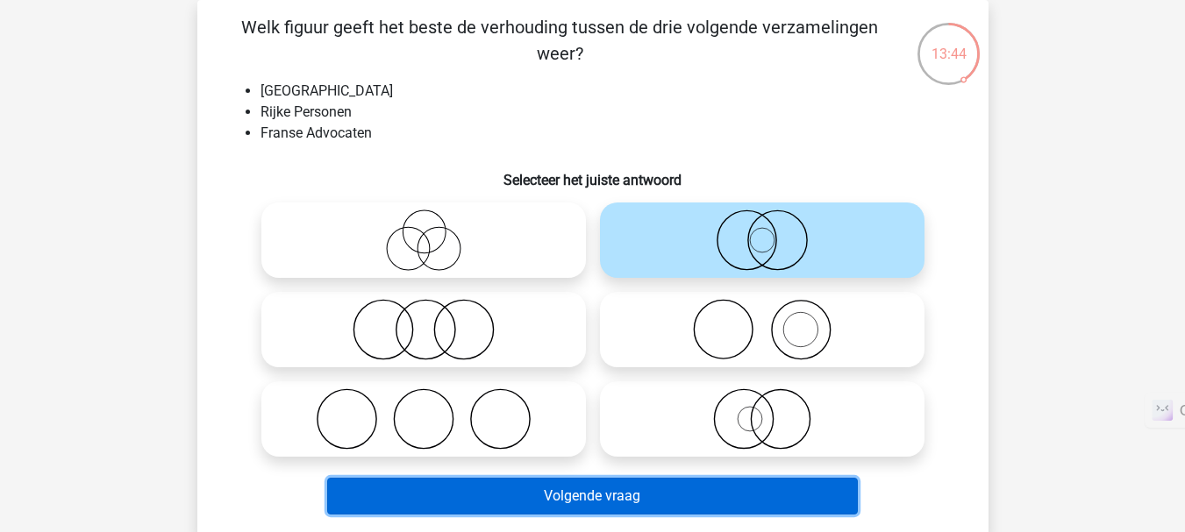
click at [716, 492] on button "Volgende vraag" at bounding box center [592, 496] width 531 height 37
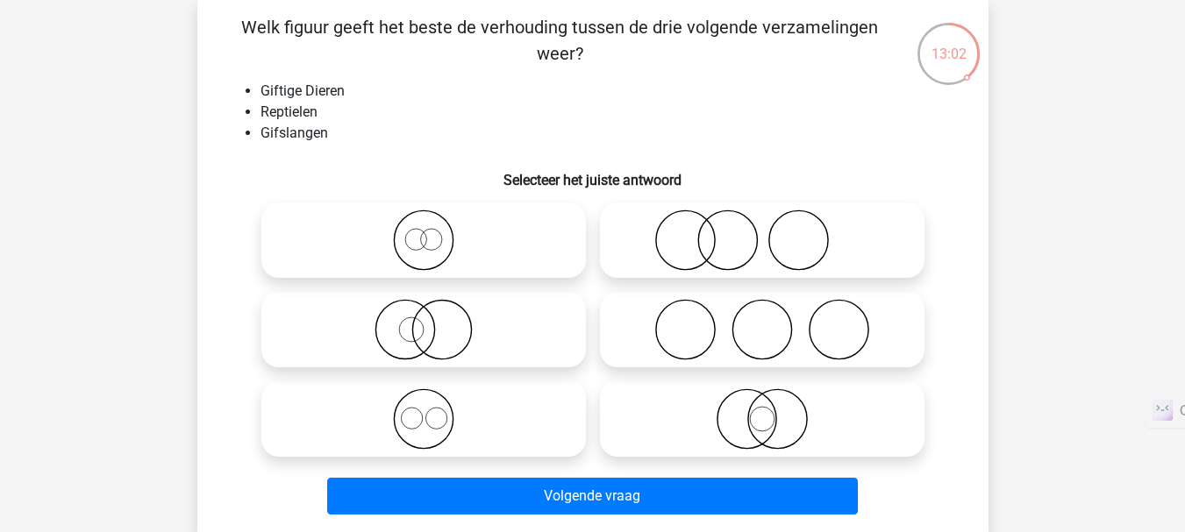
click at [433, 237] on icon at bounding box center [423, 240] width 310 height 61
click at [433, 232] on input "radio" at bounding box center [429, 225] width 11 height 11
radio input "true"
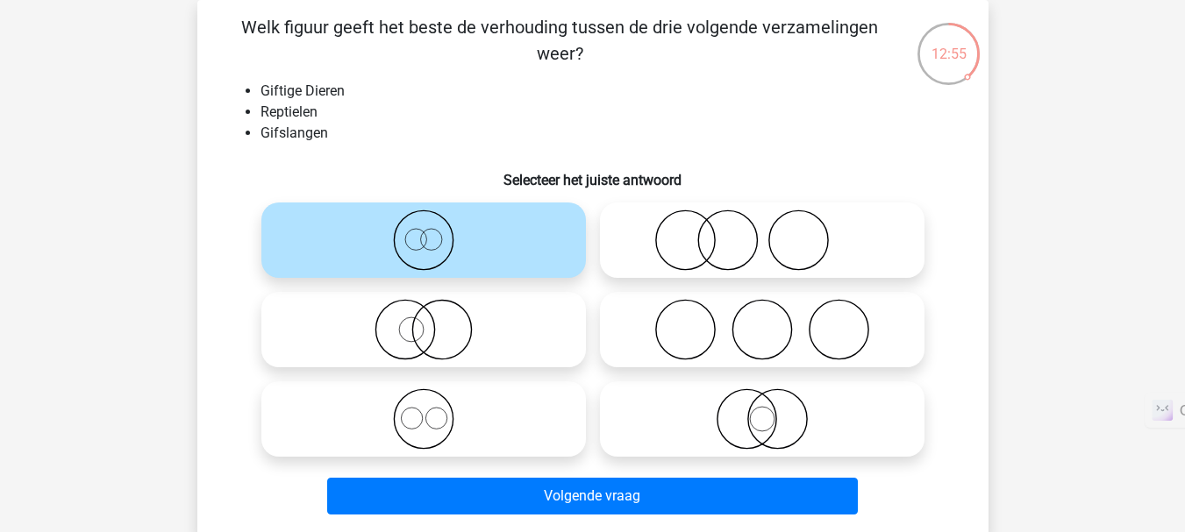
click at [750, 436] on icon at bounding box center [762, 419] width 310 height 61
click at [762, 410] on input "radio" at bounding box center [767, 404] width 11 height 11
radio input "true"
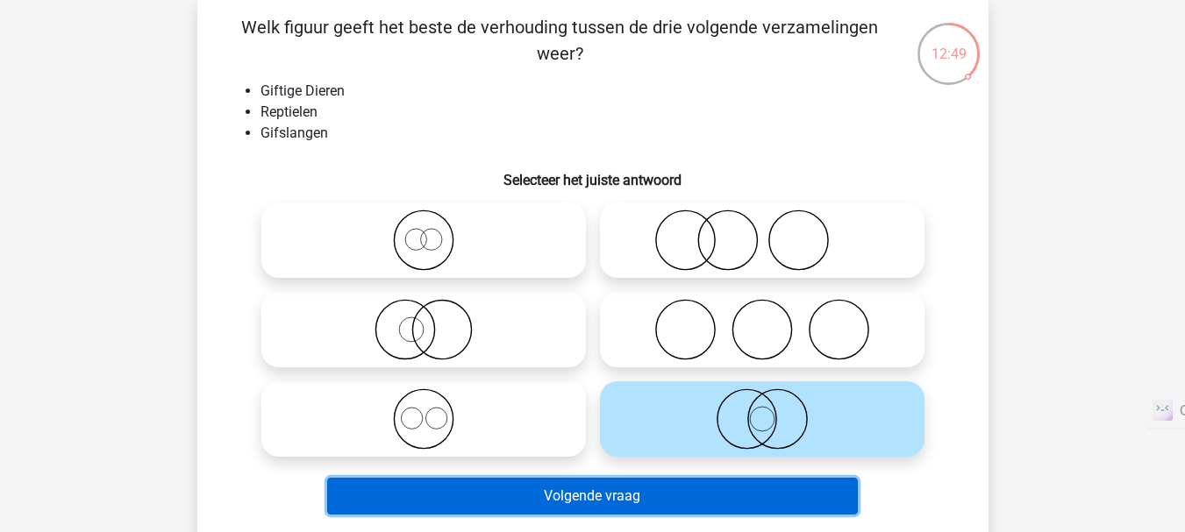
click at [713, 497] on button "Volgende vraag" at bounding box center [592, 496] width 531 height 37
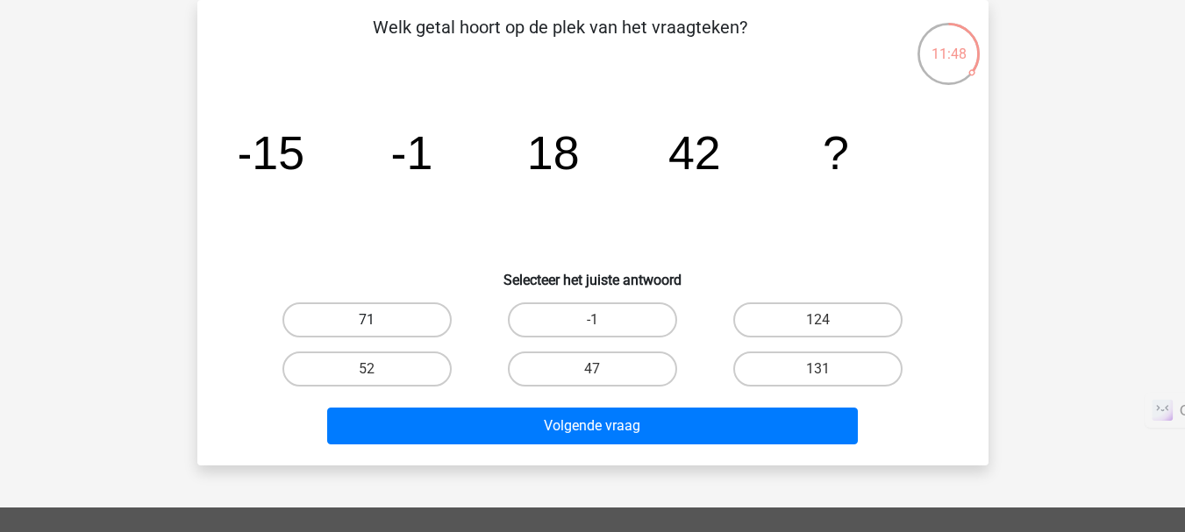
click at [432, 323] on label "71" at bounding box center [366, 320] width 169 height 35
click at [378, 323] on input "71" at bounding box center [372, 325] width 11 height 11
radio input "true"
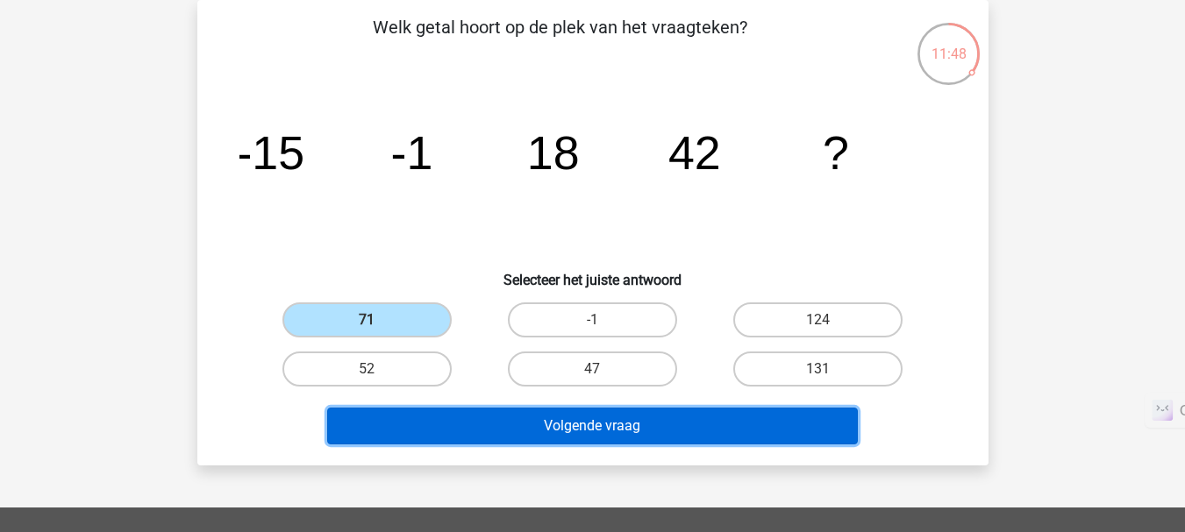
click at [535, 436] on button "Volgende vraag" at bounding box center [592, 426] width 531 height 37
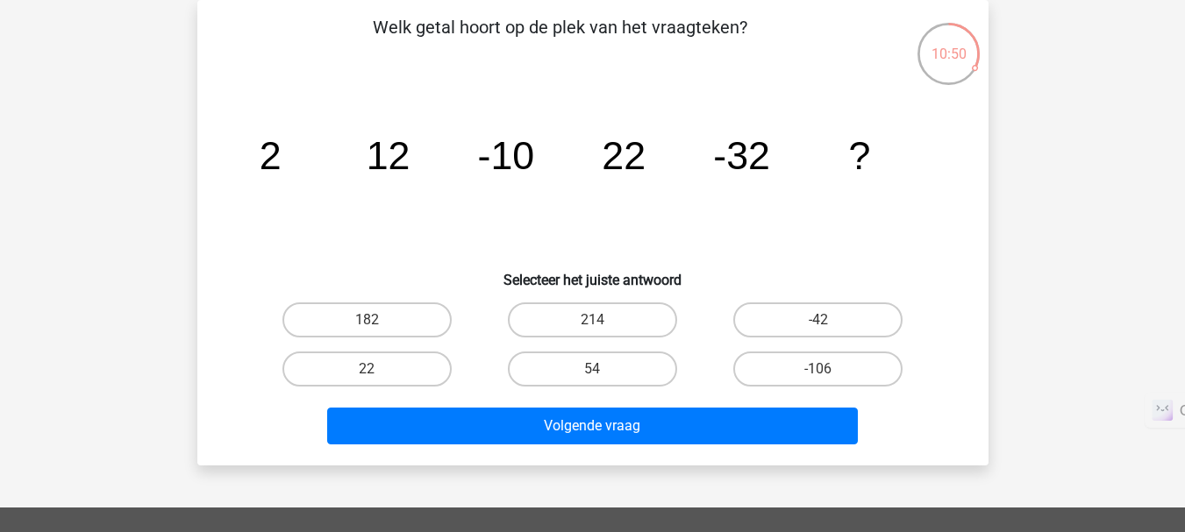
click at [368, 374] on input "22" at bounding box center [372, 374] width 11 height 11
radio input "true"
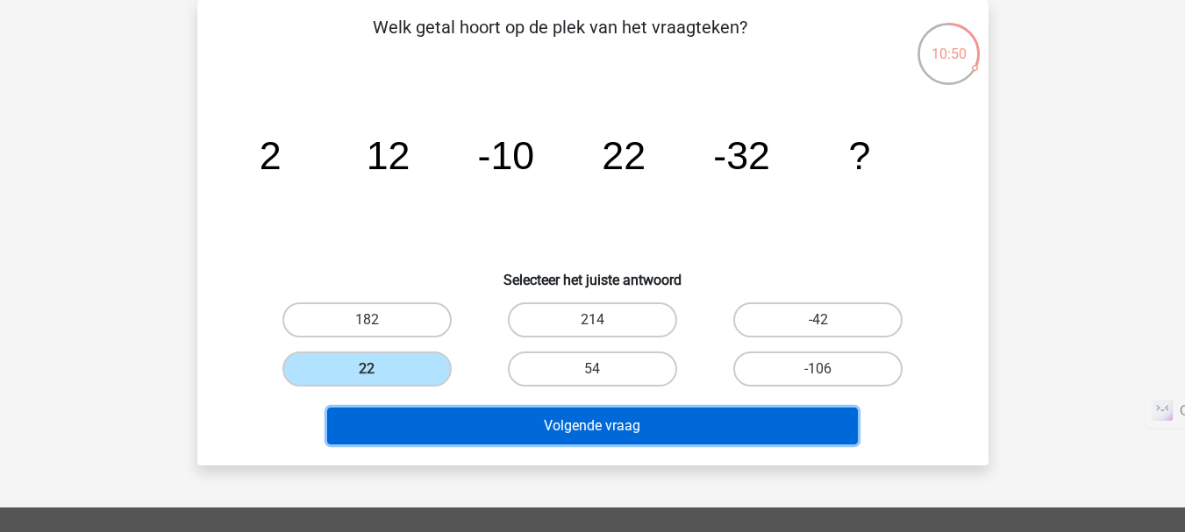
click at [488, 435] on button "Volgende vraag" at bounding box center [592, 426] width 531 height 37
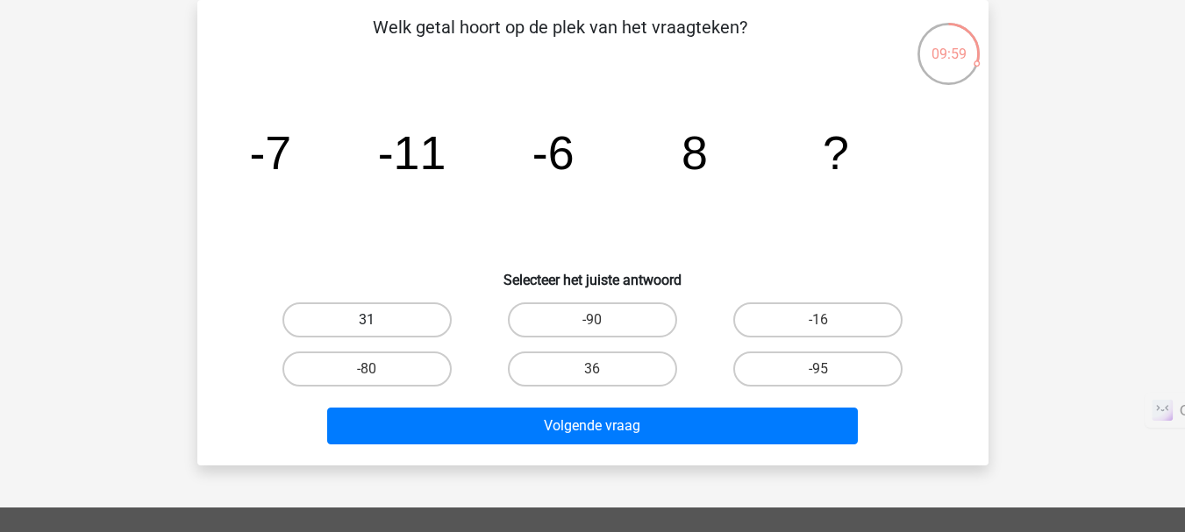
click at [376, 313] on label "31" at bounding box center [366, 320] width 169 height 35
click at [376, 320] on input "31" at bounding box center [372, 325] width 11 height 11
radio input "true"
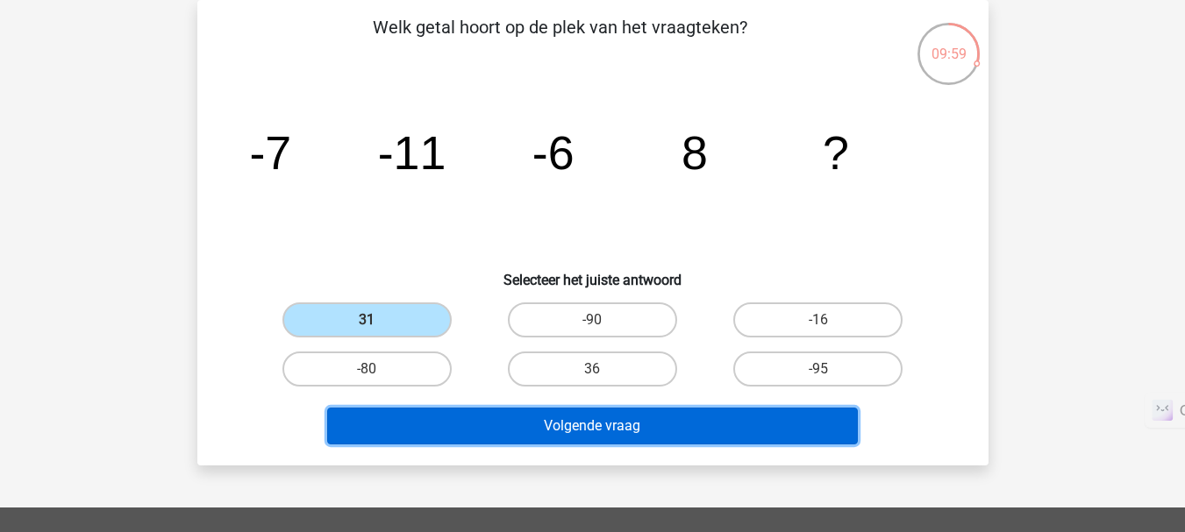
click at [606, 425] on button "Volgende vraag" at bounding box center [592, 426] width 531 height 37
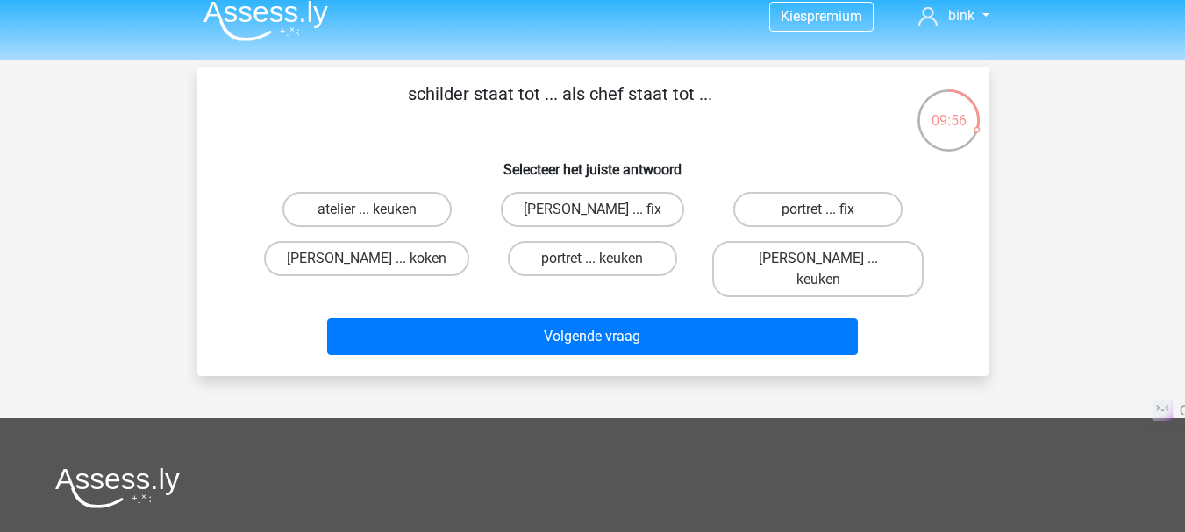
scroll to position [13, 0]
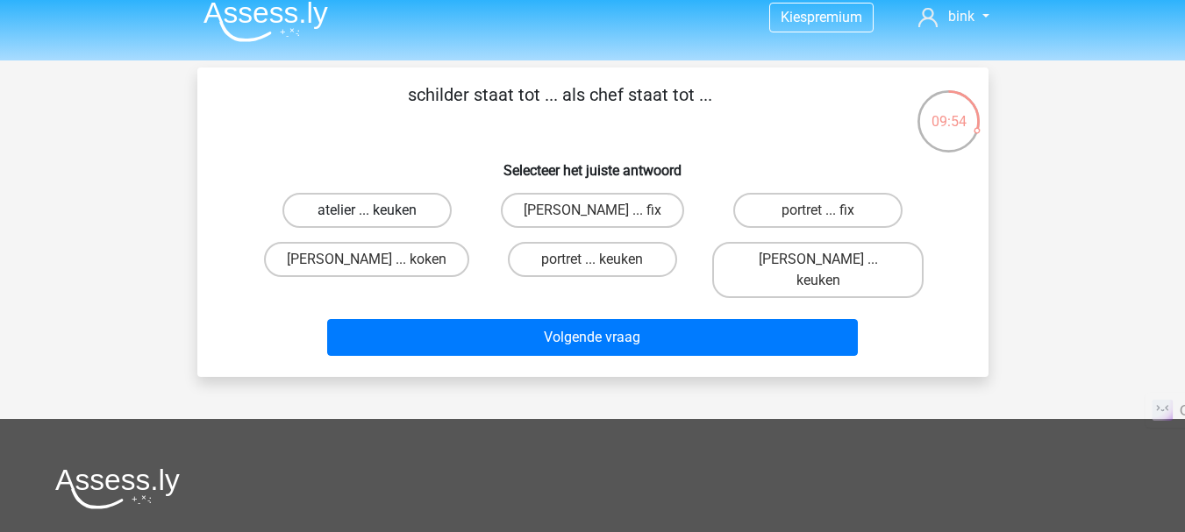
click at [405, 206] on label "atelier ... keuken" at bounding box center [366, 210] width 169 height 35
click at [378, 210] on input "atelier ... keuken" at bounding box center [372, 215] width 11 height 11
radio input "true"
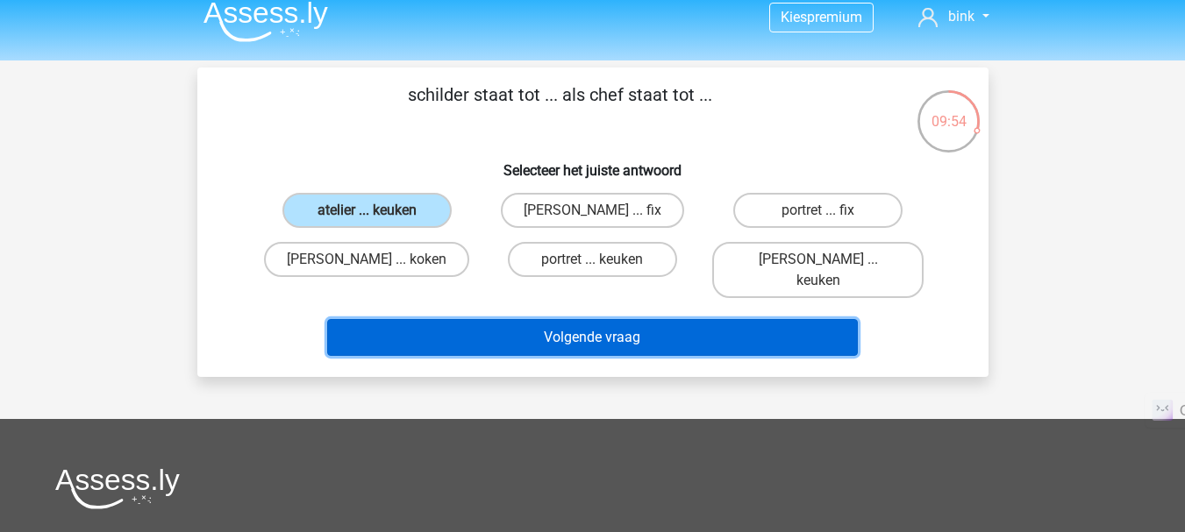
click at [488, 319] on button "Volgende vraag" at bounding box center [592, 337] width 531 height 37
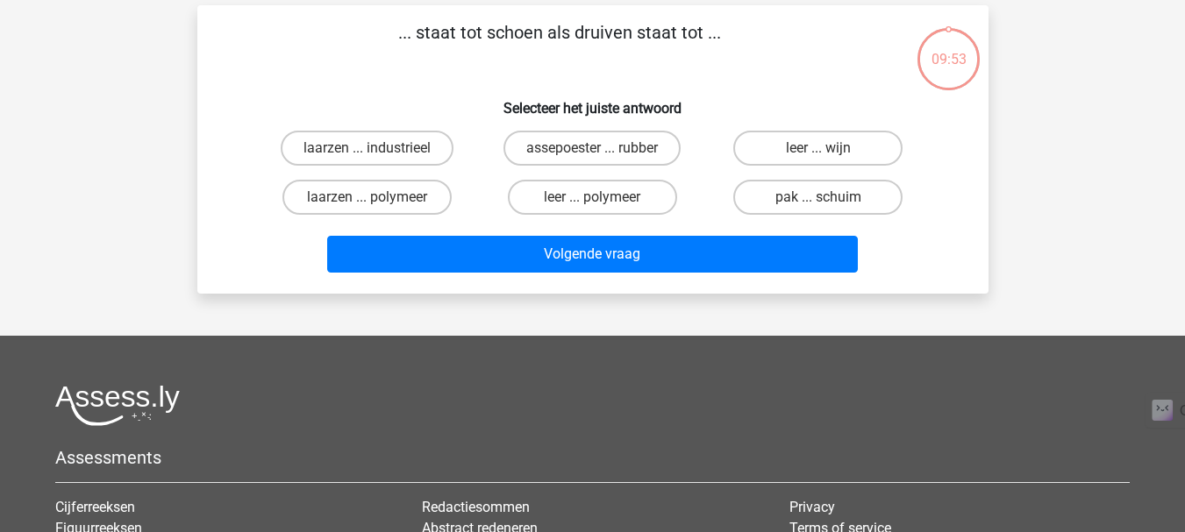
scroll to position [81, 0]
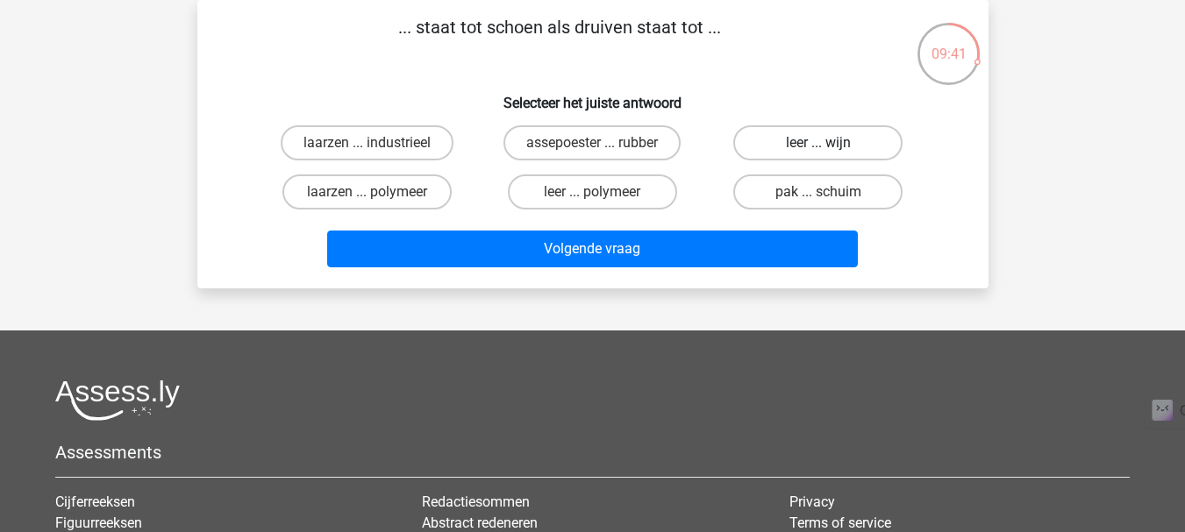
click at [738, 144] on label "leer ... wijn" at bounding box center [817, 142] width 169 height 35
click at [818, 144] on input "leer ... wijn" at bounding box center [823, 148] width 11 height 11
radio input "true"
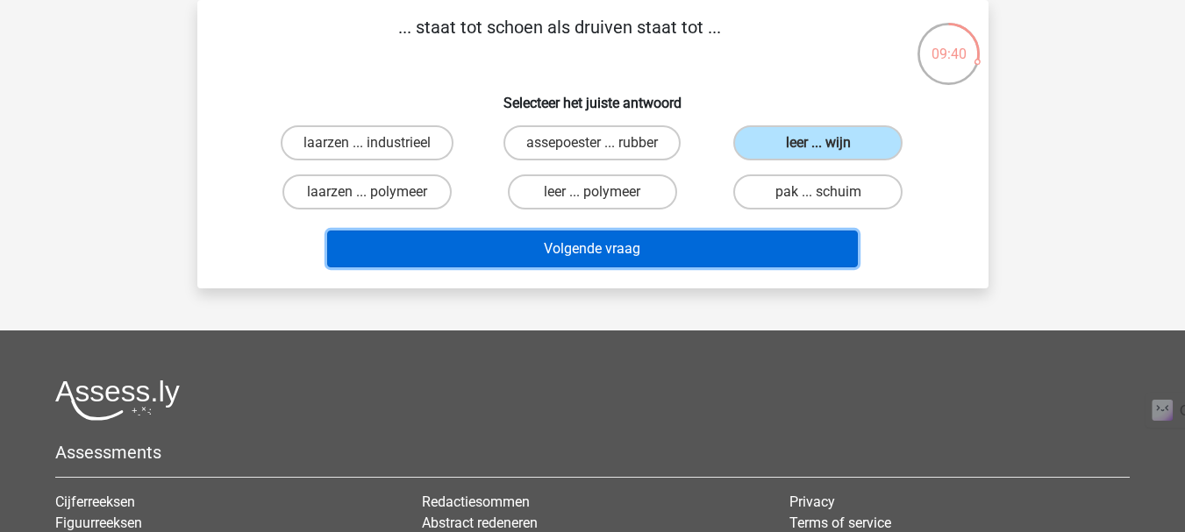
click at [700, 253] on button "Volgende vraag" at bounding box center [592, 249] width 531 height 37
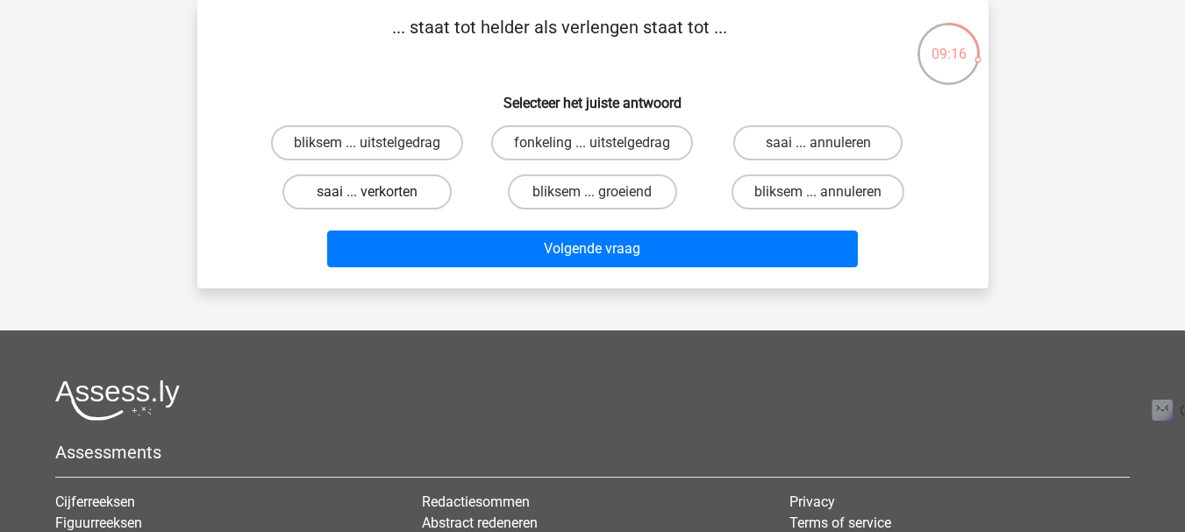
click at [438, 205] on label "saai ... verkorten" at bounding box center [366, 192] width 169 height 35
click at [378, 203] on input "saai ... verkorten" at bounding box center [372, 197] width 11 height 11
radio input "true"
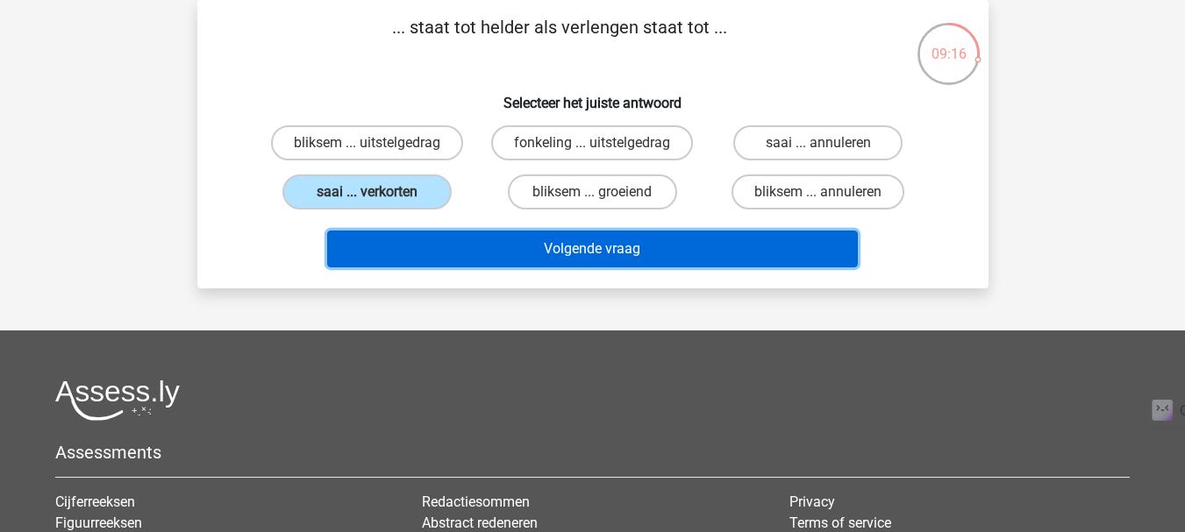
click at [503, 252] on button "Volgende vraag" at bounding box center [592, 249] width 531 height 37
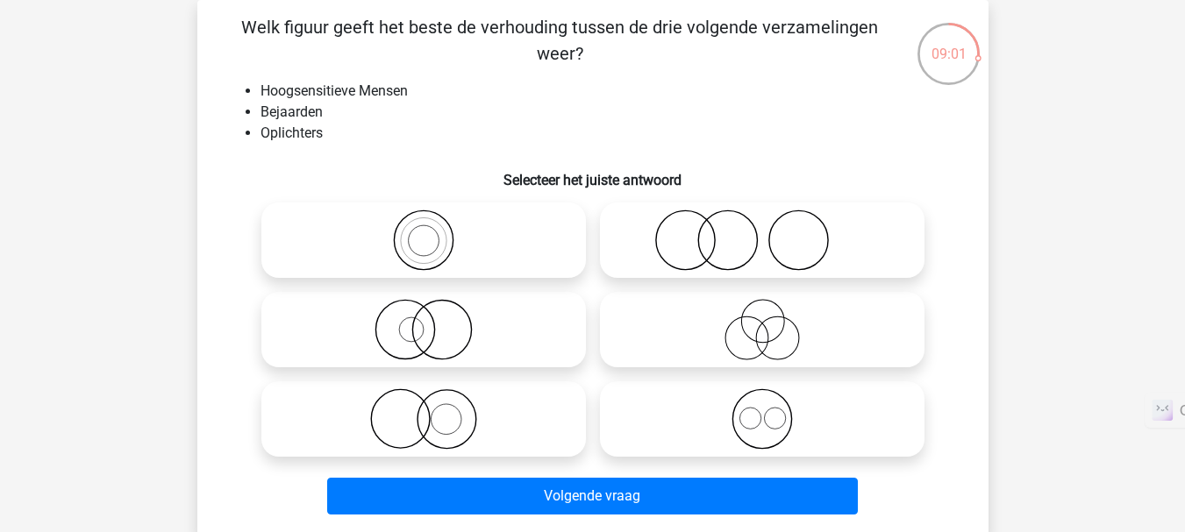
click at [835, 331] on icon at bounding box center [762, 329] width 310 height 61
click at [773, 321] on input "radio" at bounding box center [767, 315] width 11 height 11
radio input "true"
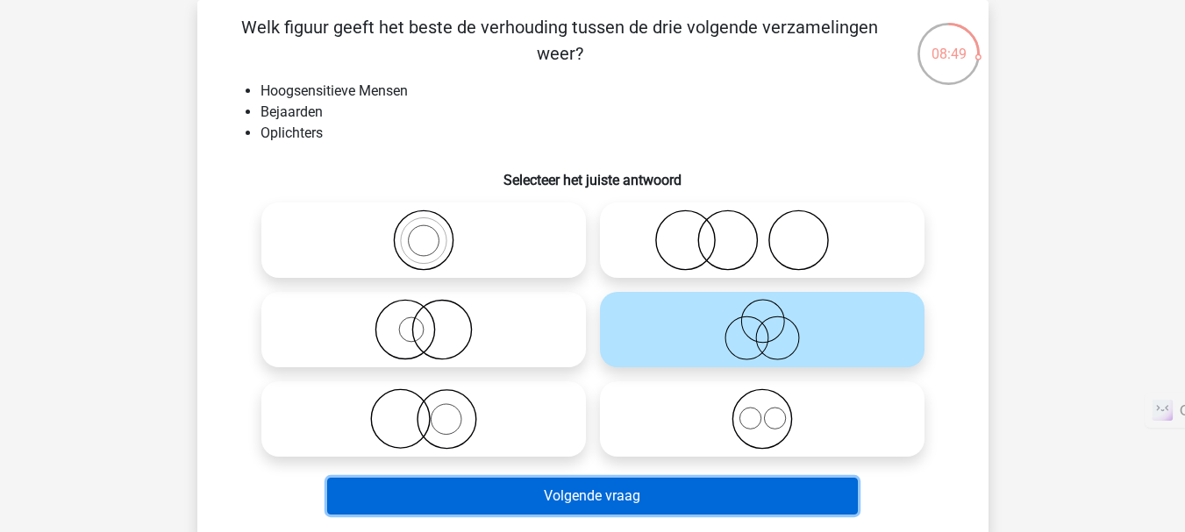
click at [795, 493] on button "Volgende vraag" at bounding box center [592, 496] width 531 height 37
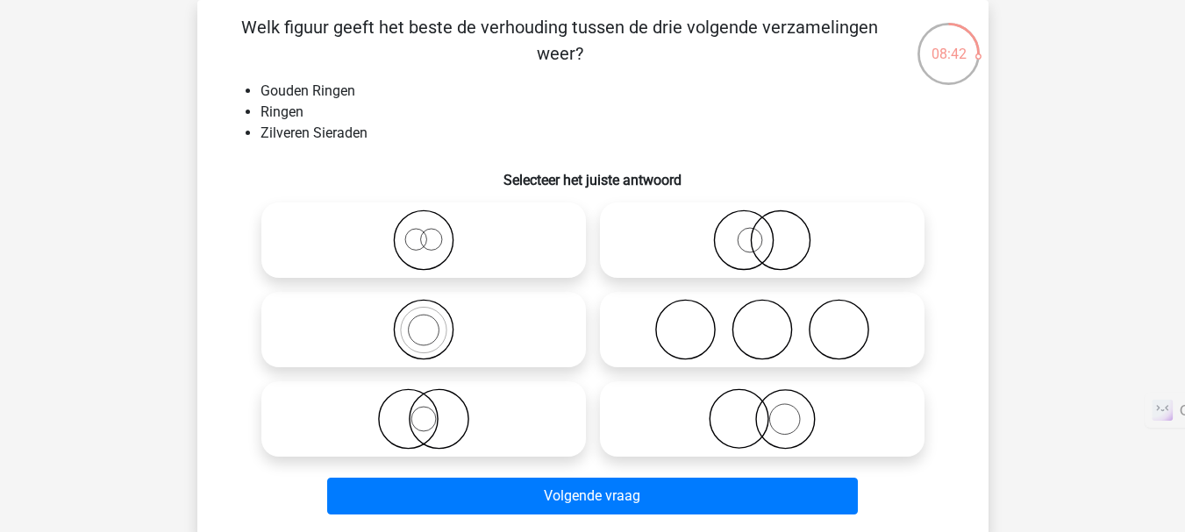
click at [845, 422] on icon at bounding box center [762, 419] width 310 height 61
click at [773, 410] on input "radio" at bounding box center [767, 404] width 11 height 11
radio input "true"
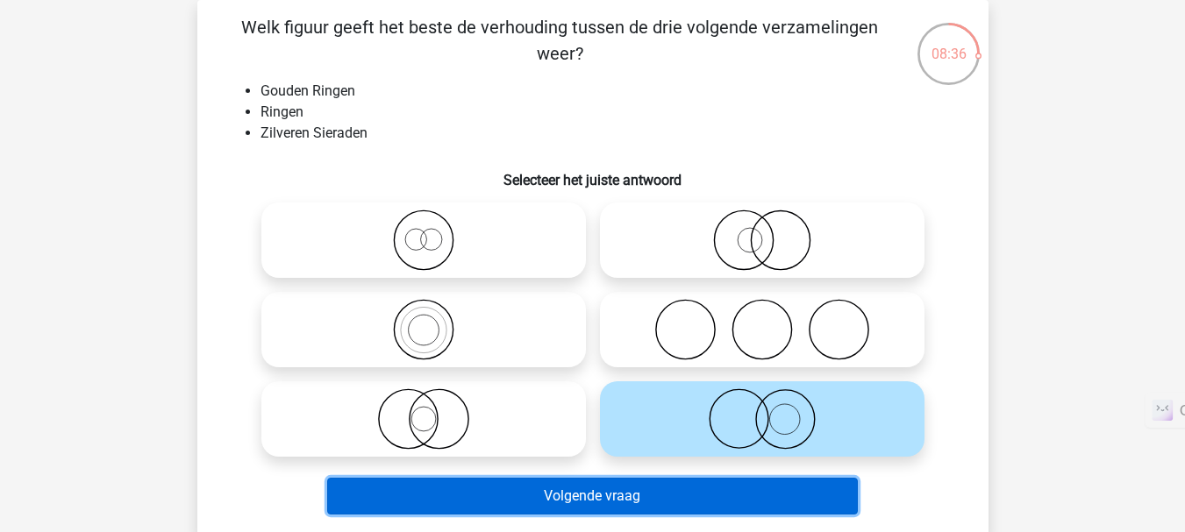
click at [745, 506] on button "Volgende vraag" at bounding box center [592, 496] width 531 height 37
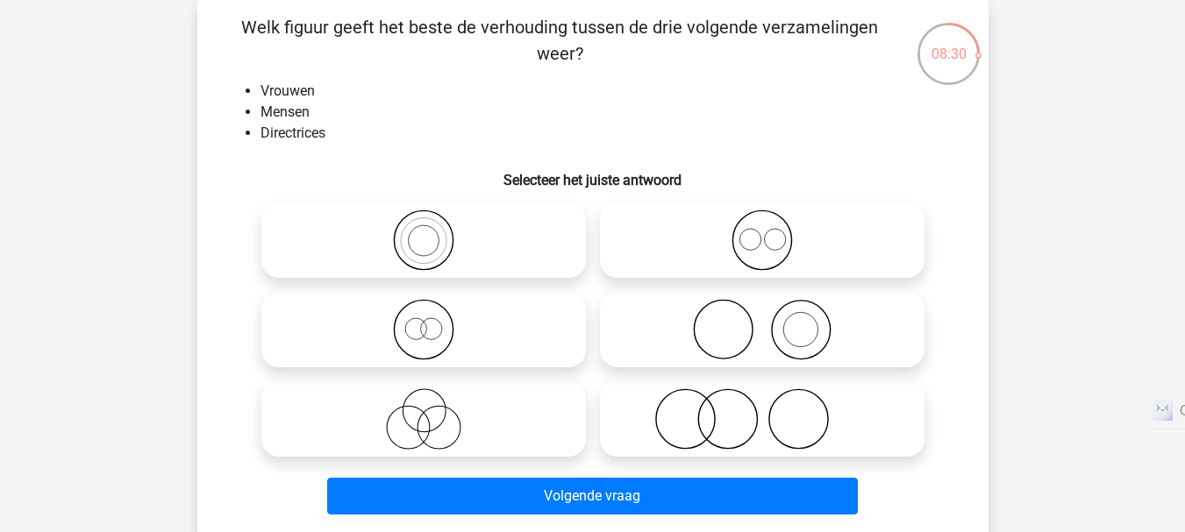
click at [752, 317] on icon at bounding box center [762, 329] width 310 height 61
click at [762, 317] on input "radio" at bounding box center [767, 315] width 11 height 11
radio input "true"
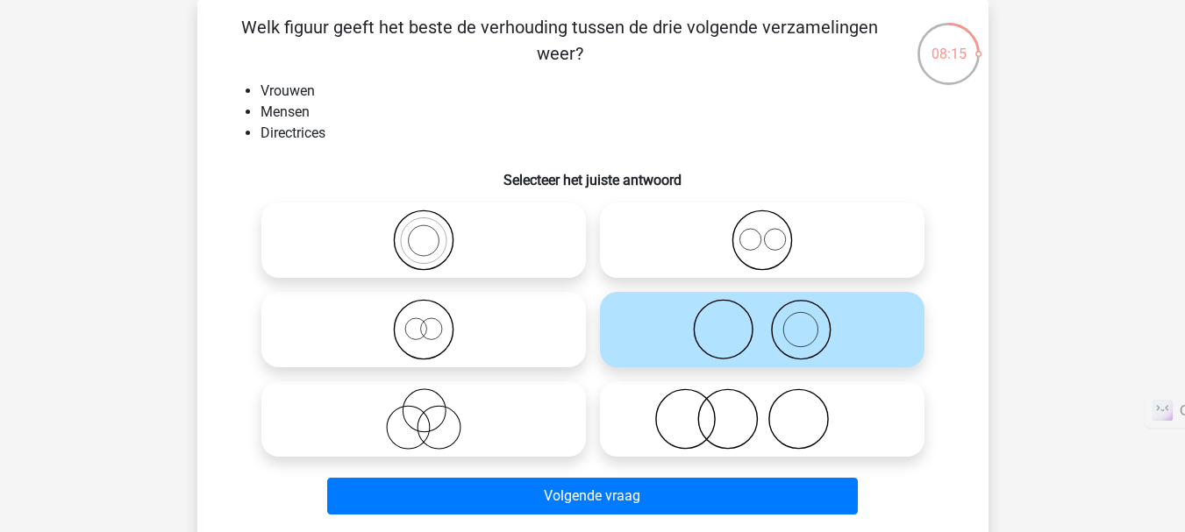
click at [823, 234] on icon at bounding box center [762, 240] width 310 height 61
click at [773, 232] on input "radio" at bounding box center [767, 225] width 11 height 11
radio input "true"
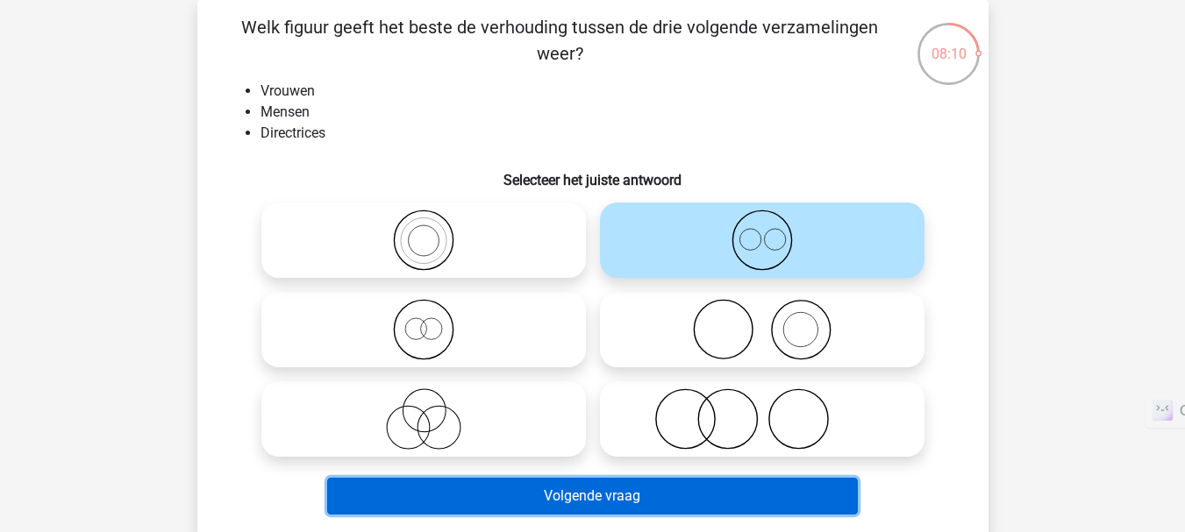
click at [681, 503] on button "Volgende vraag" at bounding box center [592, 496] width 531 height 37
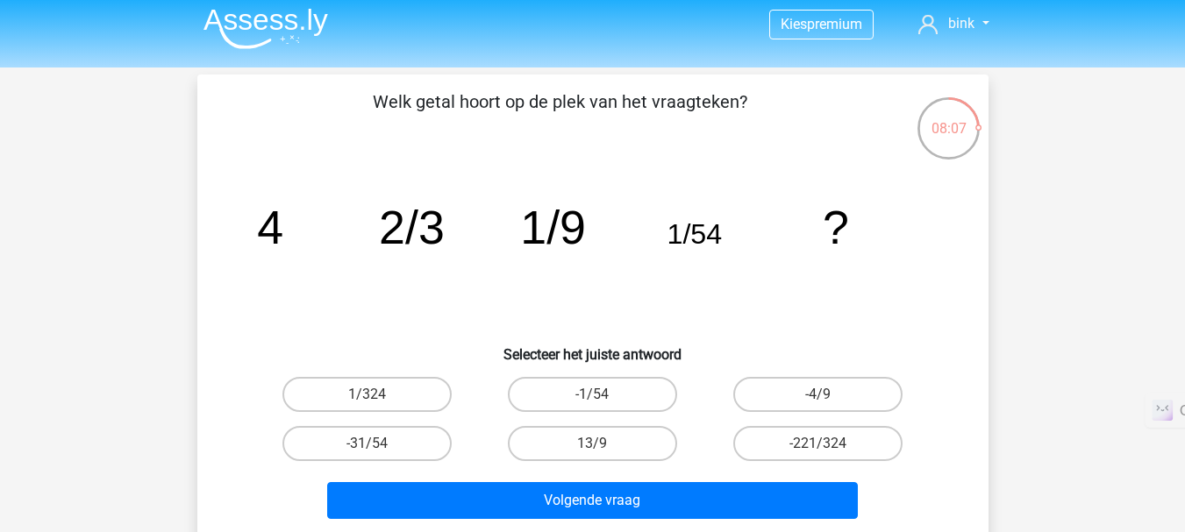
scroll to position [5, 0]
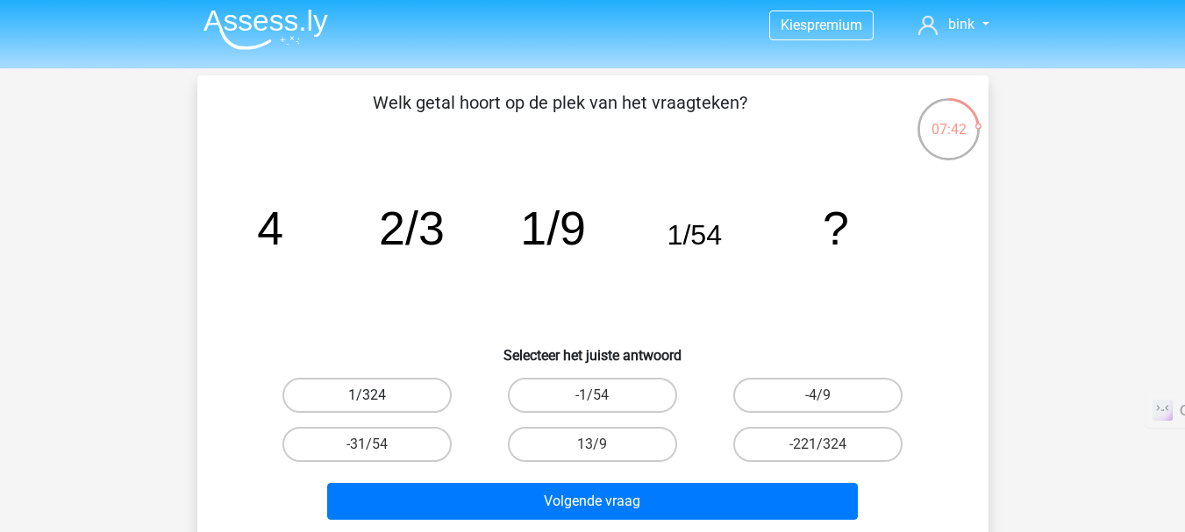
click at [384, 391] on label "1/324" at bounding box center [366, 395] width 169 height 35
click at [378, 396] on input "1/324" at bounding box center [372, 401] width 11 height 11
radio input "true"
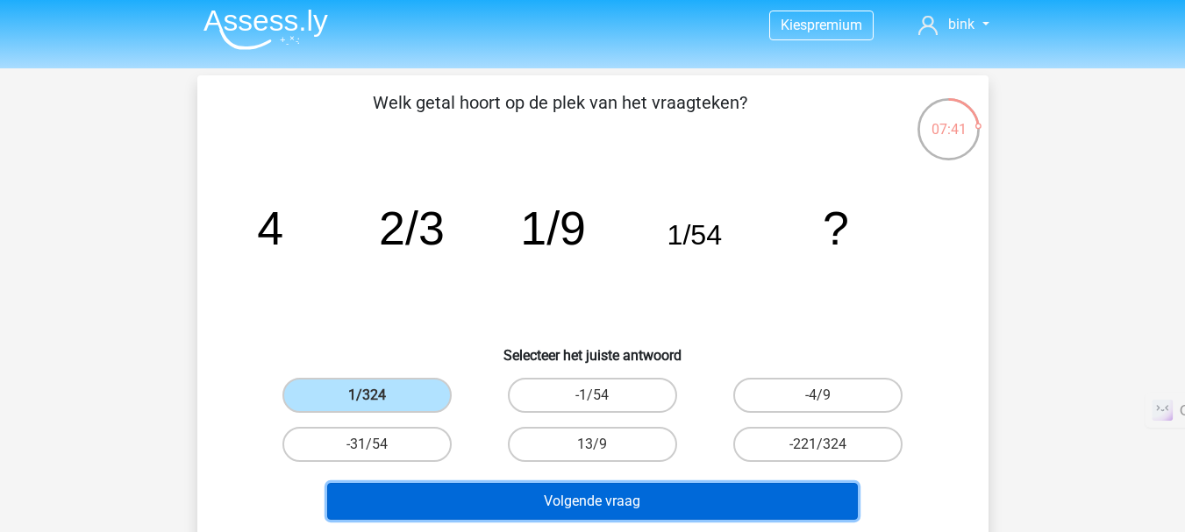
click at [460, 503] on button "Volgende vraag" at bounding box center [592, 501] width 531 height 37
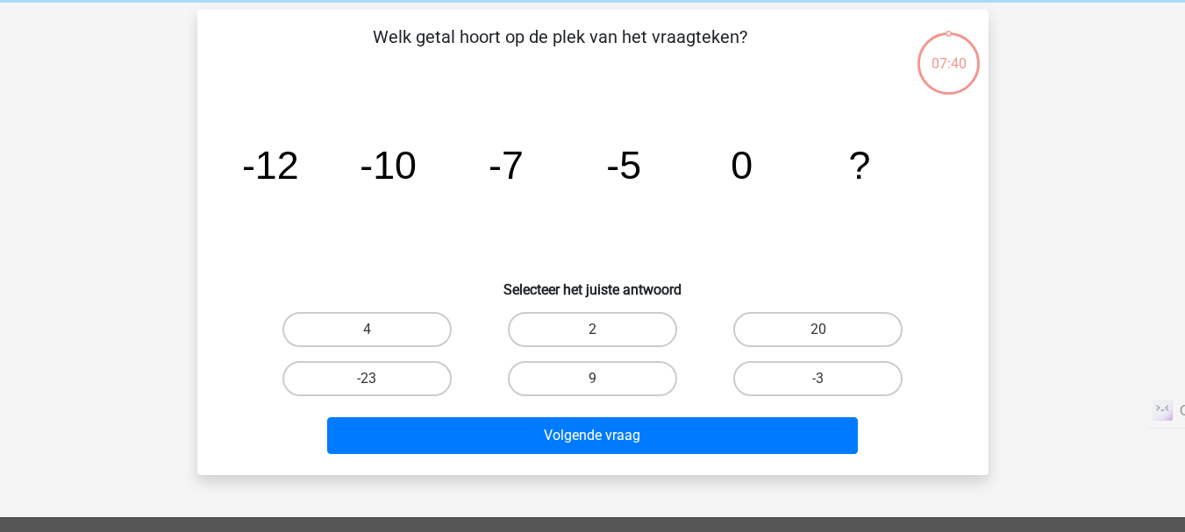
scroll to position [81, 0]
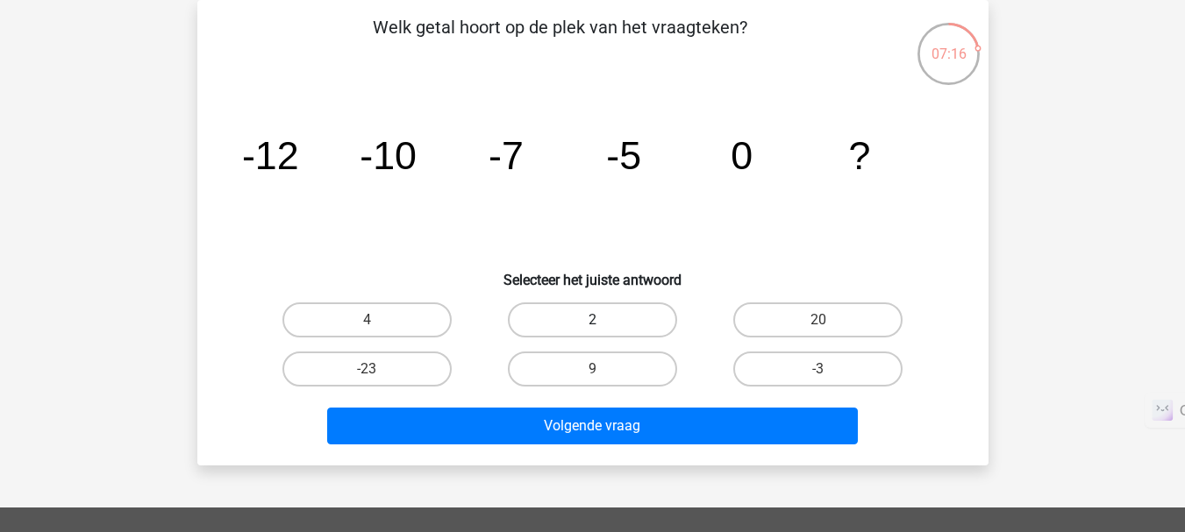
click at [605, 321] on label "2" at bounding box center [592, 320] width 169 height 35
click at [603, 321] on input "2" at bounding box center [597, 325] width 11 height 11
radio input "true"
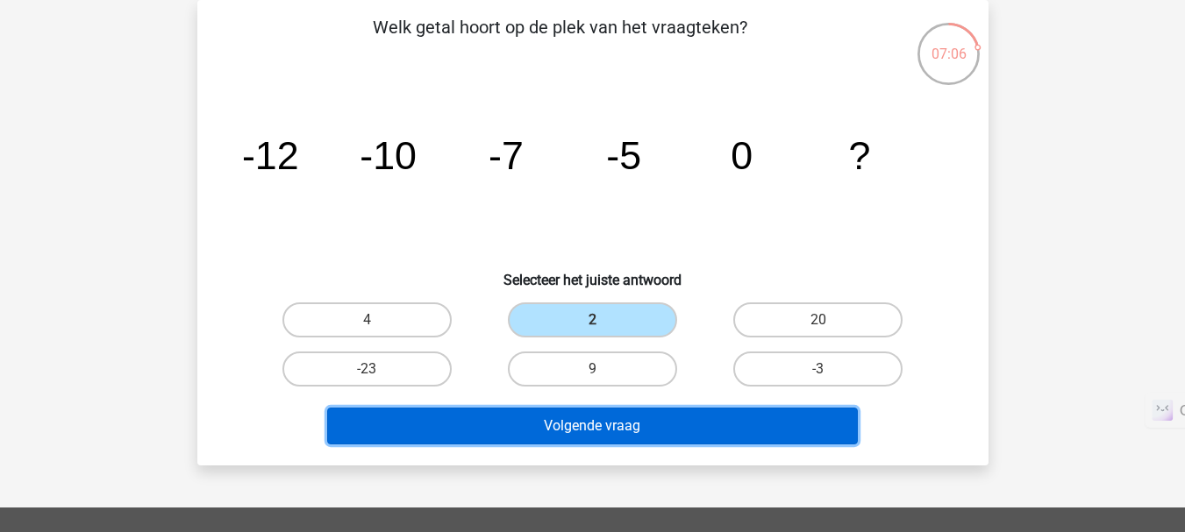
click at [679, 422] on button "Volgende vraag" at bounding box center [592, 426] width 531 height 37
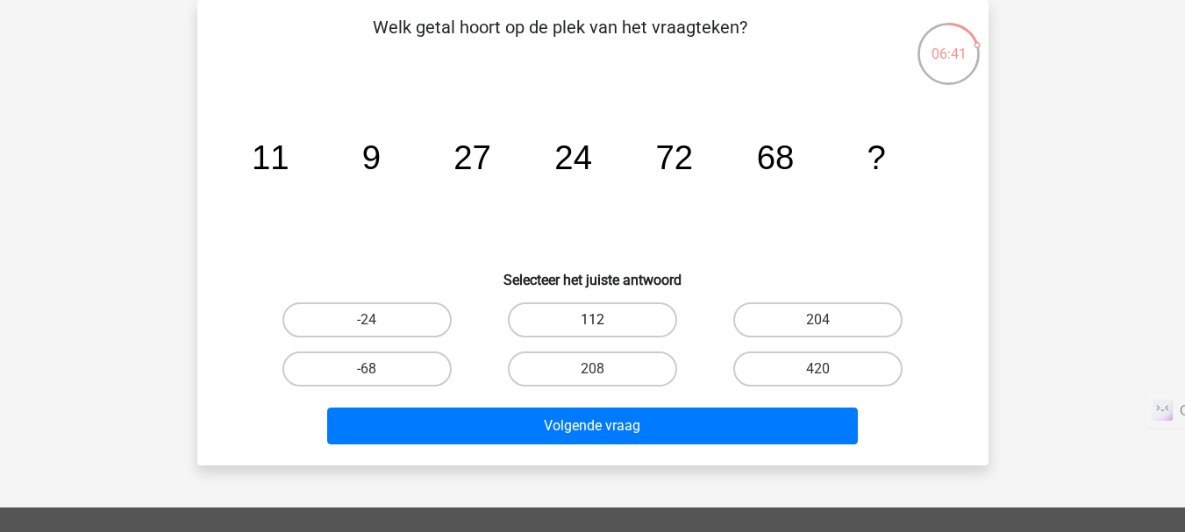
click at [642, 323] on label "112" at bounding box center [592, 320] width 169 height 35
click at [603, 323] on input "112" at bounding box center [597, 325] width 11 height 11
radio input "true"
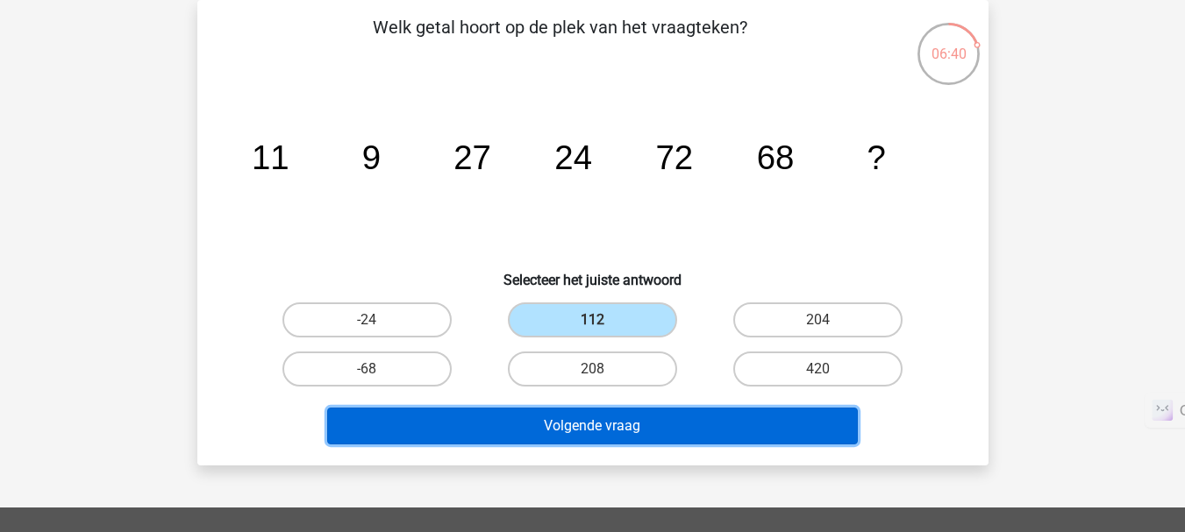
click at [650, 427] on button "Volgende vraag" at bounding box center [592, 426] width 531 height 37
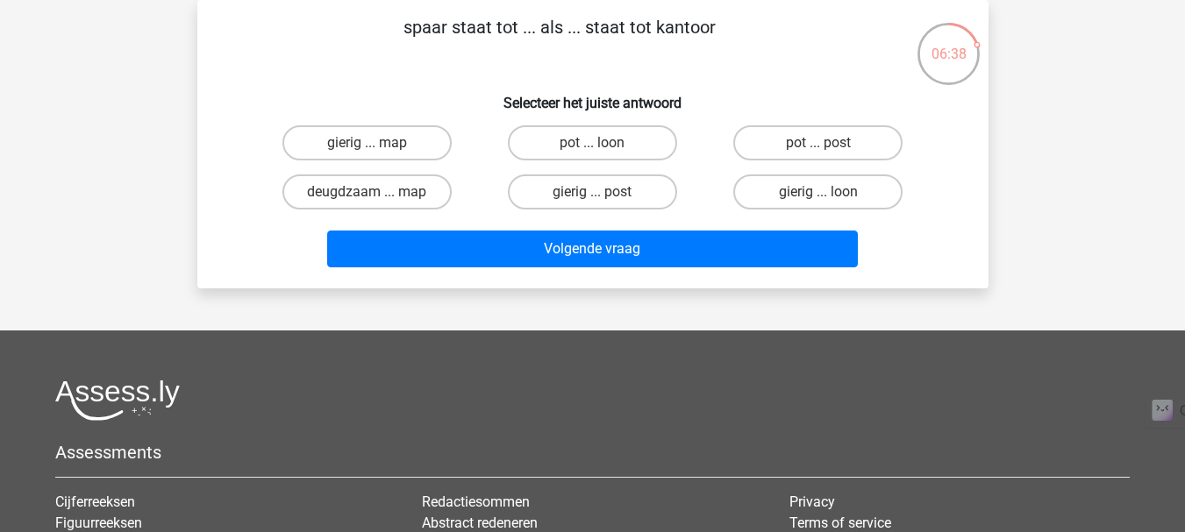
scroll to position [0, 0]
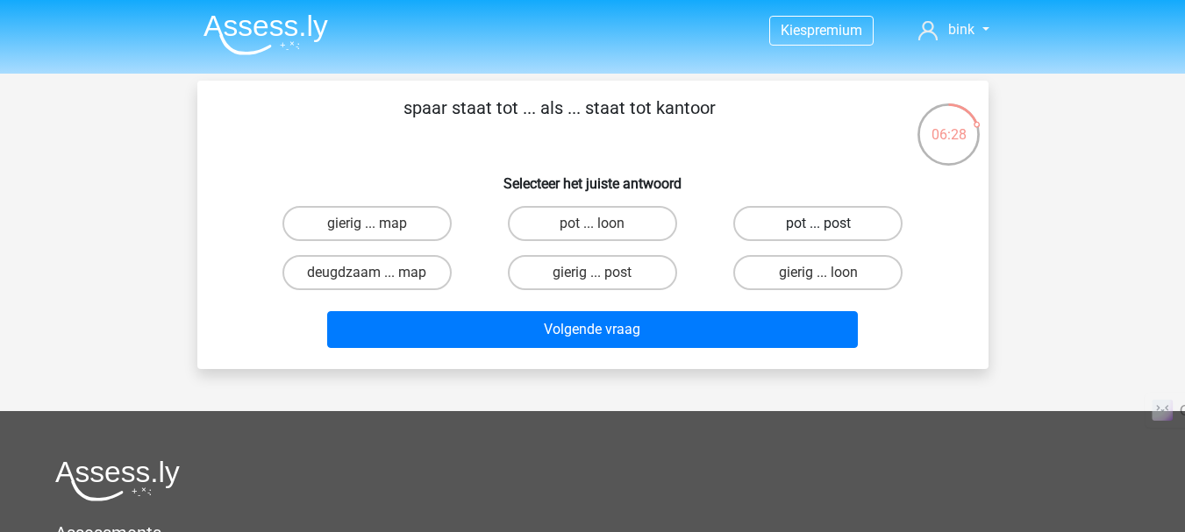
click at [771, 219] on label "pot ... post" at bounding box center [817, 223] width 169 height 35
click at [818, 224] on input "pot ... post" at bounding box center [823, 229] width 11 height 11
radio input "true"
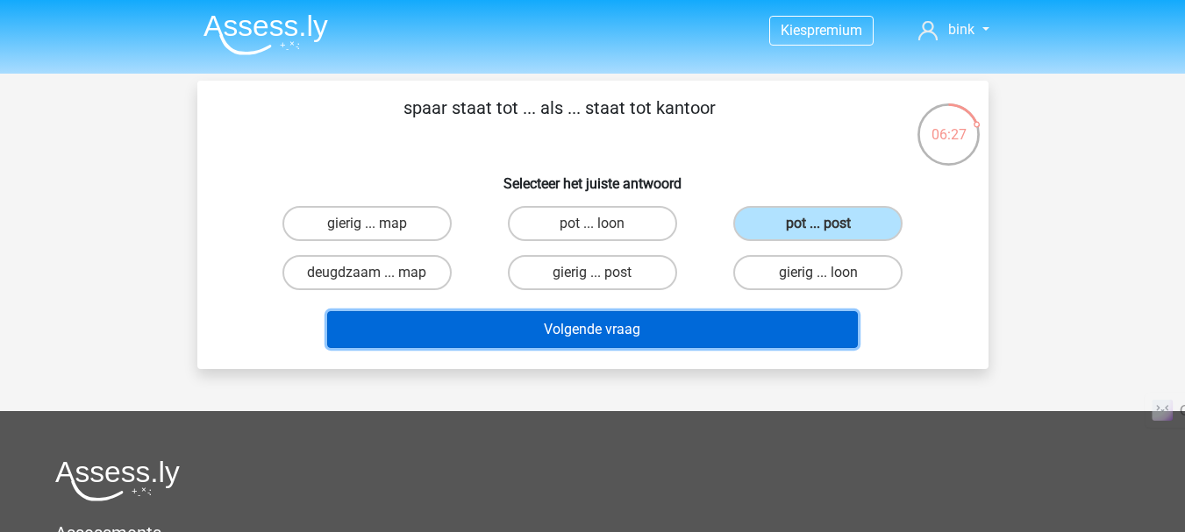
click at [682, 325] on button "Volgende vraag" at bounding box center [592, 329] width 531 height 37
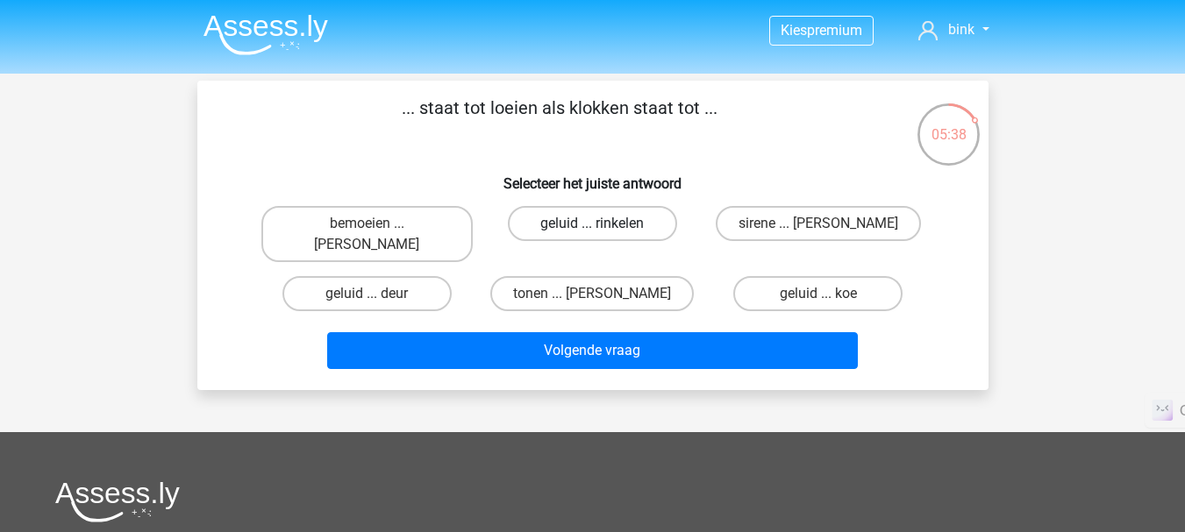
click at [588, 228] on label "geluid ... rinkelen" at bounding box center [592, 223] width 169 height 35
click at [592, 228] on input "geluid ... rinkelen" at bounding box center [597, 229] width 11 height 11
radio input "true"
click at [637, 281] on label "tonen ... luiden" at bounding box center [591, 293] width 203 height 35
click at [603, 294] on input "tonen ... luiden" at bounding box center [597, 299] width 11 height 11
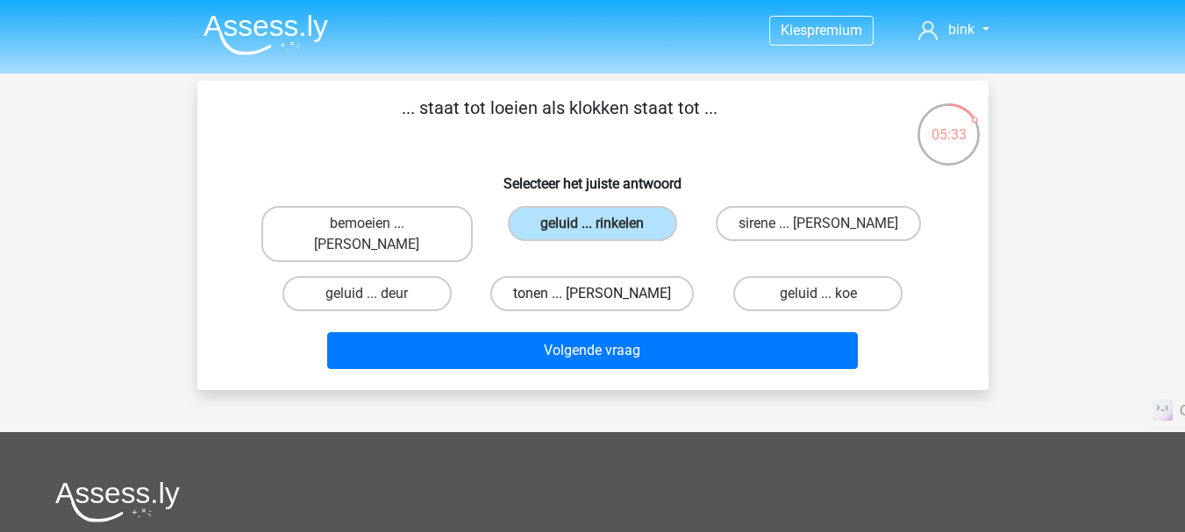
radio input "true"
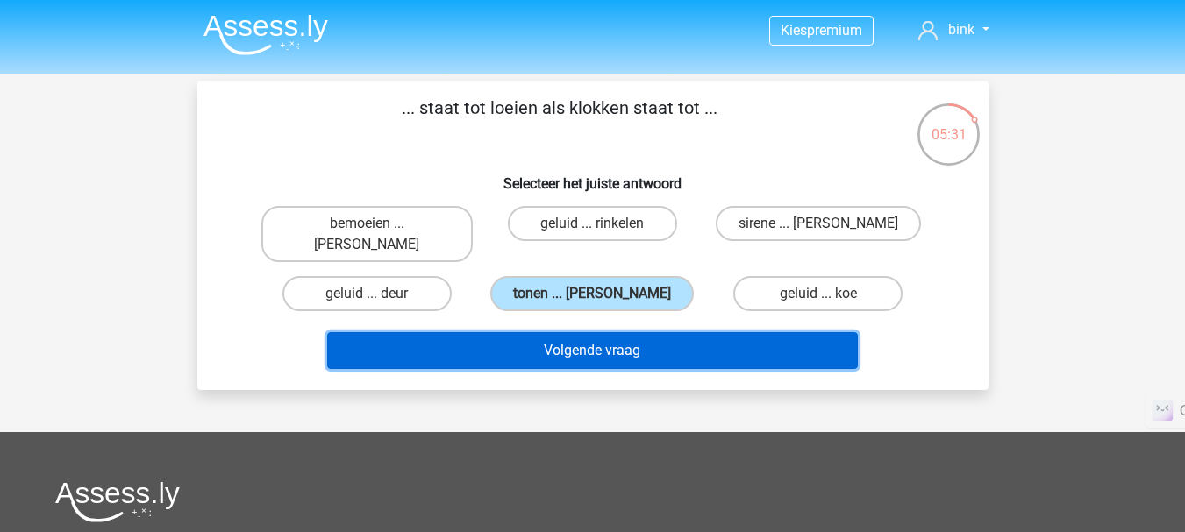
click at [636, 339] on button "Volgende vraag" at bounding box center [592, 350] width 531 height 37
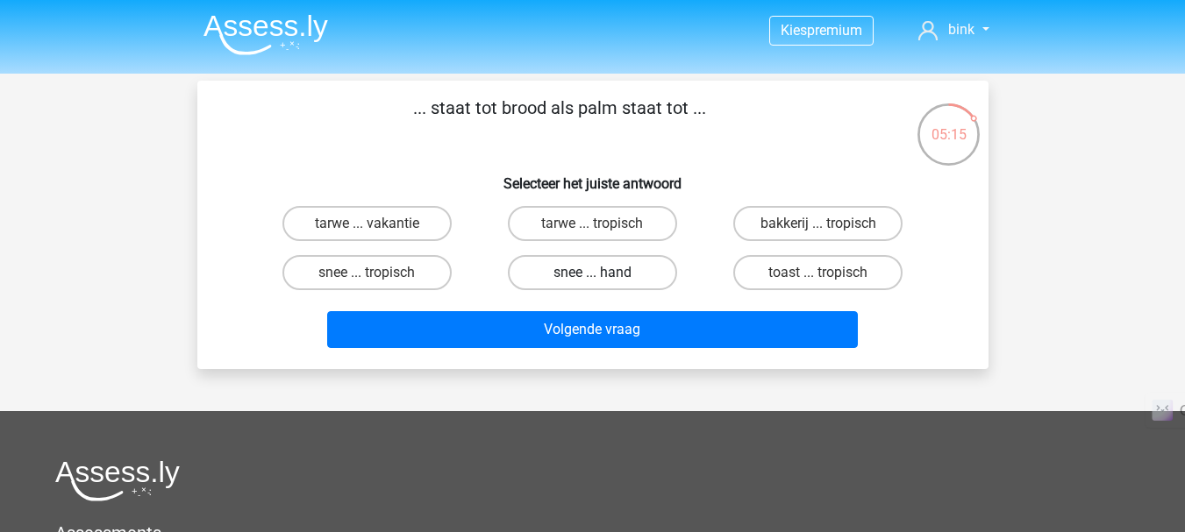
click at [643, 279] on label "snee ... hand" at bounding box center [592, 272] width 169 height 35
click at [603, 279] on input "snee ... hand" at bounding box center [597, 278] width 11 height 11
radio input "true"
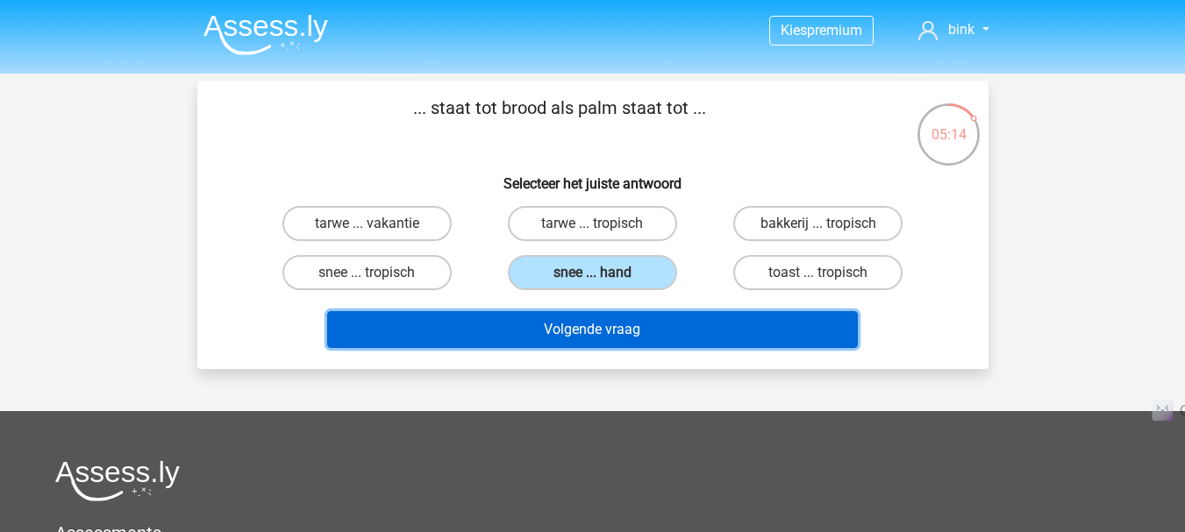
click at [633, 343] on button "Volgende vraag" at bounding box center [592, 329] width 531 height 37
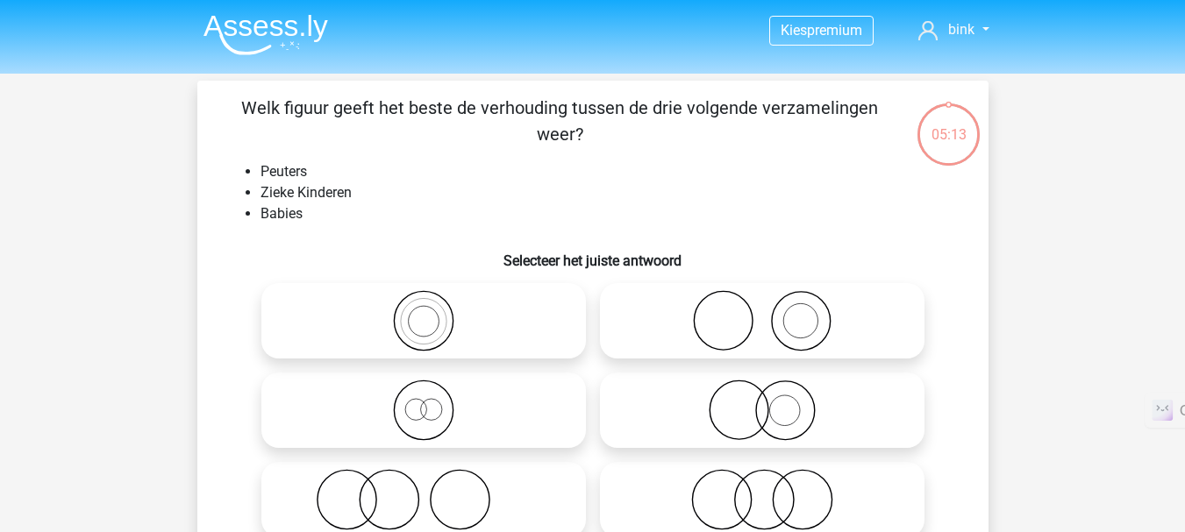
scroll to position [81, 0]
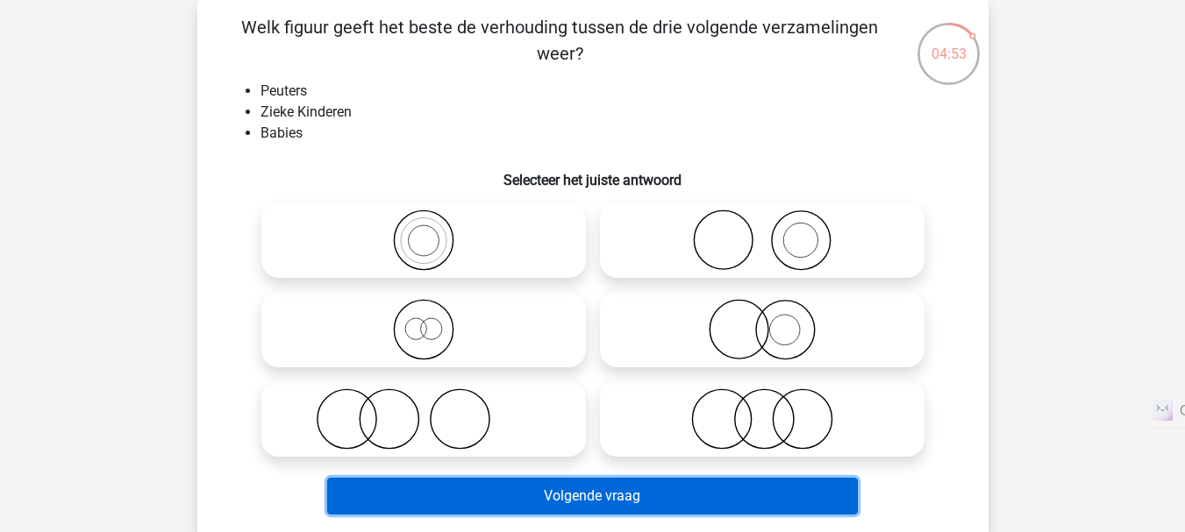
click at [726, 494] on button "Volgende vraag" at bounding box center [592, 496] width 531 height 37
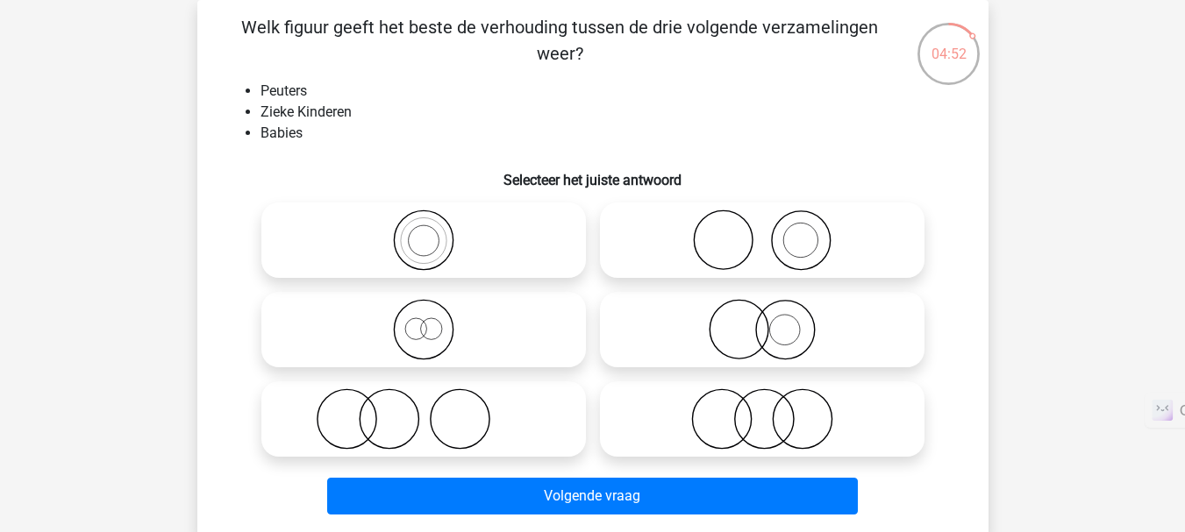
click at [741, 415] on icon at bounding box center [762, 419] width 310 height 61
click at [762, 410] on input "radio" at bounding box center [767, 404] width 11 height 11
radio input "true"
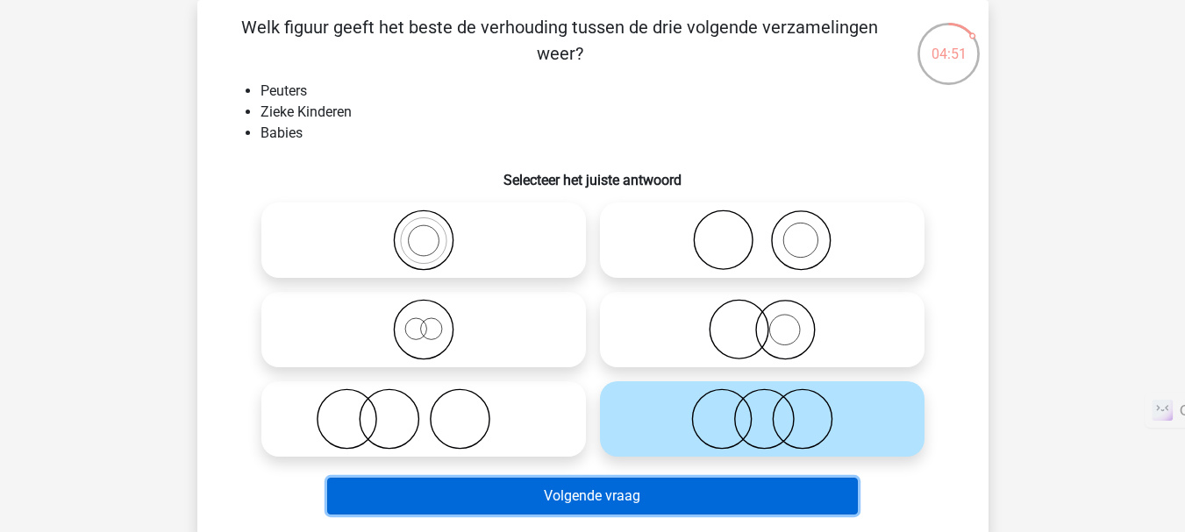
click at [709, 492] on button "Volgende vraag" at bounding box center [592, 496] width 531 height 37
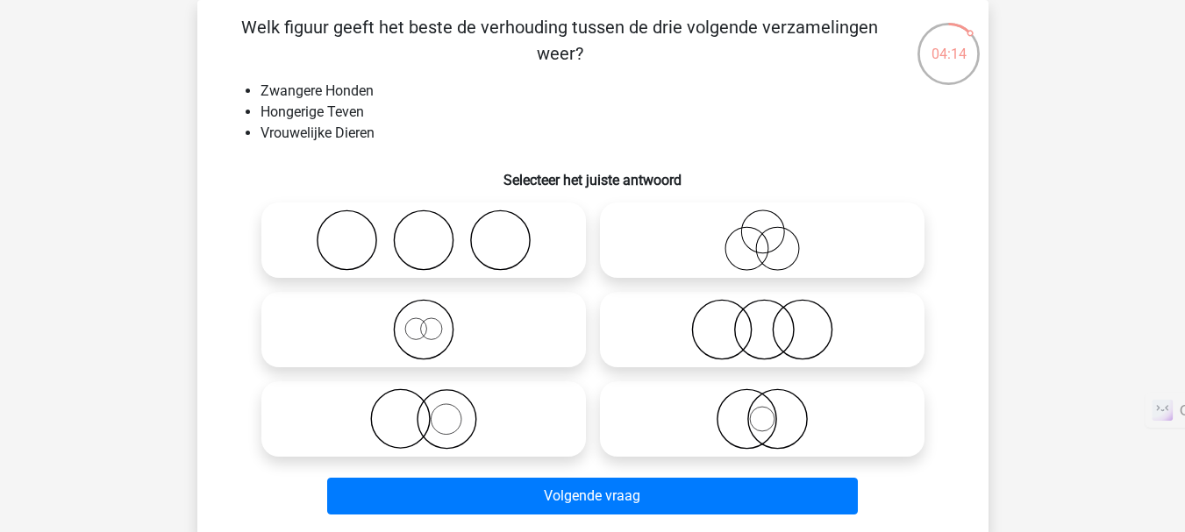
click at [449, 418] on icon at bounding box center [423, 419] width 310 height 61
click at [435, 410] on input "radio" at bounding box center [429, 404] width 11 height 11
radio input "true"
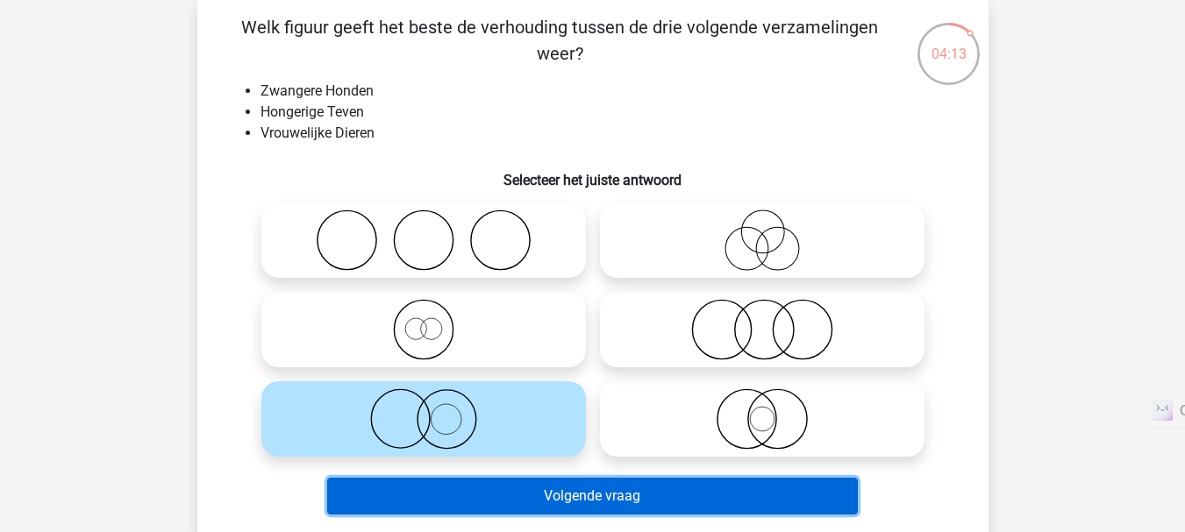
click at [521, 487] on button "Volgende vraag" at bounding box center [592, 496] width 531 height 37
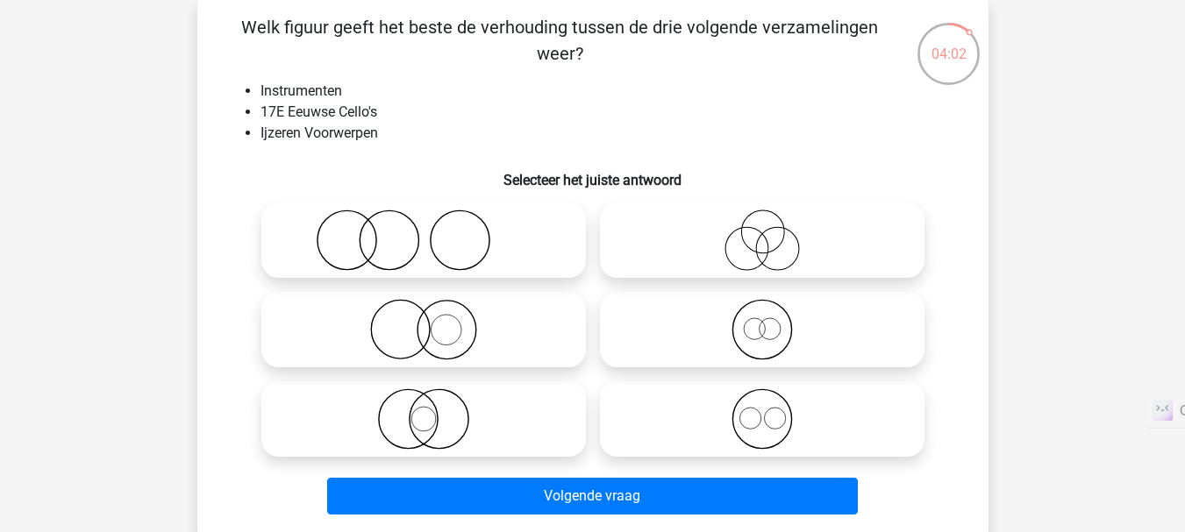
click at [533, 347] on icon at bounding box center [423, 329] width 310 height 61
click at [435, 321] on input "radio" at bounding box center [429, 315] width 11 height 11
radio input "true"
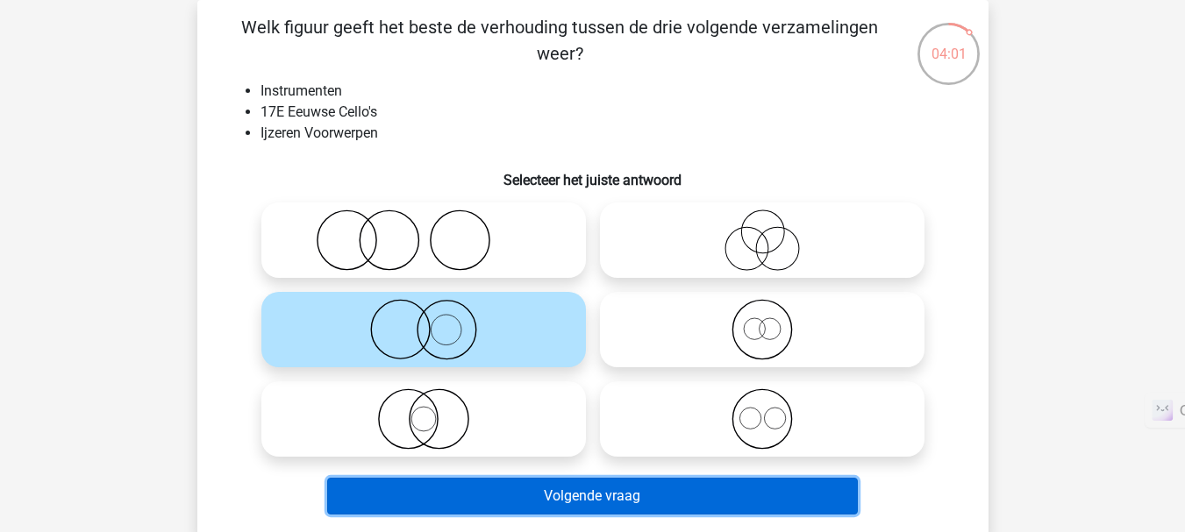
click at [510, 503] on button "Volgende vraag" at bounding box center [592, 496] width 531 height 37
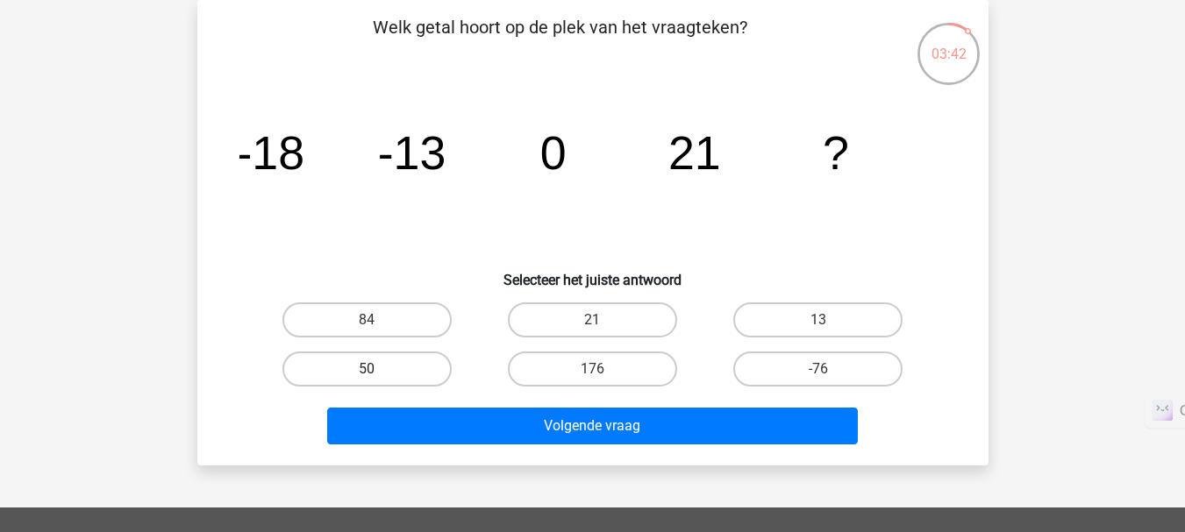
click at [386, 374] on label "50" at bounding box center [366, 369] width 169 height 35
click at [378, 374] on input "50" at bounding box center [372, 374] width 11 height 11
radio input "true"
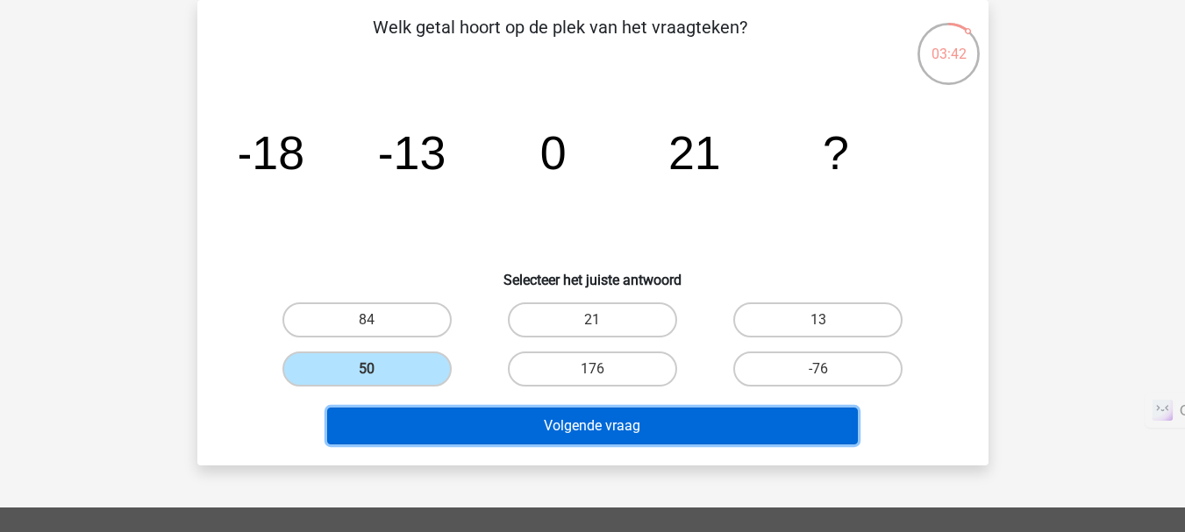
click at [439, 417] on button "Volgende vraag" at bounding box center [592, 426] width 531 height 37
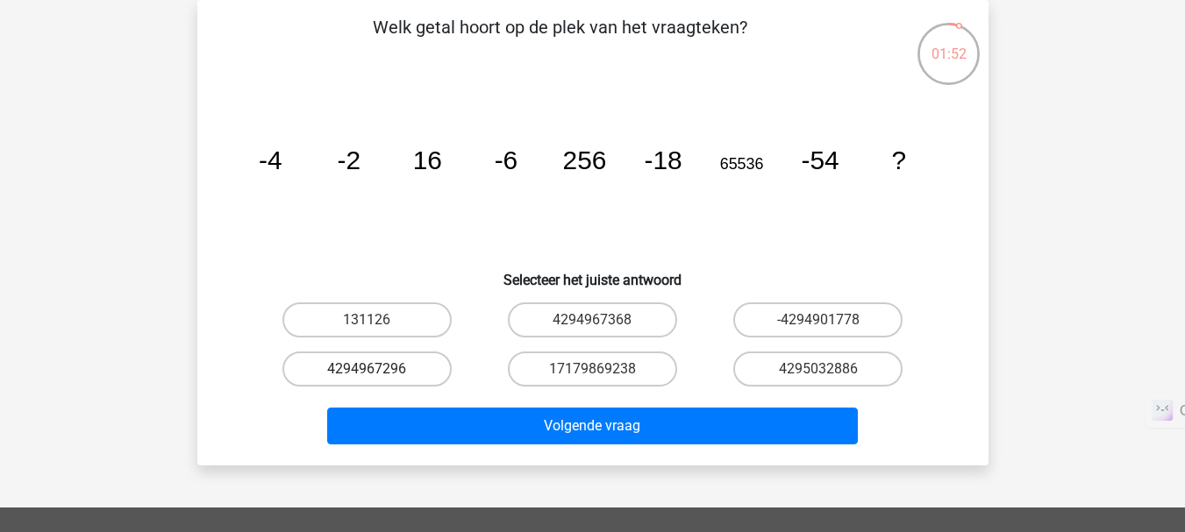
click at [357, 373] on label "4294967296" at bounding box center [366, 369] width 169 height 35
click at [367, 373] on input "4294967296" at bounding box center [372, 374] width 11 height 11
radio input "true"
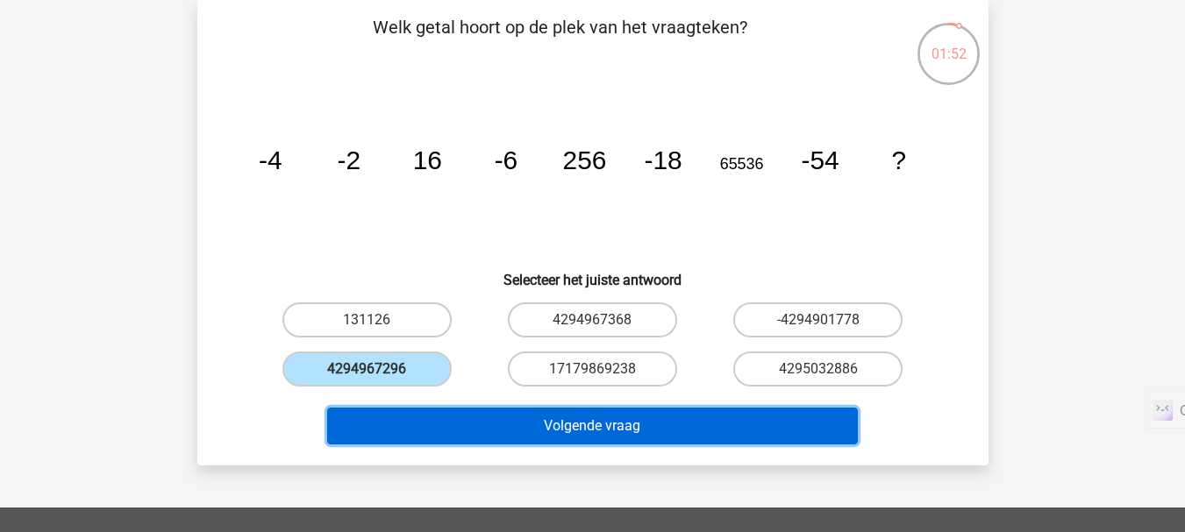
click at [434, 437] on button "Volgende vraag" at bounding box center [592, 426] width 531 height 37
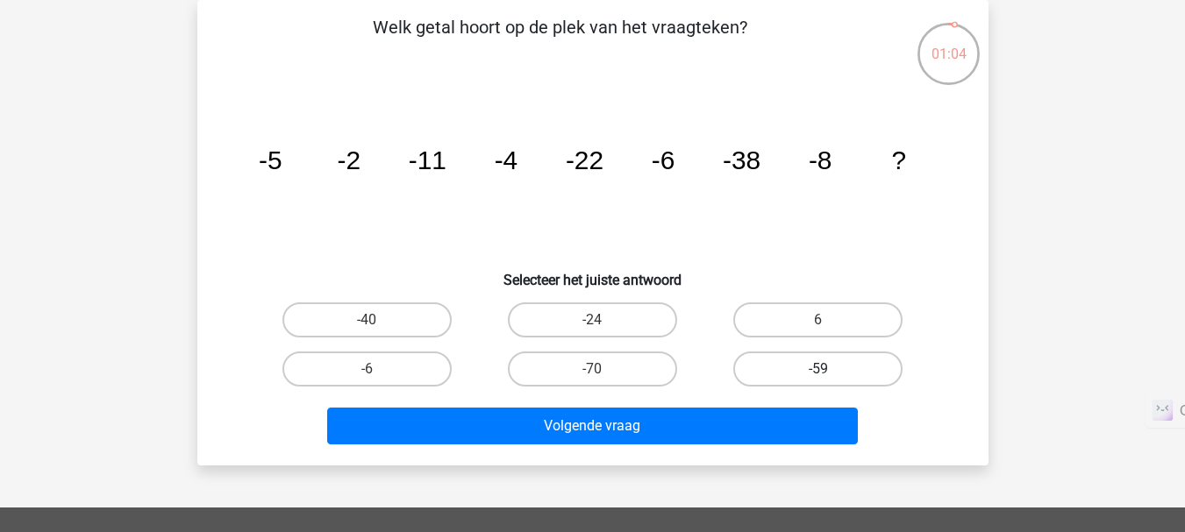
click at [835, 374] on label "-59" at bounding box center [817, 369] width 169 height 35
click at [830, 374] on input "-59" at bounding box center [823, 374] width 11 height 11
radio input "true"
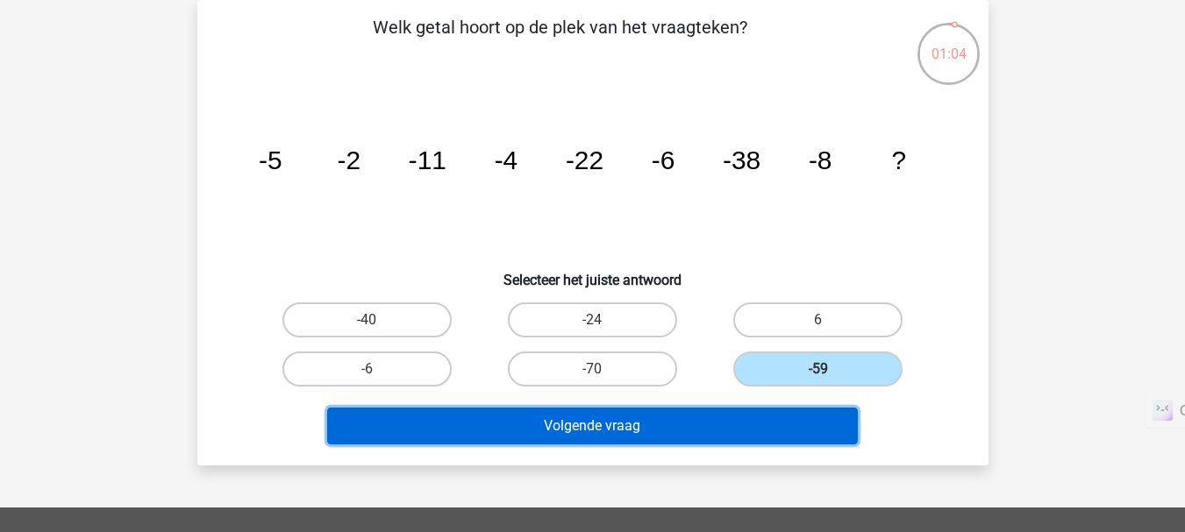
click at [778, 432] on button "Volgende vraag" at bounding box center [592, 426] width 531 height 37
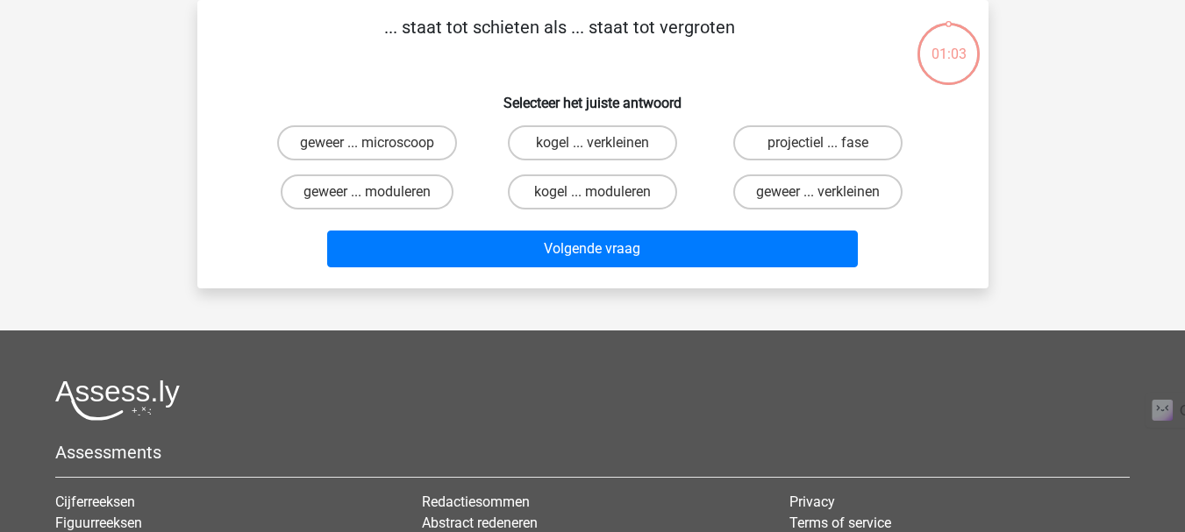
scroll to position [0, 0]
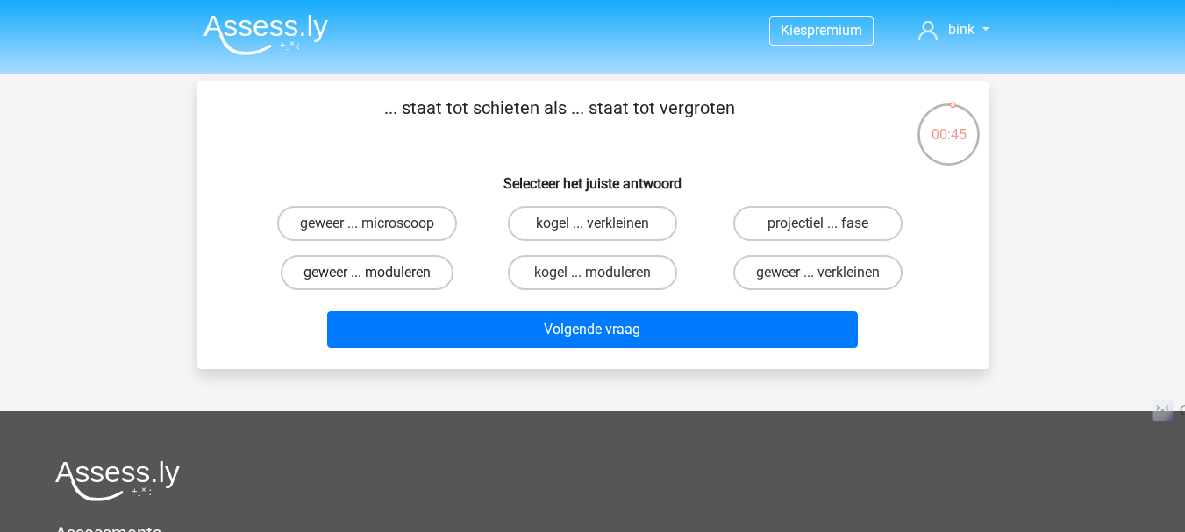
click at [421, 276] on label "geweer ... moduleren" at bounding box center [367, 272] width 173 height 35
click at [378, 276] on input "geweer ... moduleren" at bounding box center [372, 278] width 11 height 11
radio input "true"
click at [560, 277] on label "kogel ... moduleren" at bounding box center [592, 272] width 169 height 35
click at [592, 277] on input "kogel ... moduleren" at bounding box center [597, 278] width 11 height 11
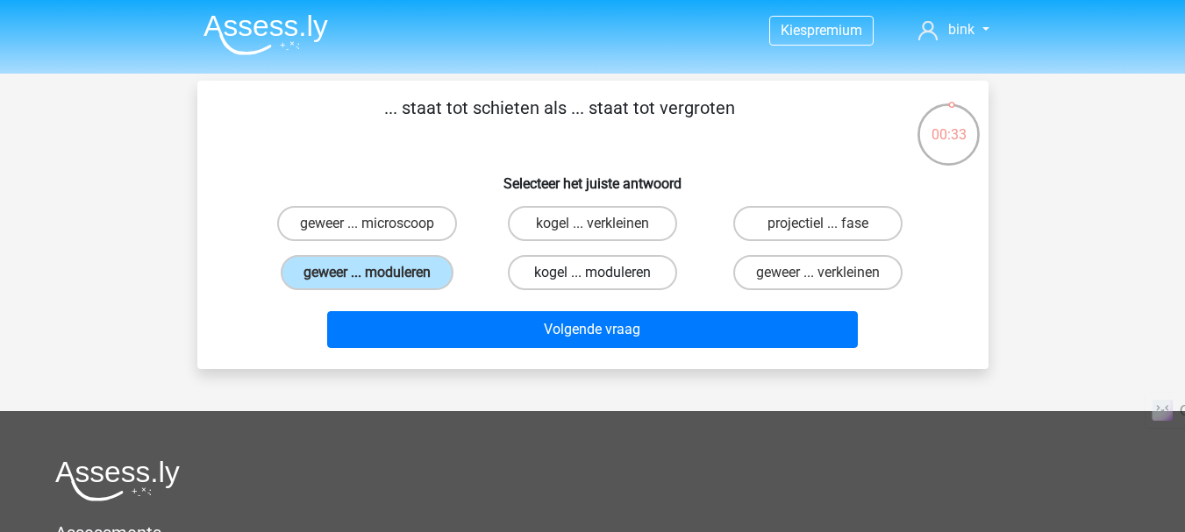
radio input "true"
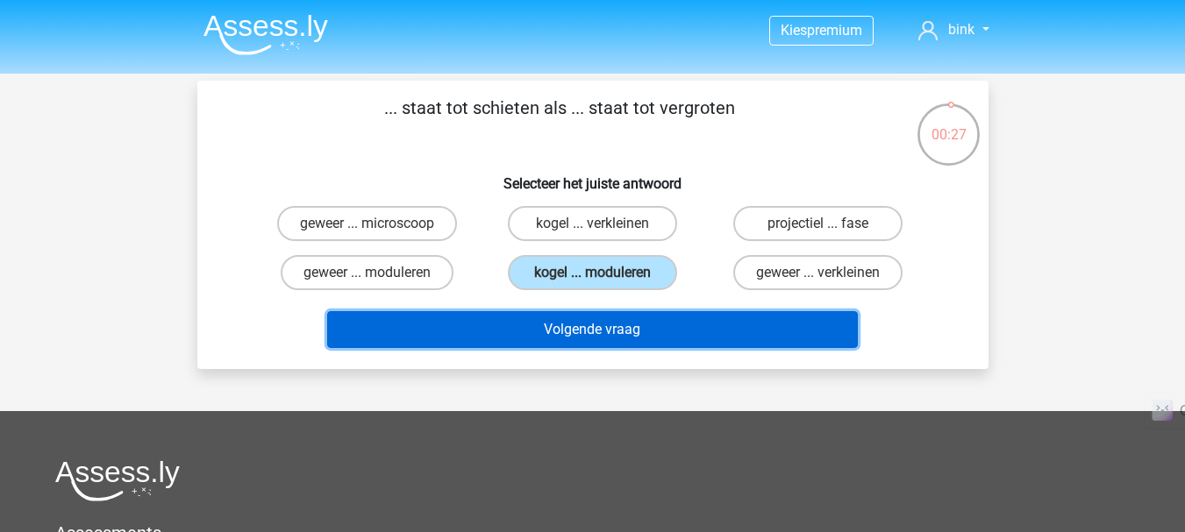
click at [542, 329] on button "Volgende vraag" at bounding box center [592, 329] width 531 height 37
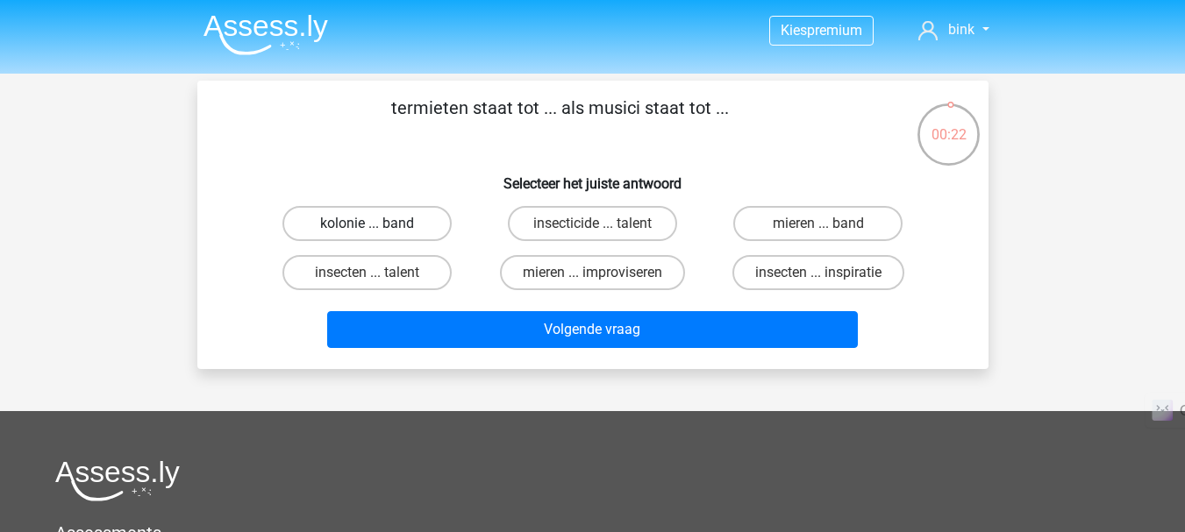
click at [353, 241] on label "kolonie ... band" at bounding box center [366, 223] width 169 height 35
click at [367, 235] on input "kolonie ... band" at bounding box center [372, 229] width 11 height 11
radio input "true"
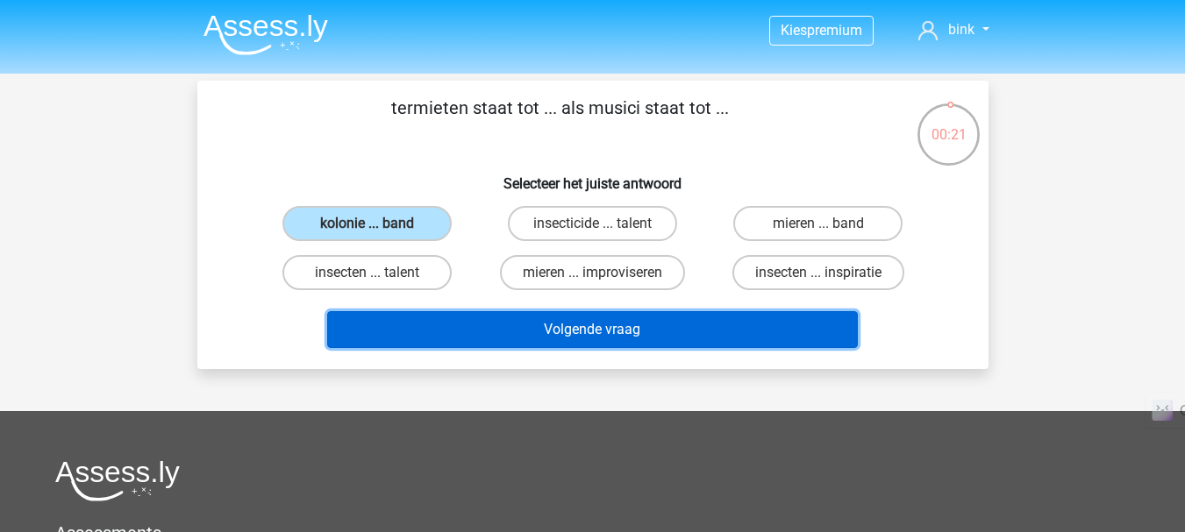
click at [419, 326] on button "Volgende vraag" at bounding box center [592, 329] width 531 height 37
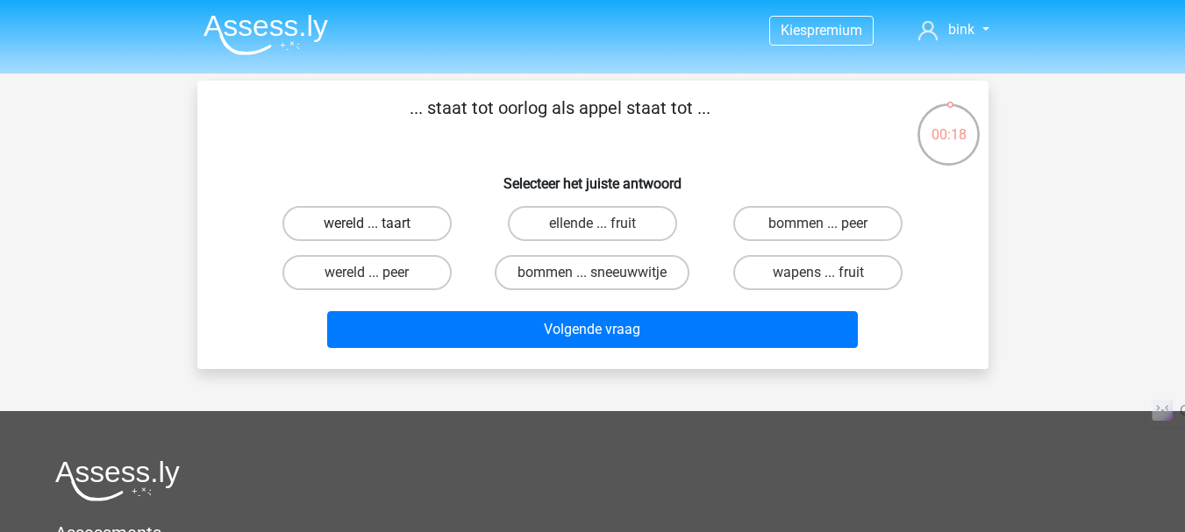
click at [400, 232] on label "wereld ... taart" at bounding box center [366, 223] width 169 height 35
click at [378, 232] on input "wereld ... taart" at bounding box center [372, 229] width 11 height 11
radio input "true"
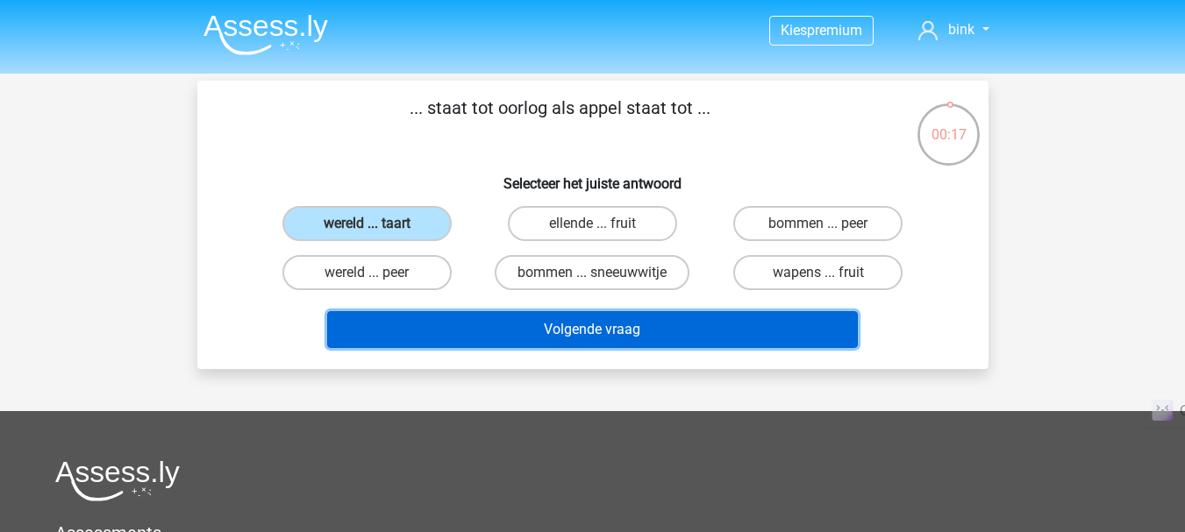
click at [466, 327] on button "Volgende vraag" at bounding box center [592, 329] width 531 height 37
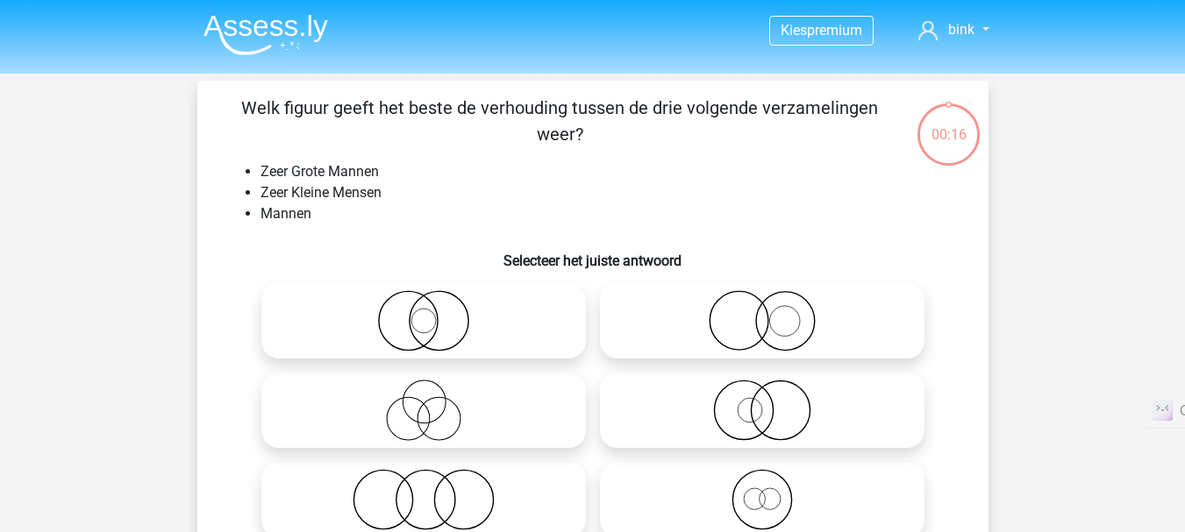
scroll to position [81, 0]
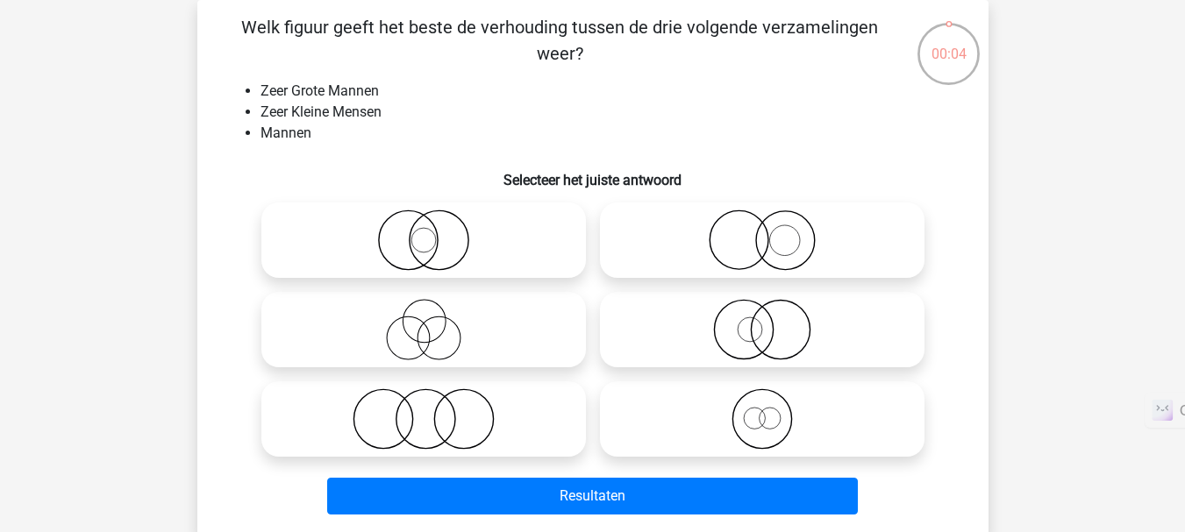
click at [450, 439] on icon at bounding box center [423, 419] width 310 height 61
click at [435, 410] on input "radio" at bounding box center [429, 404] width 11 height 11
radio input "true"
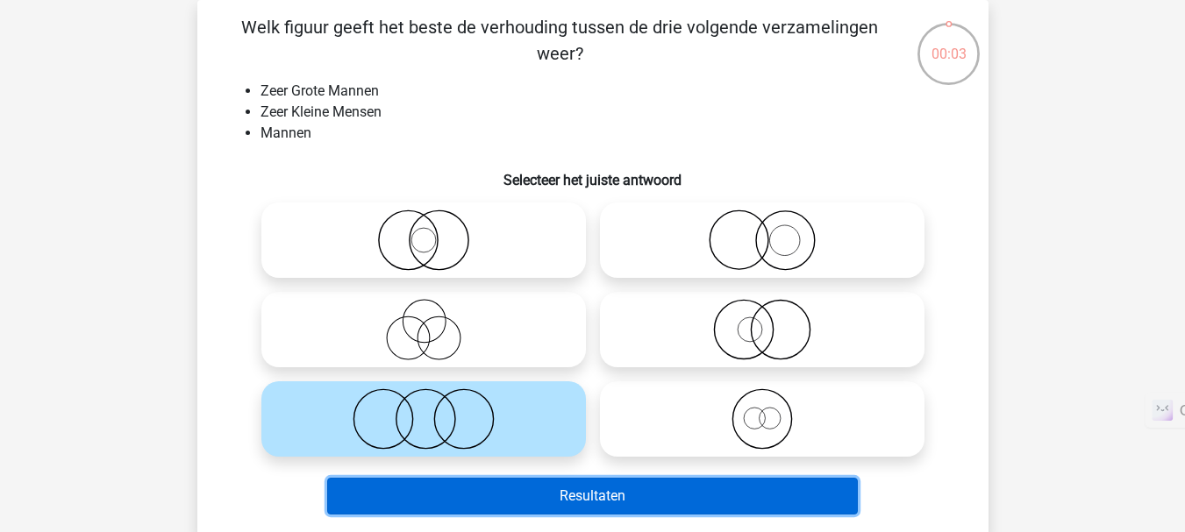
click at [477, 489] on button "Resultaten" at bounding box center [592, 496] width 531 height 37
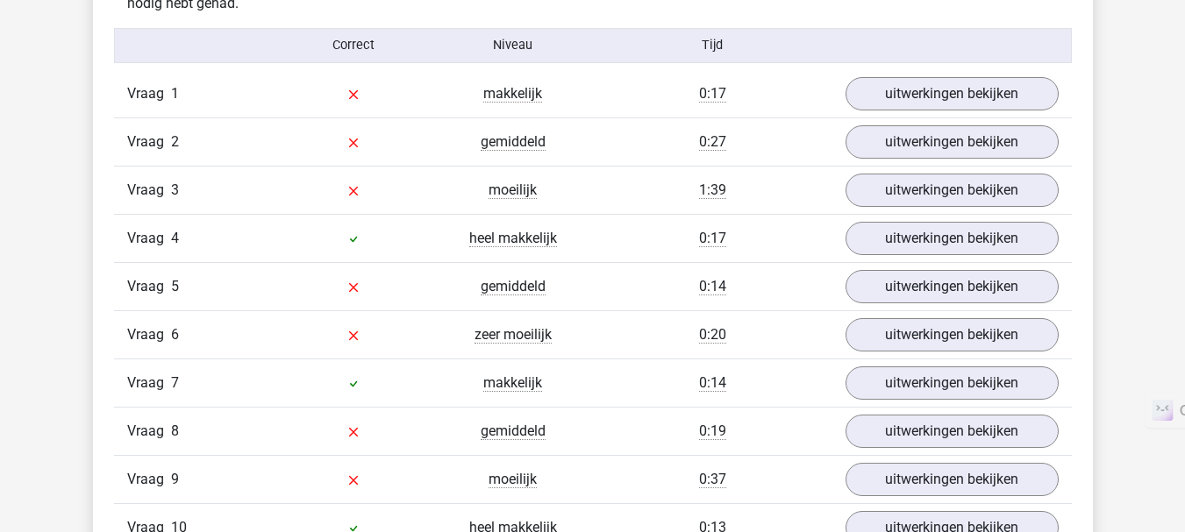
scroll to position [1928, 0]
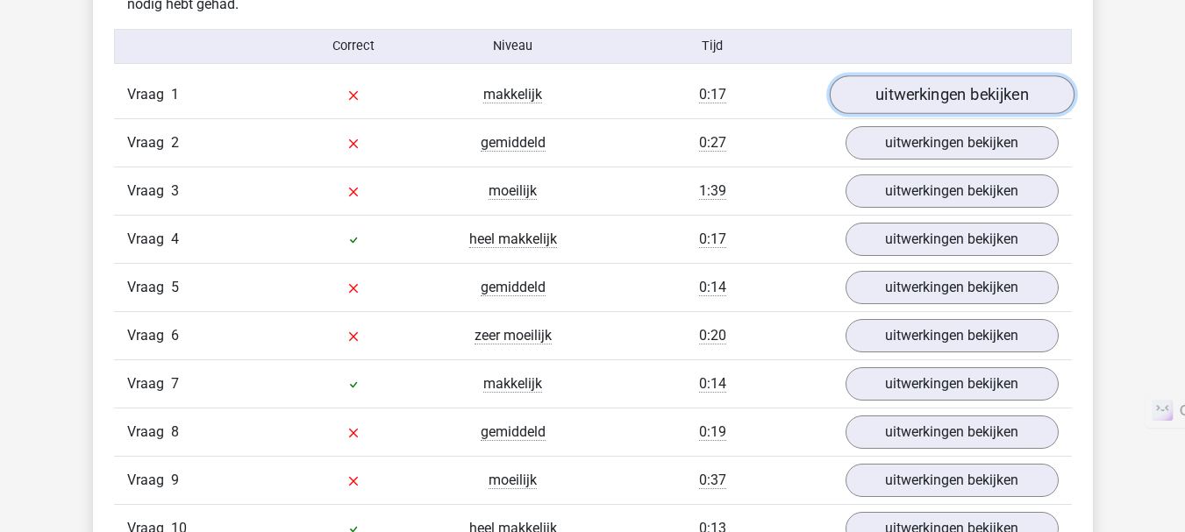
click at [942, 87] on link "uitwerkingen bekijken" at bounding box center [951, 94] width 245 height 39
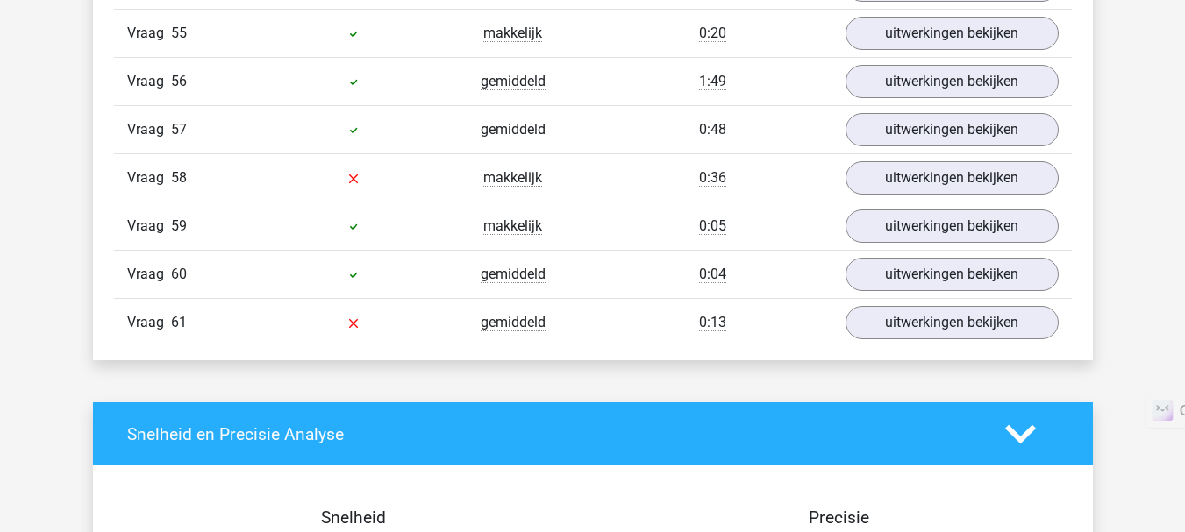
scroll to position [5710, 0]
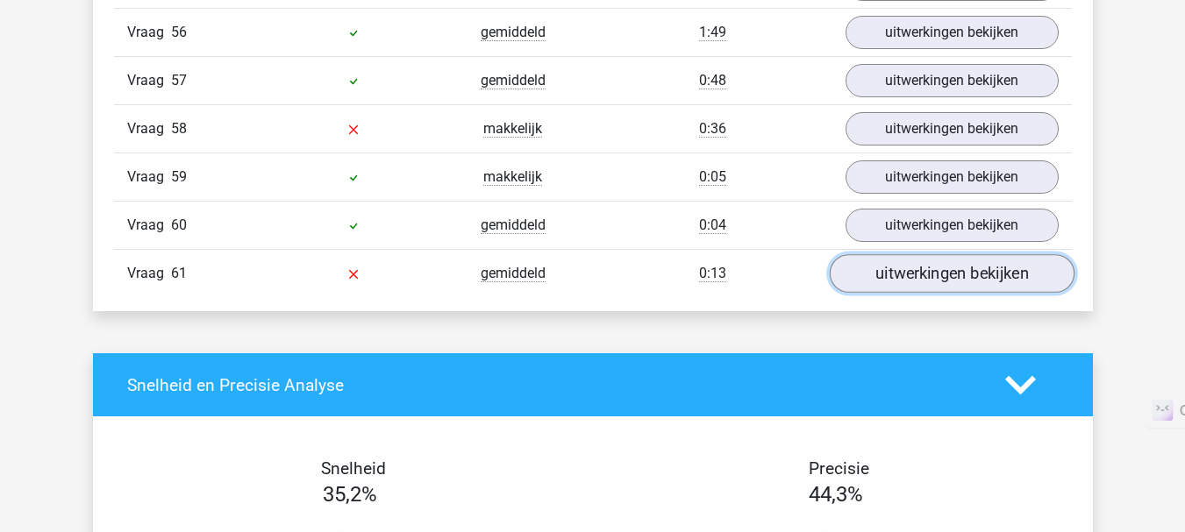
click at [893, 273] on link "uitwerkingen bekijken" at bounding box center [951, 274] width 245 height 39
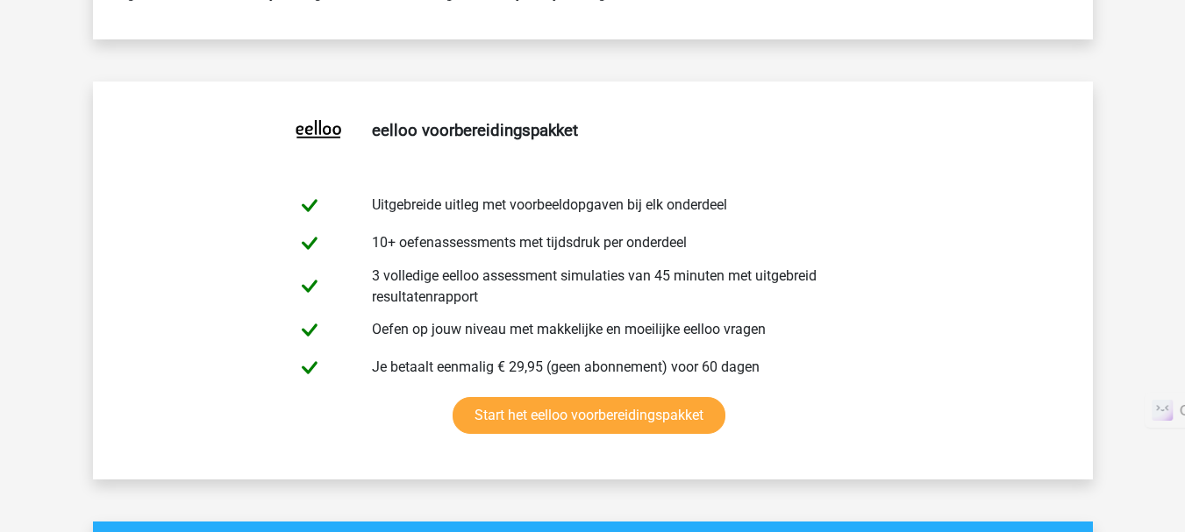
scroll to position [794, 0]
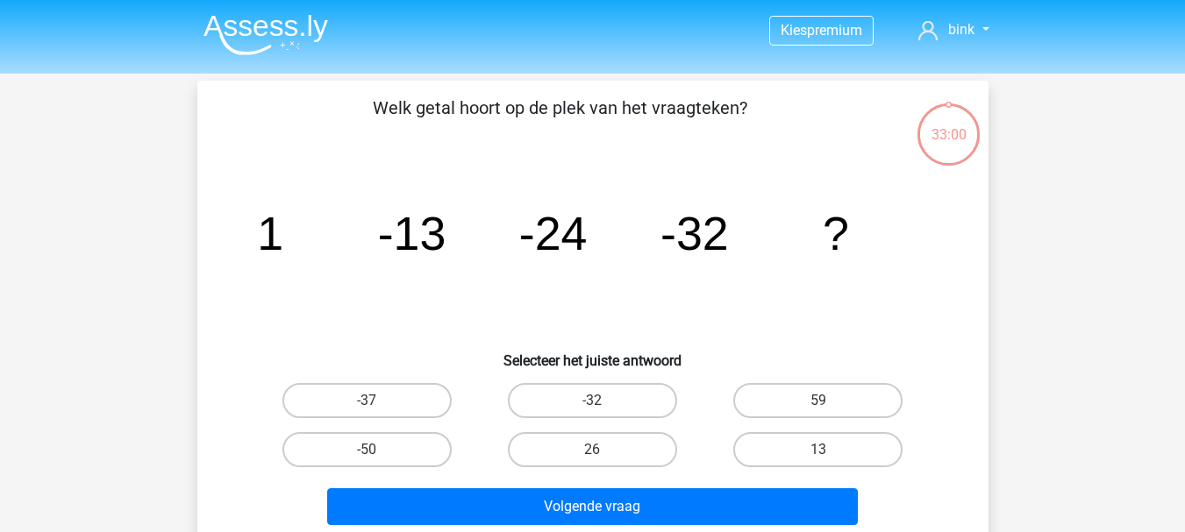
scroll to position [81, 0]
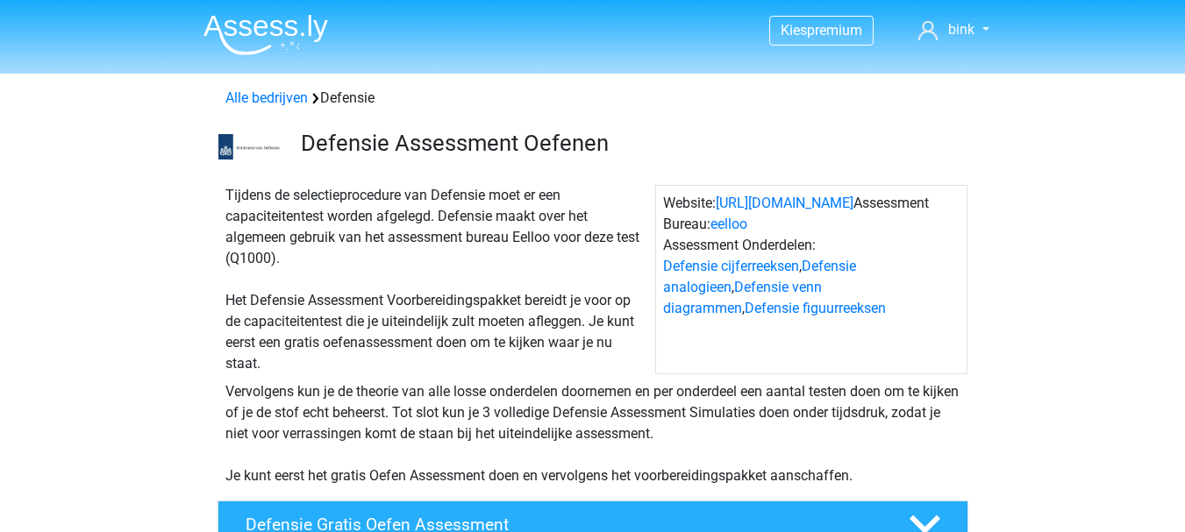
scroll to position [1711, 0]
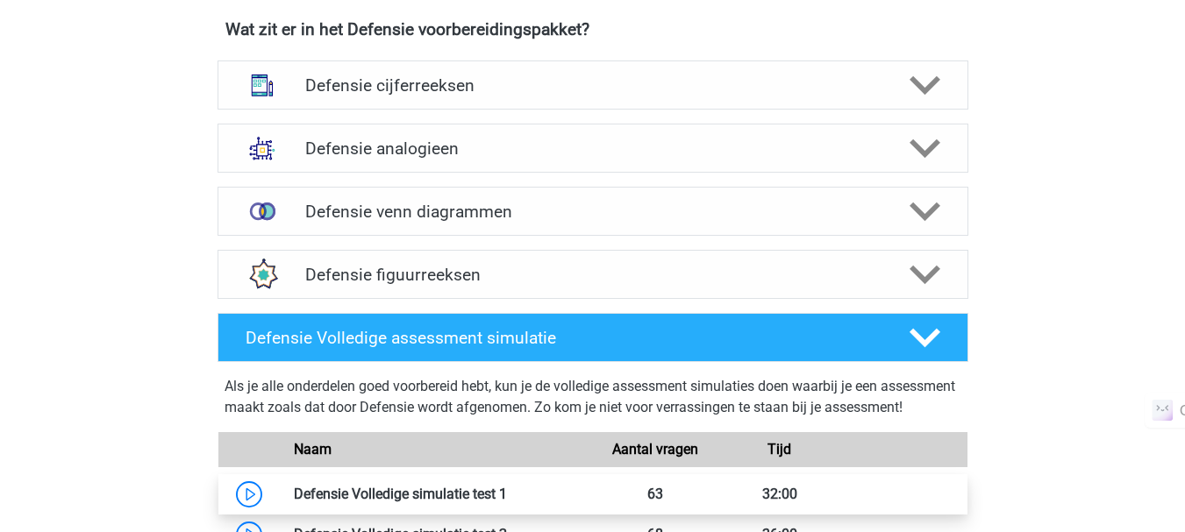
scroll to position [1297, 0]
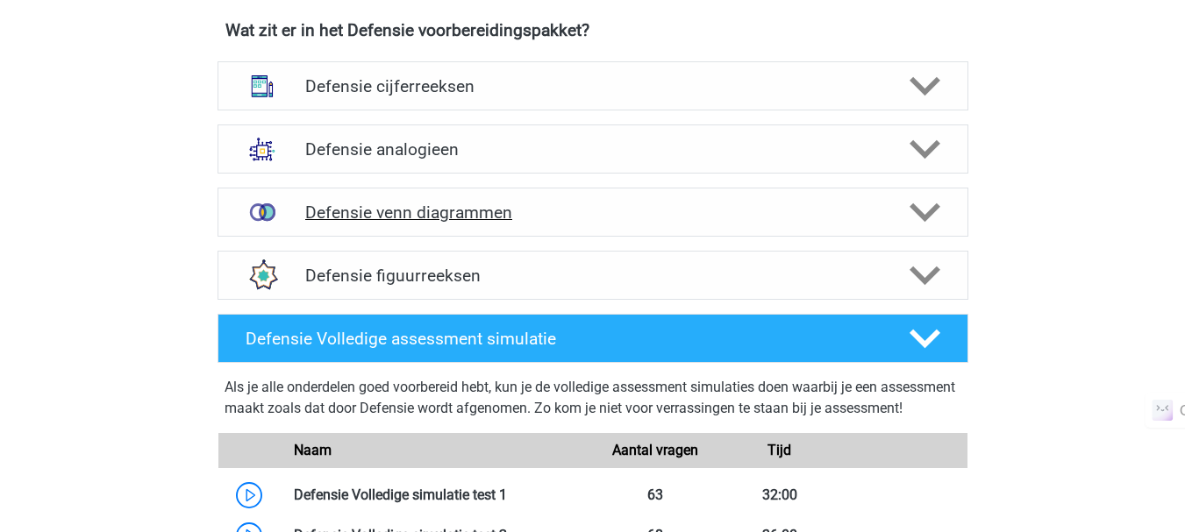
click at [428, 206] on h4 "Defensie venn diagrammen" at bounding box center [592, 213] width 574 height 20
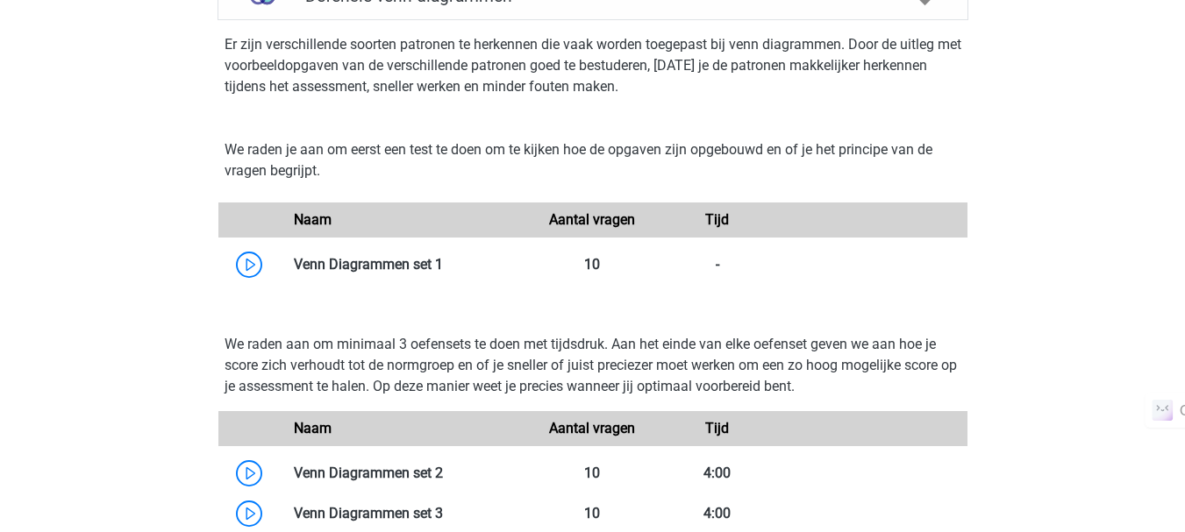
scroll to position [1515, 0]
click at [443, 259] on link at bounding box center [443, 263] width 0 height 17
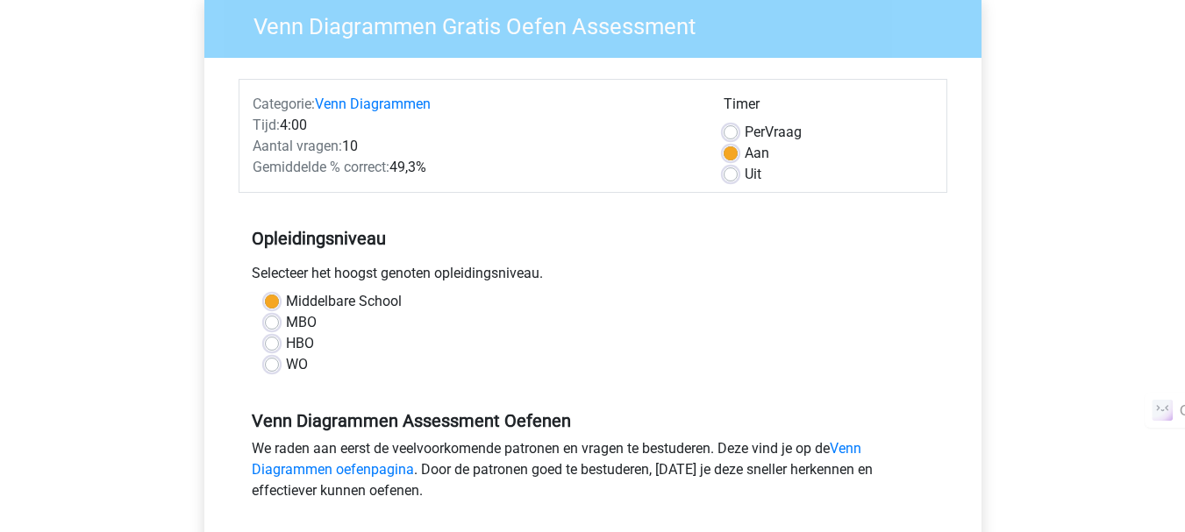
scroll to position [239, 0]
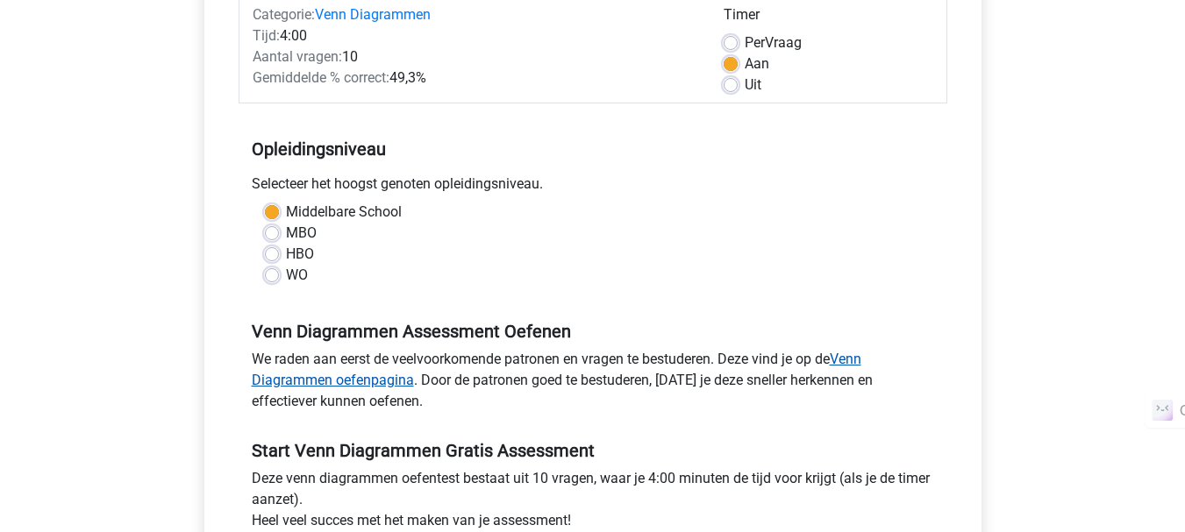
click at [398, 387] on link "Venn Diagrammen oefenpagina" at bounding box center [556, 370] width 609 height 38
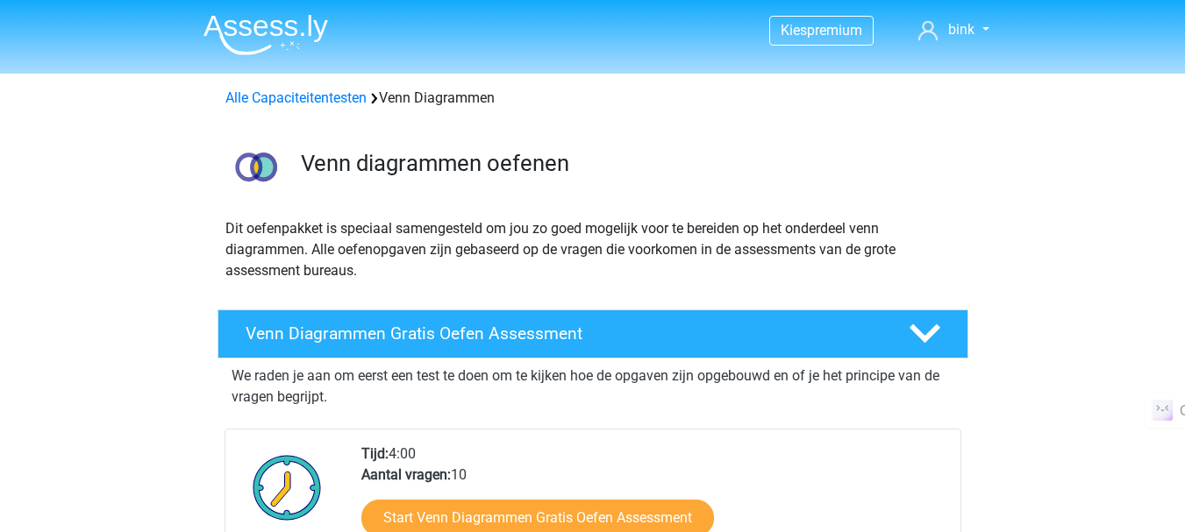
scroll to position [266, 0]
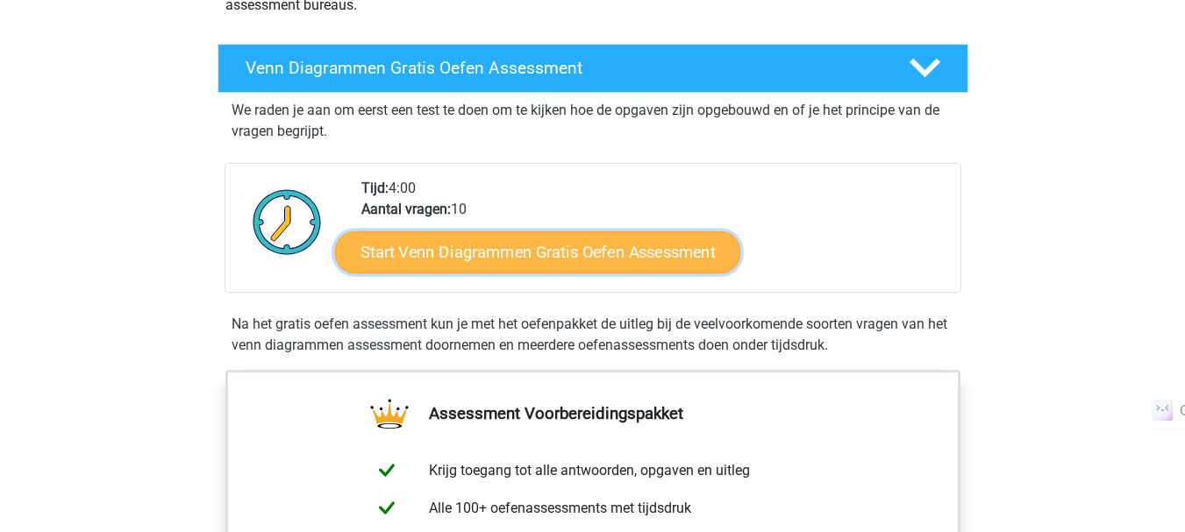
click at [455, 248] on link "Start Venn Diagrammen Gratis Oefen Assessment" at bounding box center [537, 253] width 405 height 42
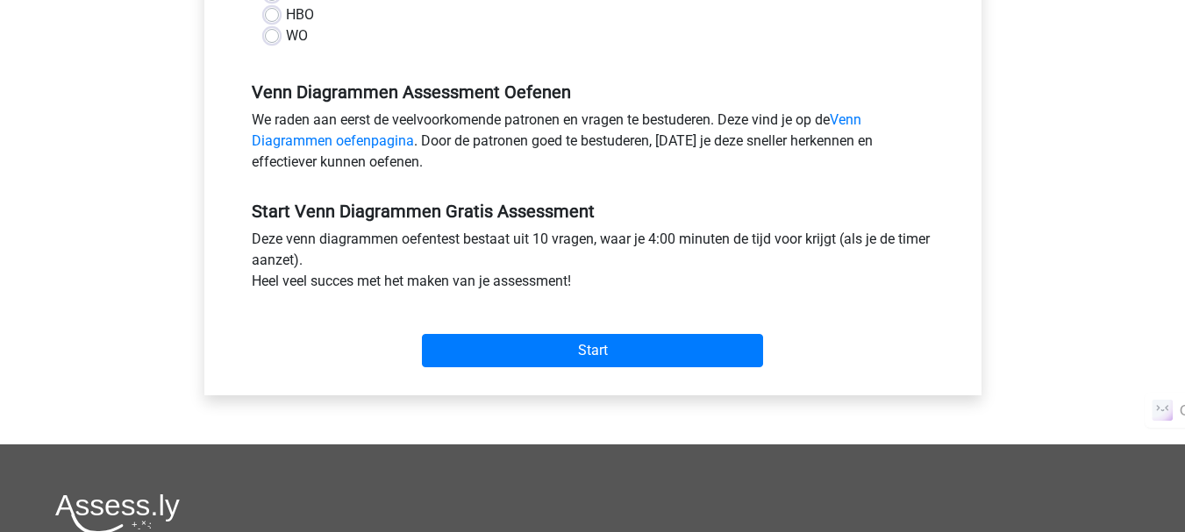
scroll to position [479, 0]
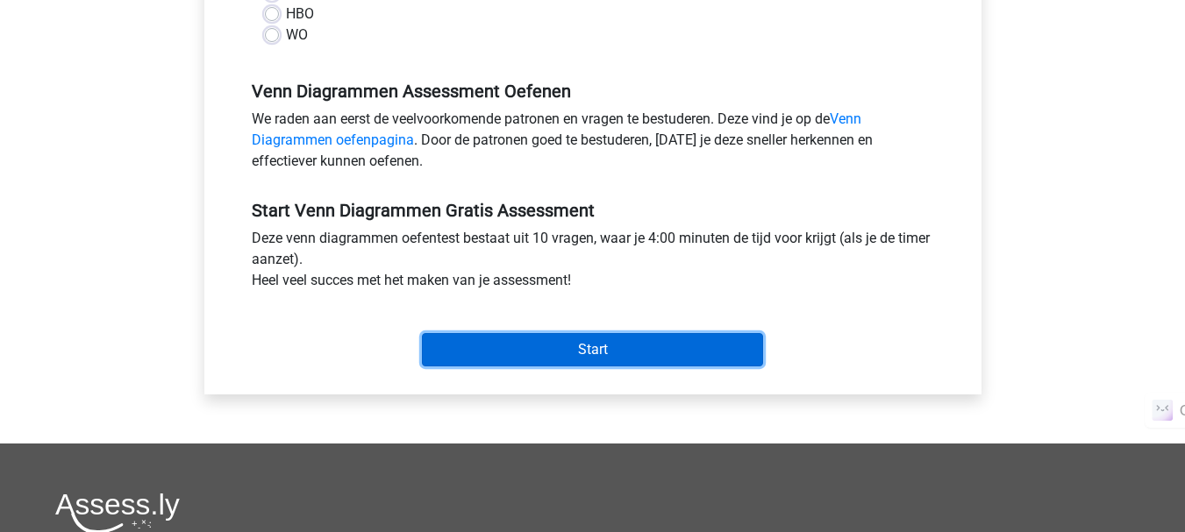
click at [535, 347] on input "Start" at bounding box center [592, 349] width 341 height 33
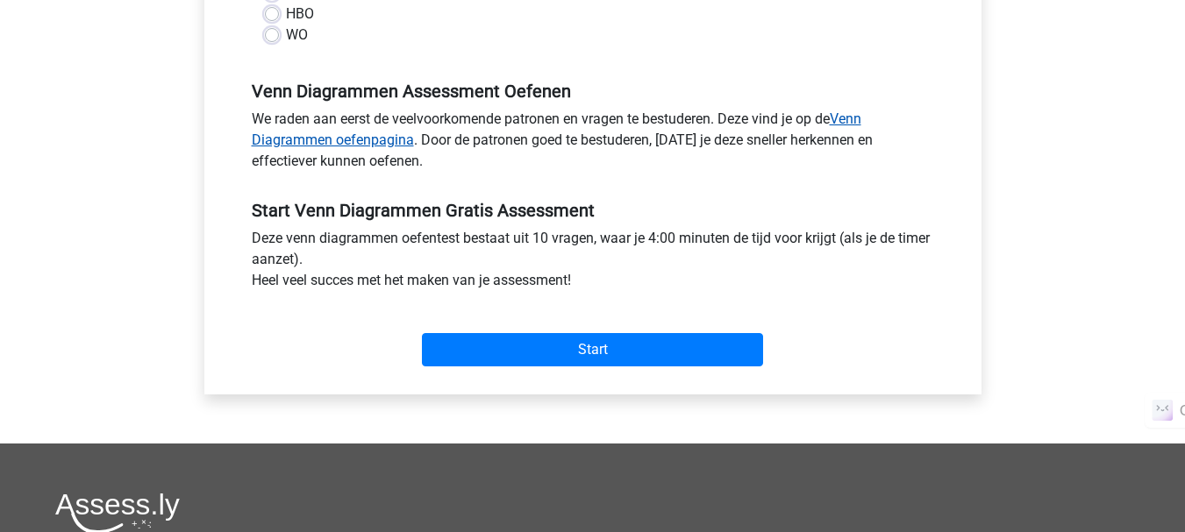
click at [371, 148] on link "Venn Diagrammen oefenpagina" at bounding box center [556, 129] width 609 height 38
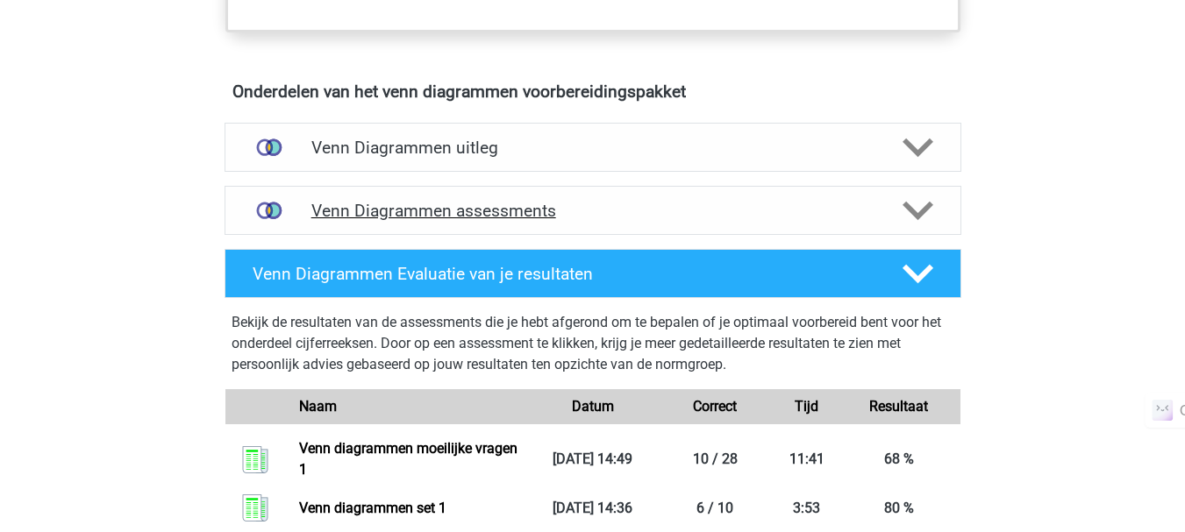
scroll to position [967, 0]
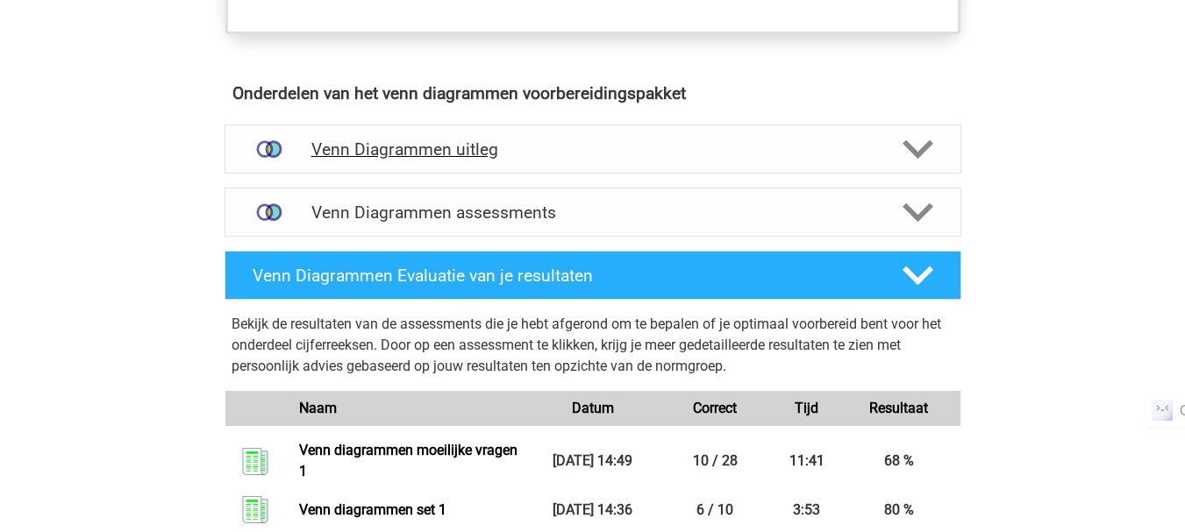
click at [472, 162] on div "Venn Diagrammen uitleg" at bounding box center [593, 149] width 737 height 49
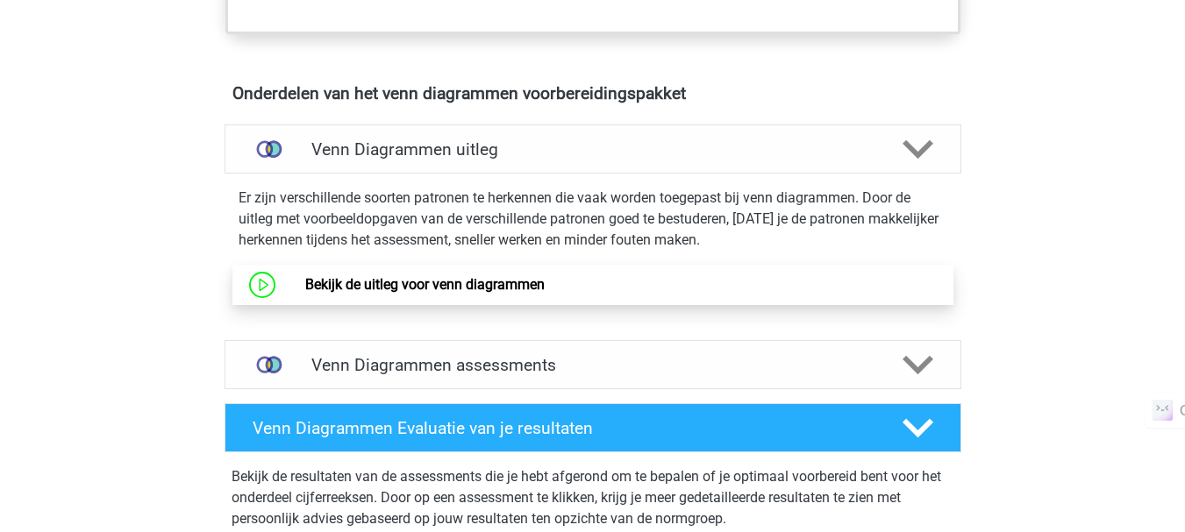
click at [449, 282] on link "Bekijk de uitleg voor venn diagrammen" at bounding box center [424, 284] width 239 height 17
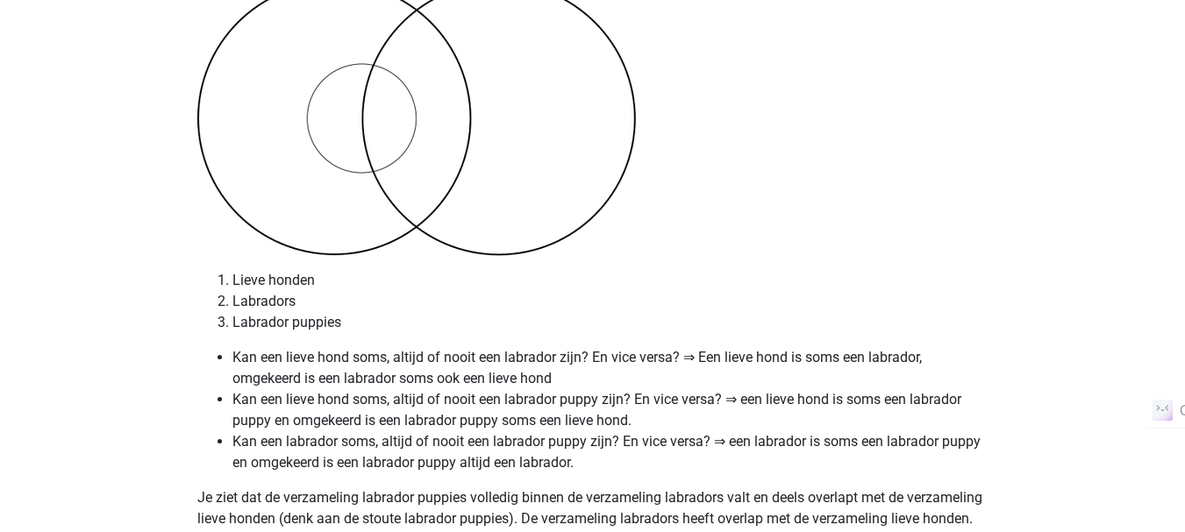
scroll to position [7279, 0]
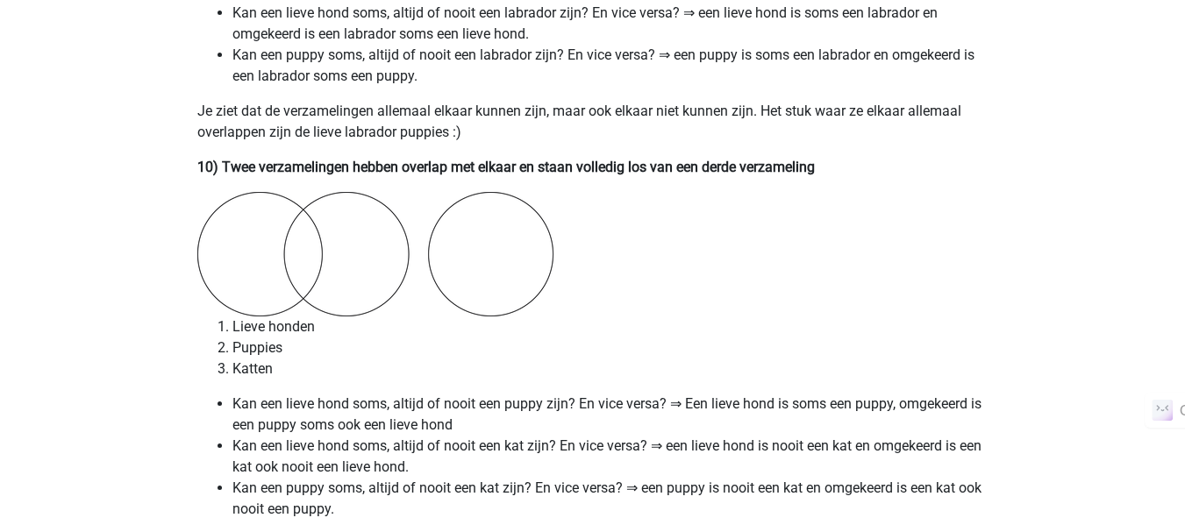
scroll to position [6610, 0]
